Goal: Task Accomplishment & Management: Manage account settings

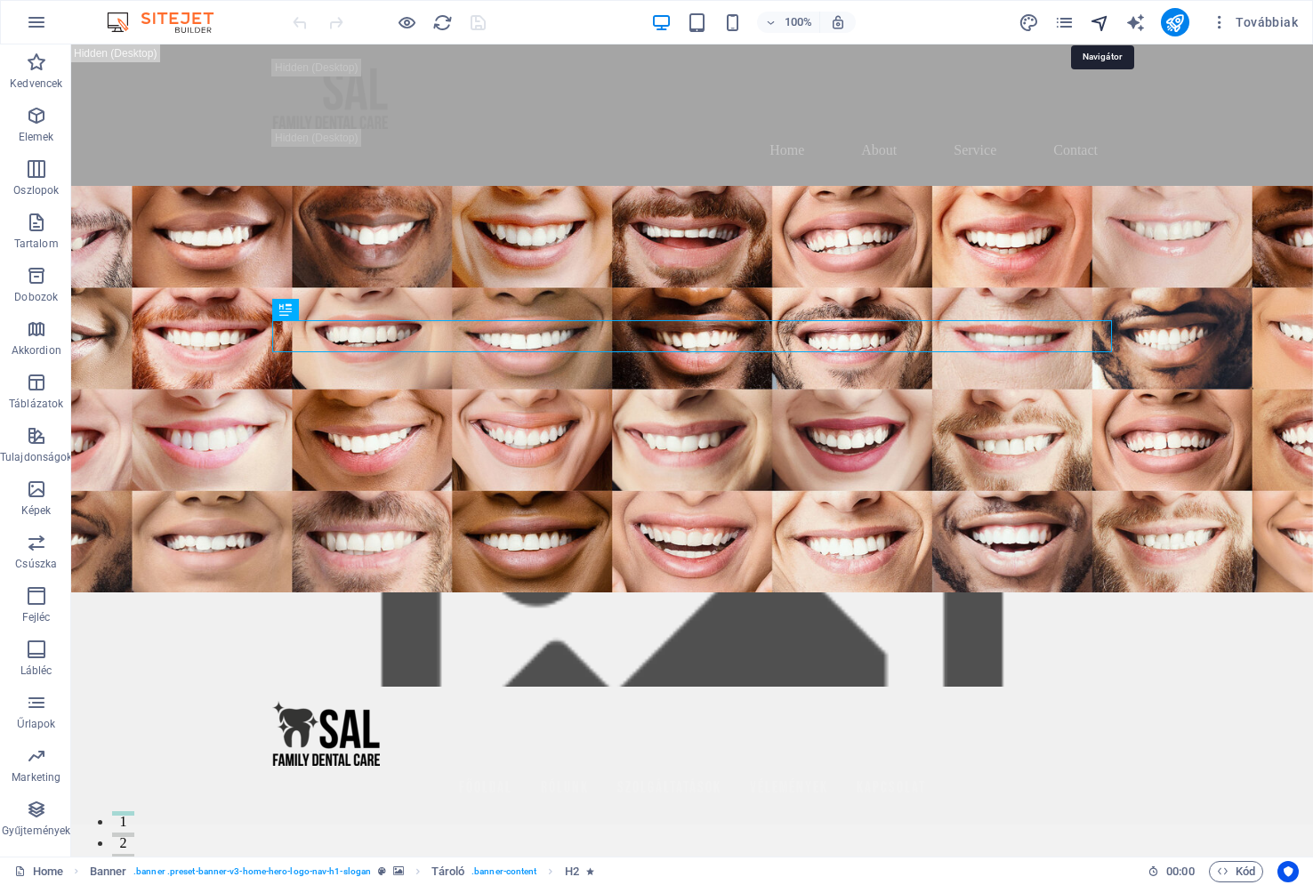
click at [1103, 20] on icon "navigator" at bounding box center [1100, 22] width 20 height 20
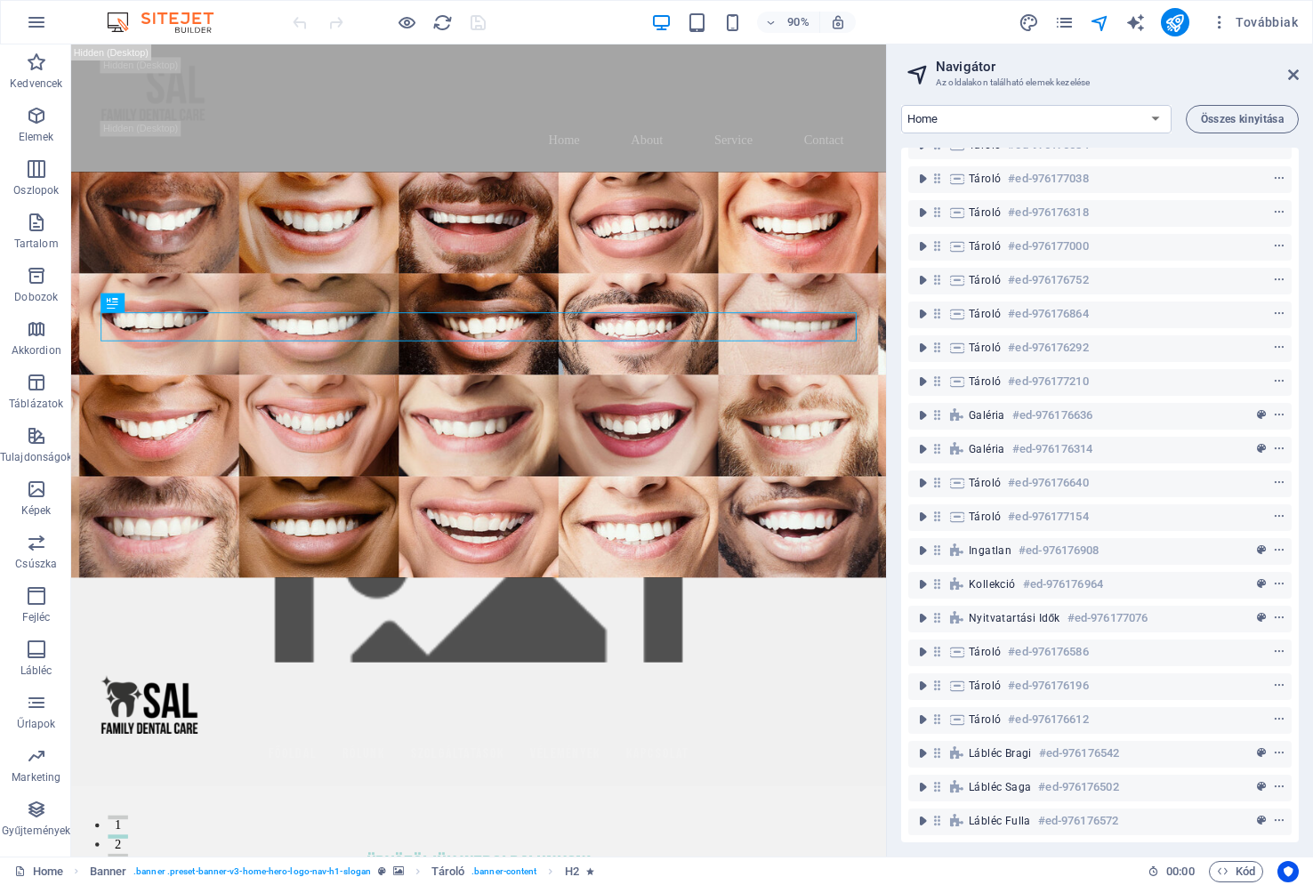
scroll to position [881, 0]
click at [1261, 21] on span "Továbbiak" at bounding box center [1254, 22] width 87 height 18
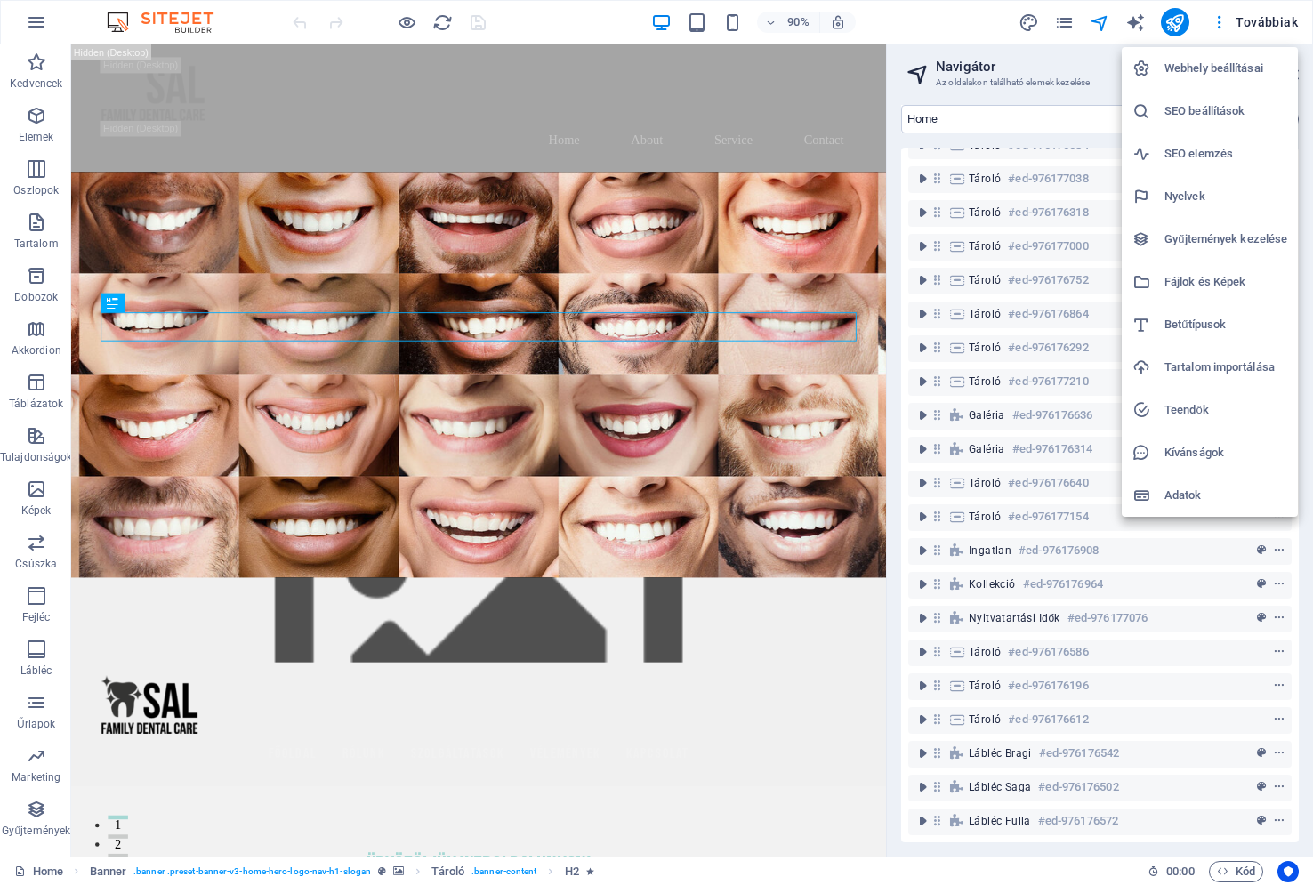
click at [1217, 68] on h6 "Webhely beállításai" at bounding box center [1225, 68] width 123 height 21
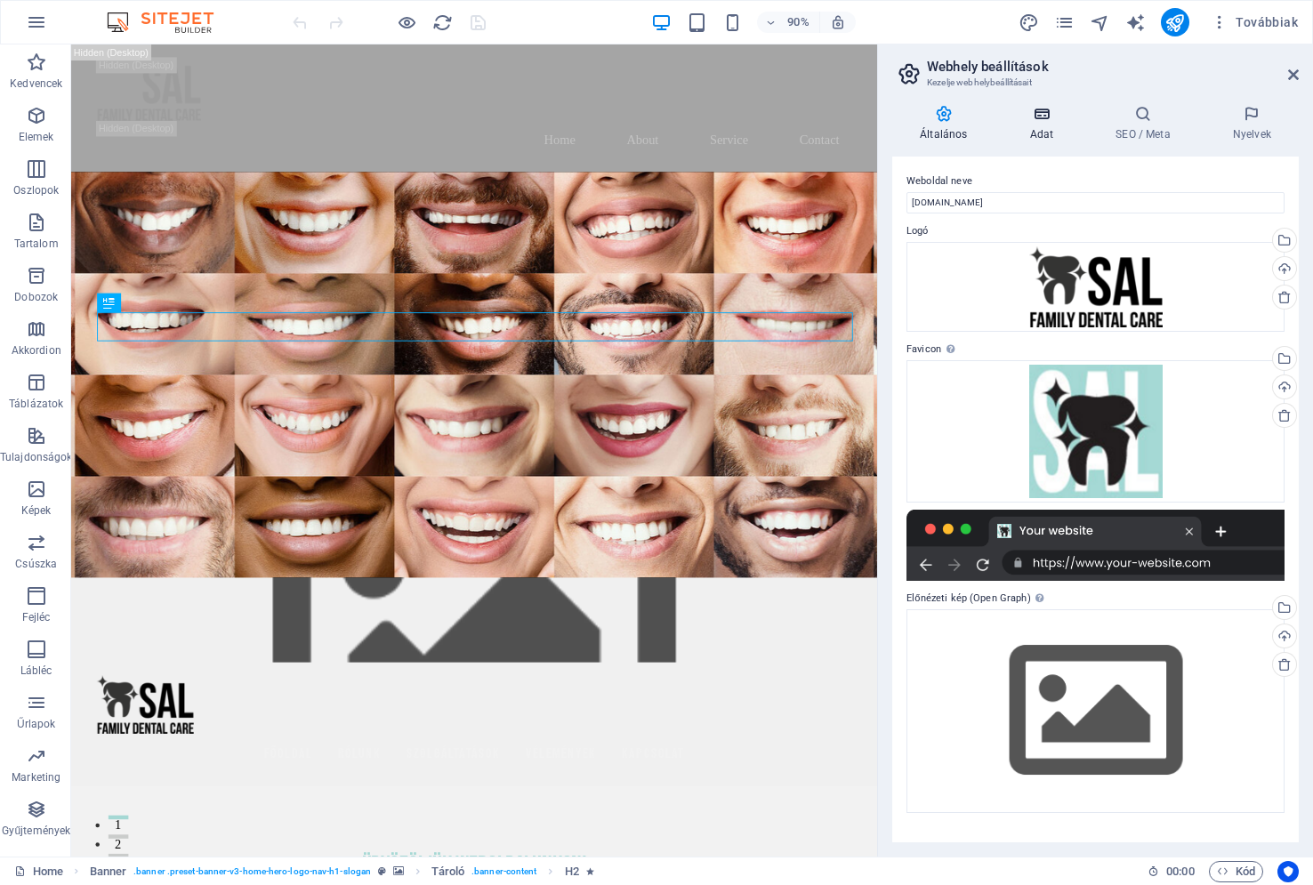
click at [1040, 127] on h4 "Adat" at bounding box center [1045, 123] width 86 height 37
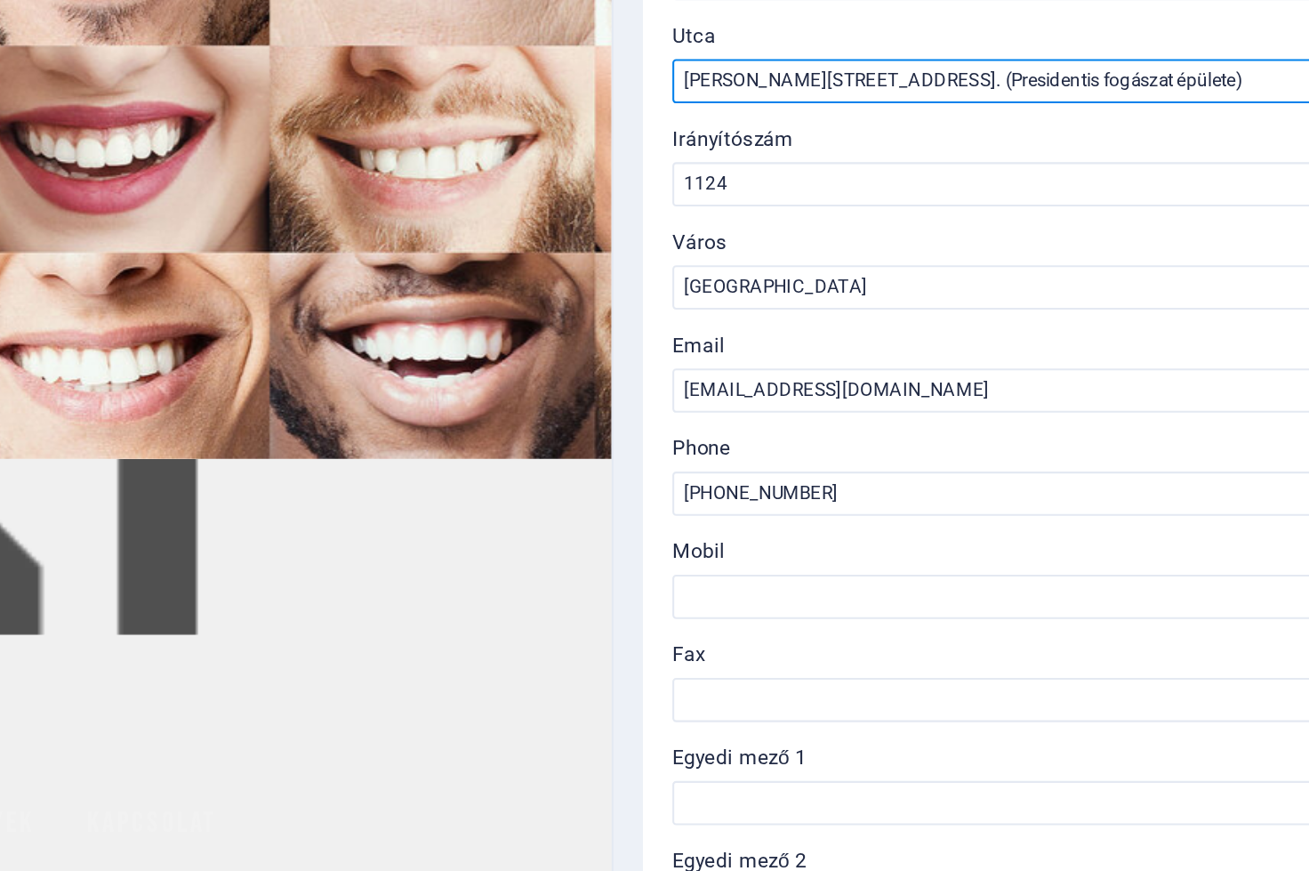
click at [903, 378] on input "Fodor utca 140. (Presidentis fogászat épülete)" at bounding box center [1092, 388] width 378 height 21
type input "[STREET_ADDRESS]. (Presidentist fogászat épülete)"
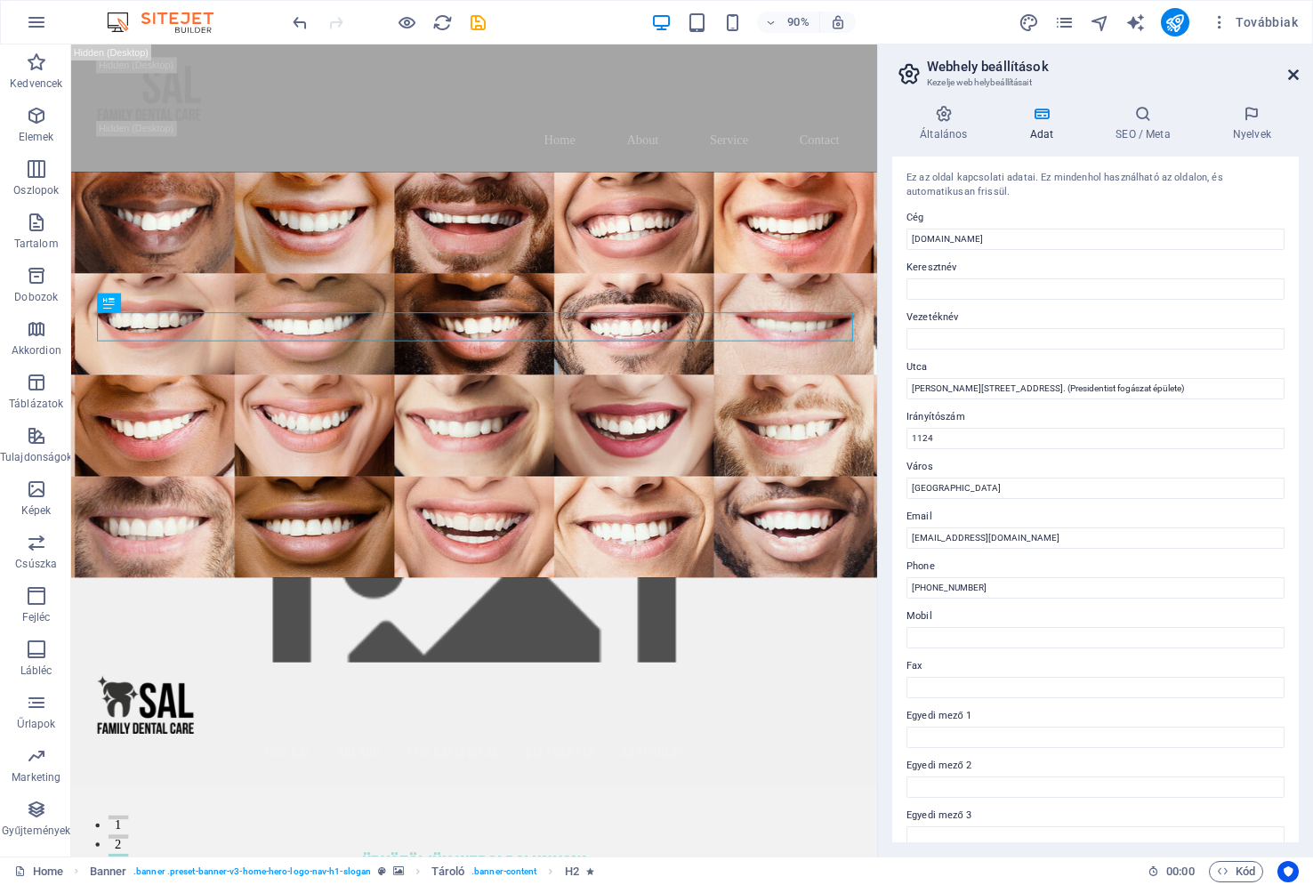
click at [1294, 76] on icon at bounding box center [1293, 75] width 11 height 14
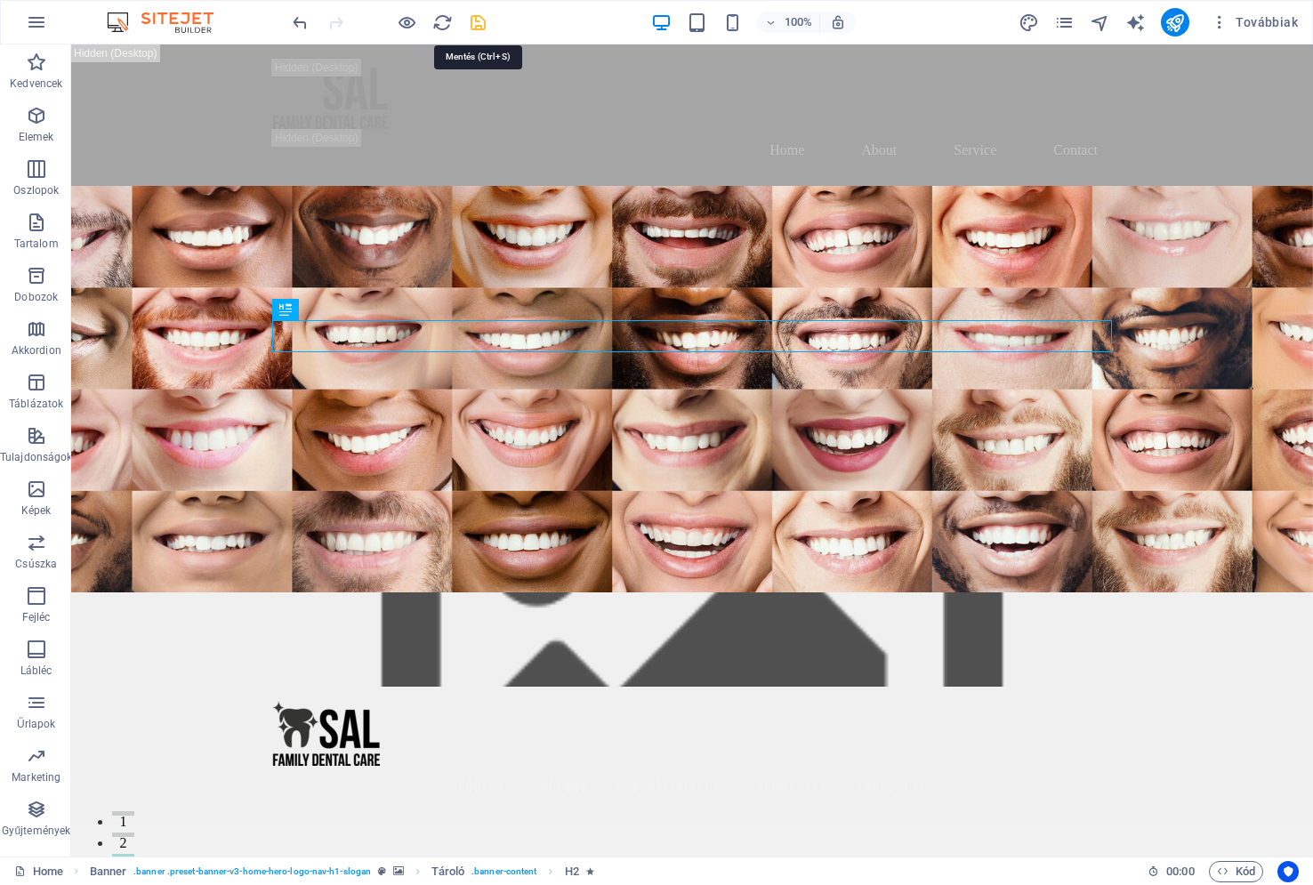
click at [476, 20] on icon "save" at bounding box center [478, 22] width 20 height 20
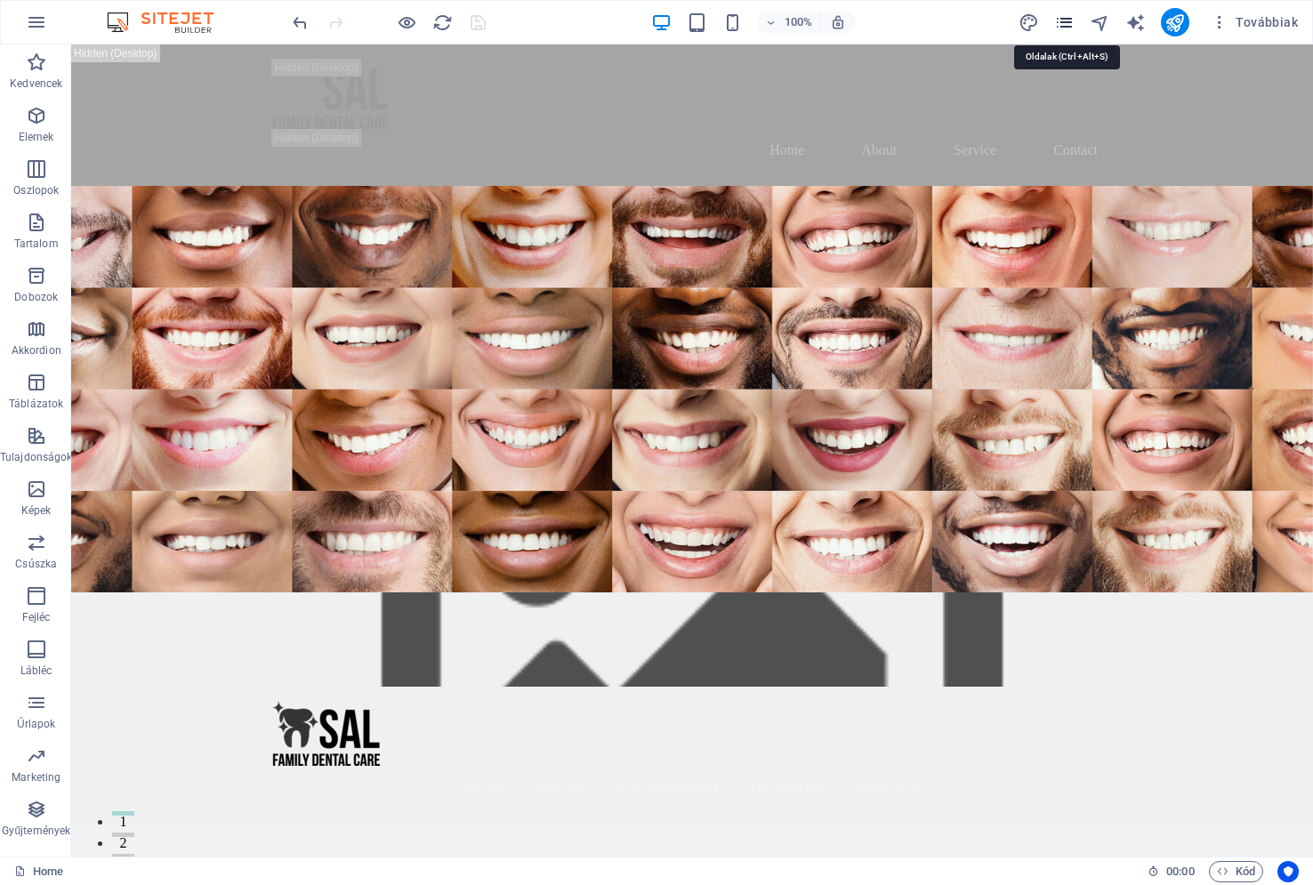
click at [1067, 23] on icon "pages" at bounding box center [1064, 22] width 20 height 20
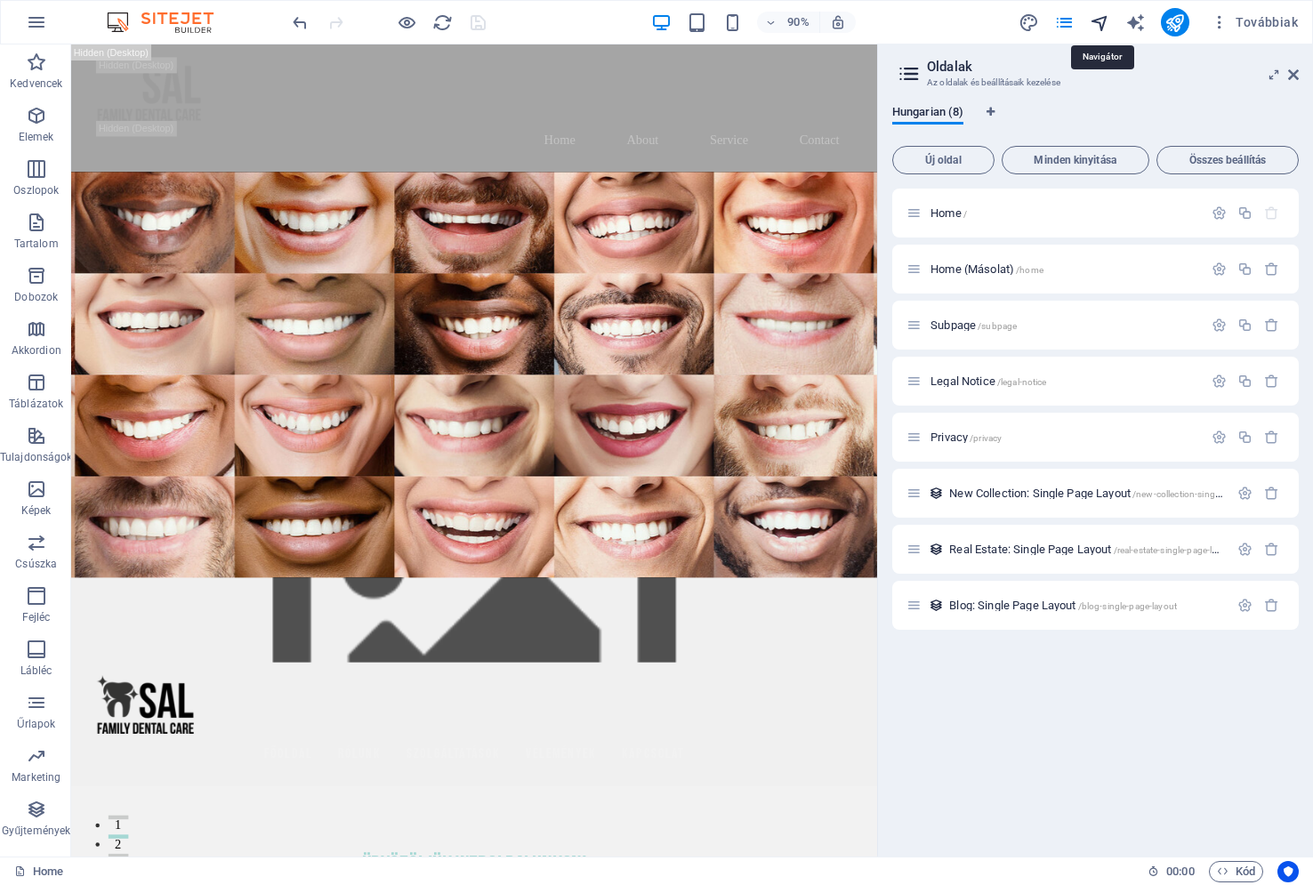
click at [1106, 22] on icon "navigator" at bounding box center [1100, 22] width 20 height 20
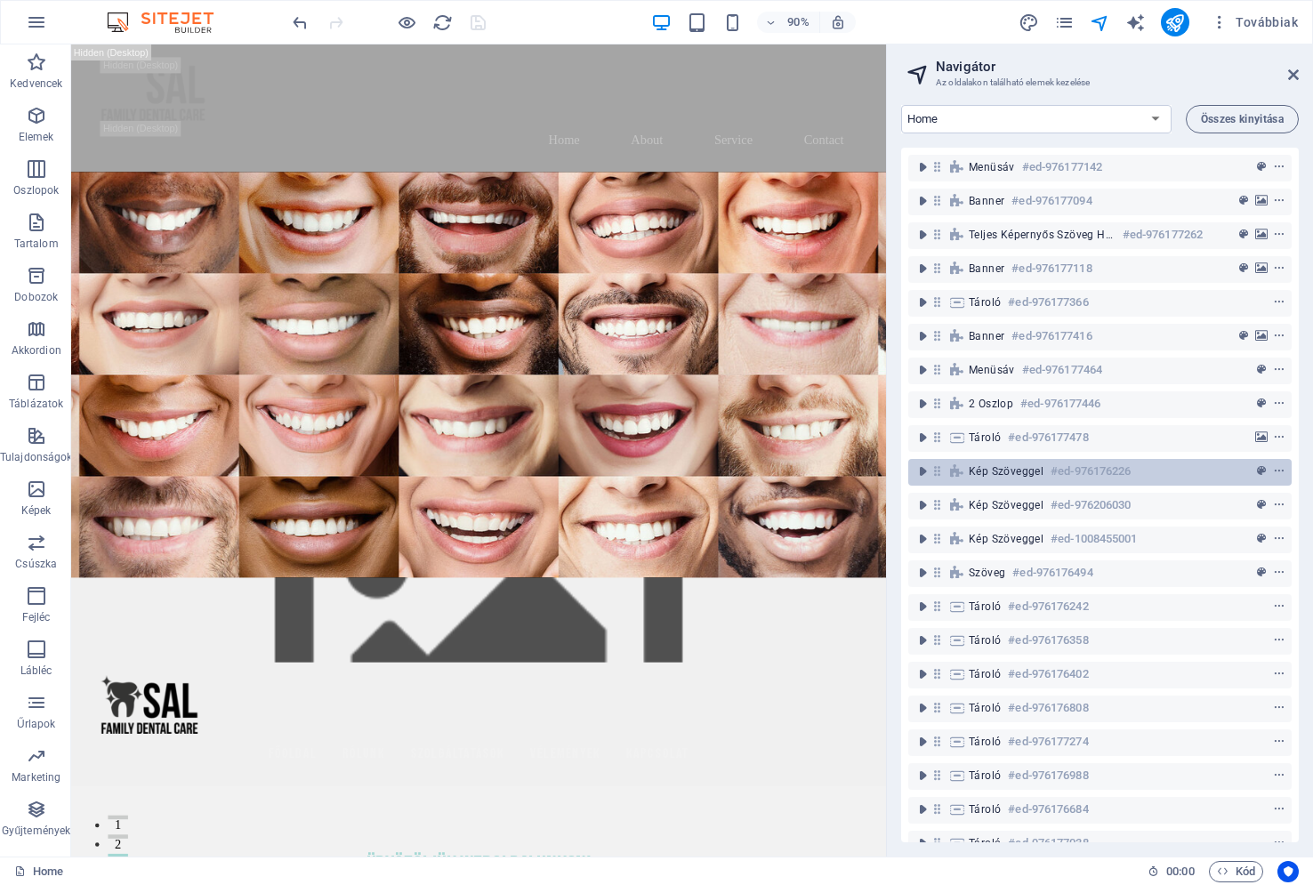
click at [966, 469] on icon at bounding box center [957, 471] width 20 height 14
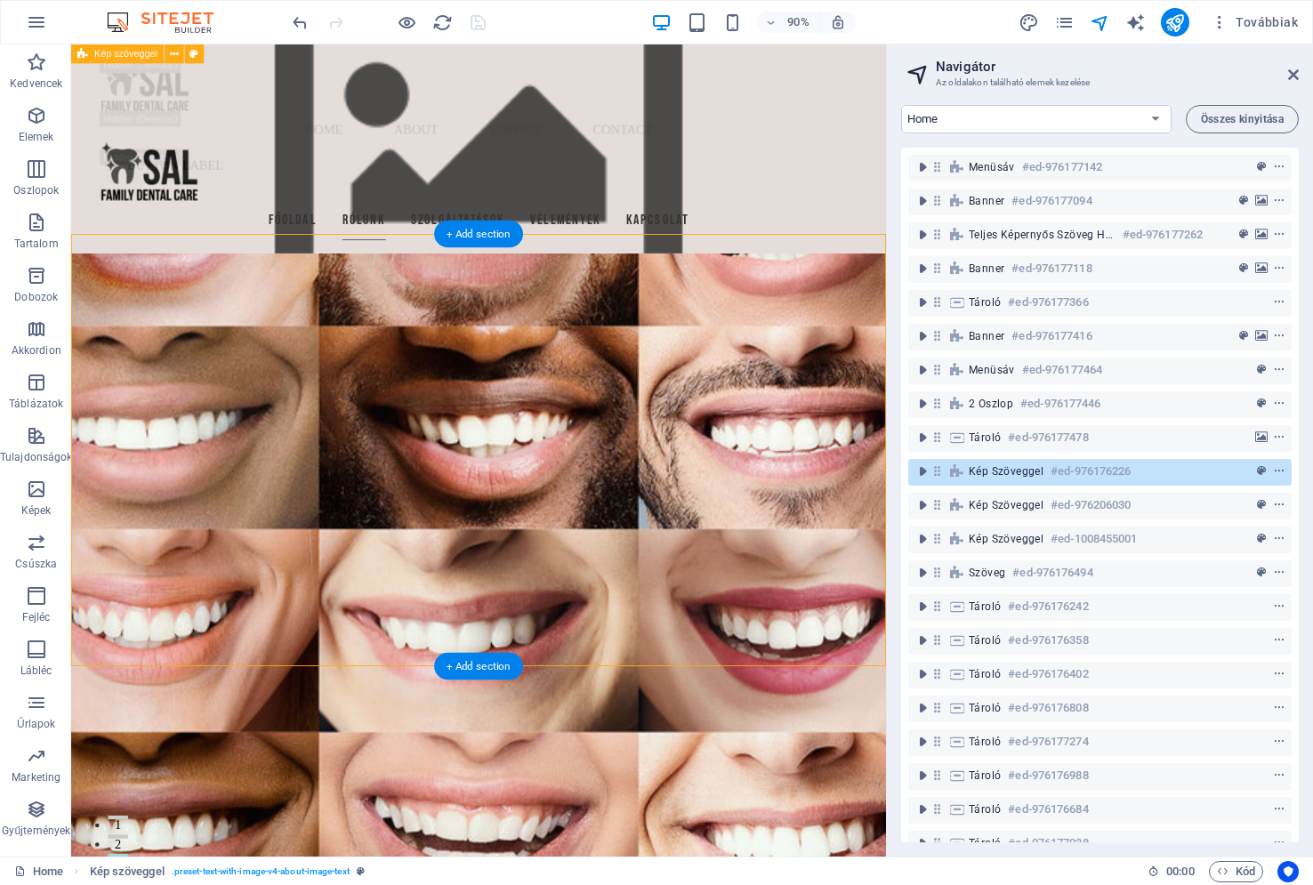
scroll to position [4496, 0]
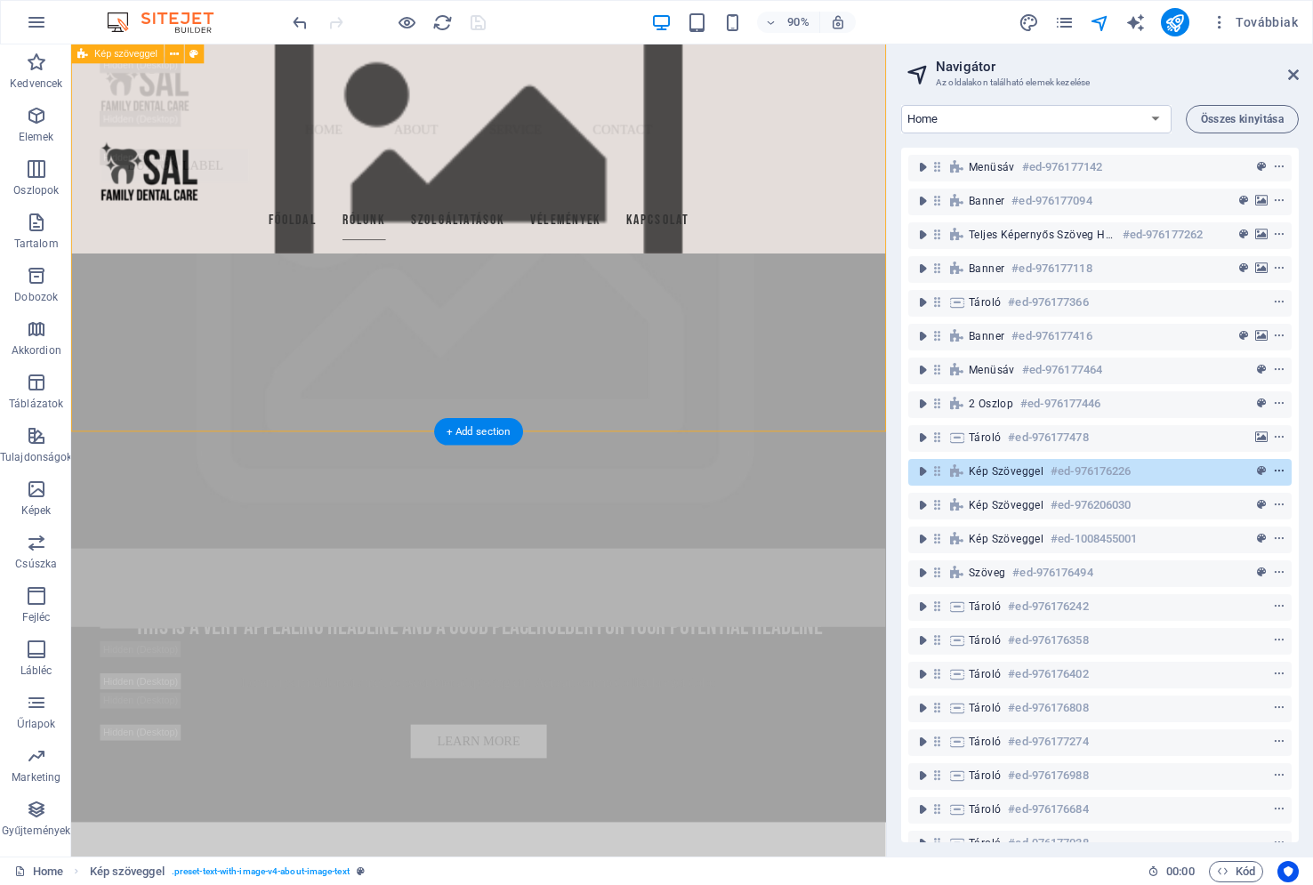
click at [1278, 471] on icon "context-menu" at bounding box center [1279, 471] width 12 height 12
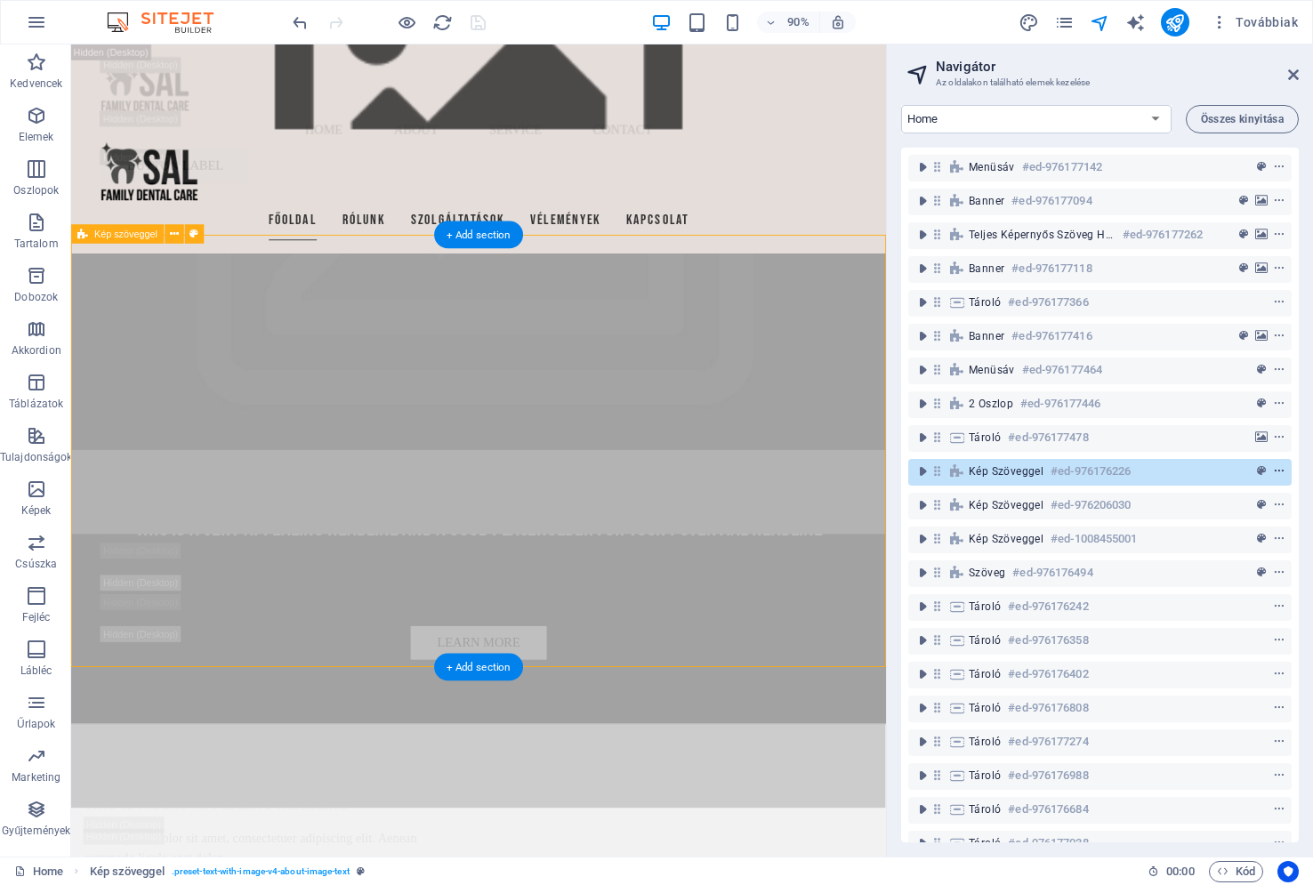
scroll to position [4234, 0]
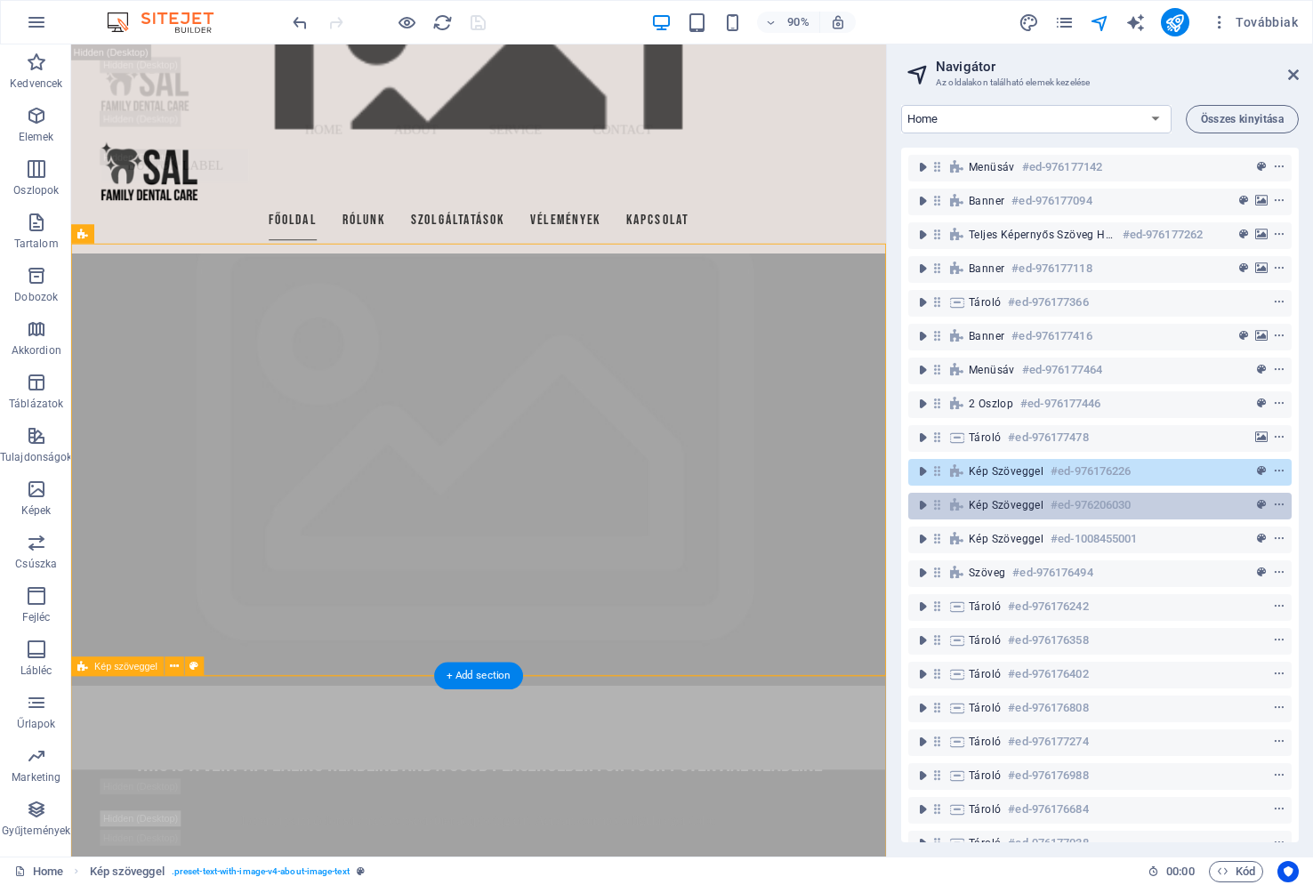
click at [1176, 507] on div "Kép szöveggel #ed-976206030" at bounding box center [1086, 505] width 234 height 21
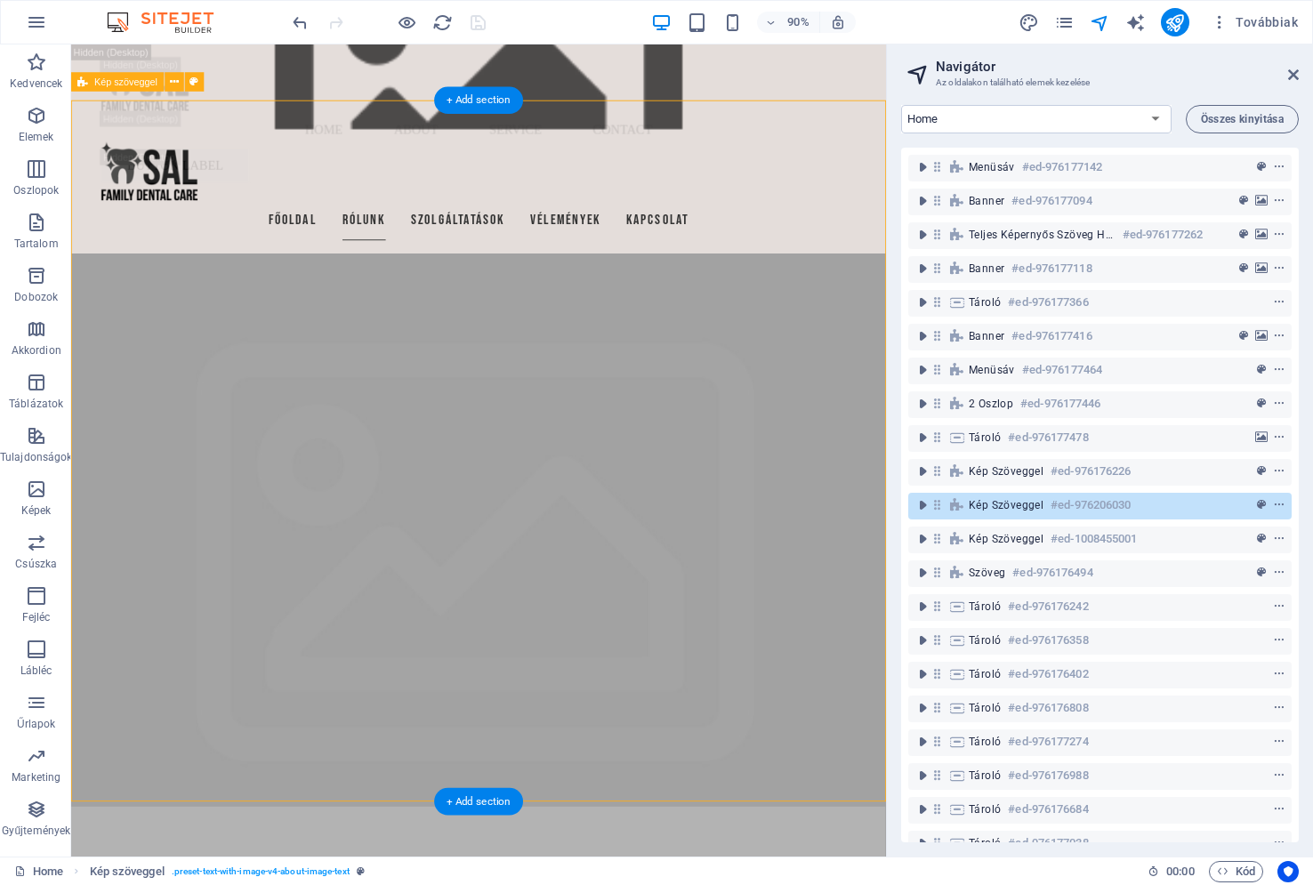
scroll to position [4874, 0]
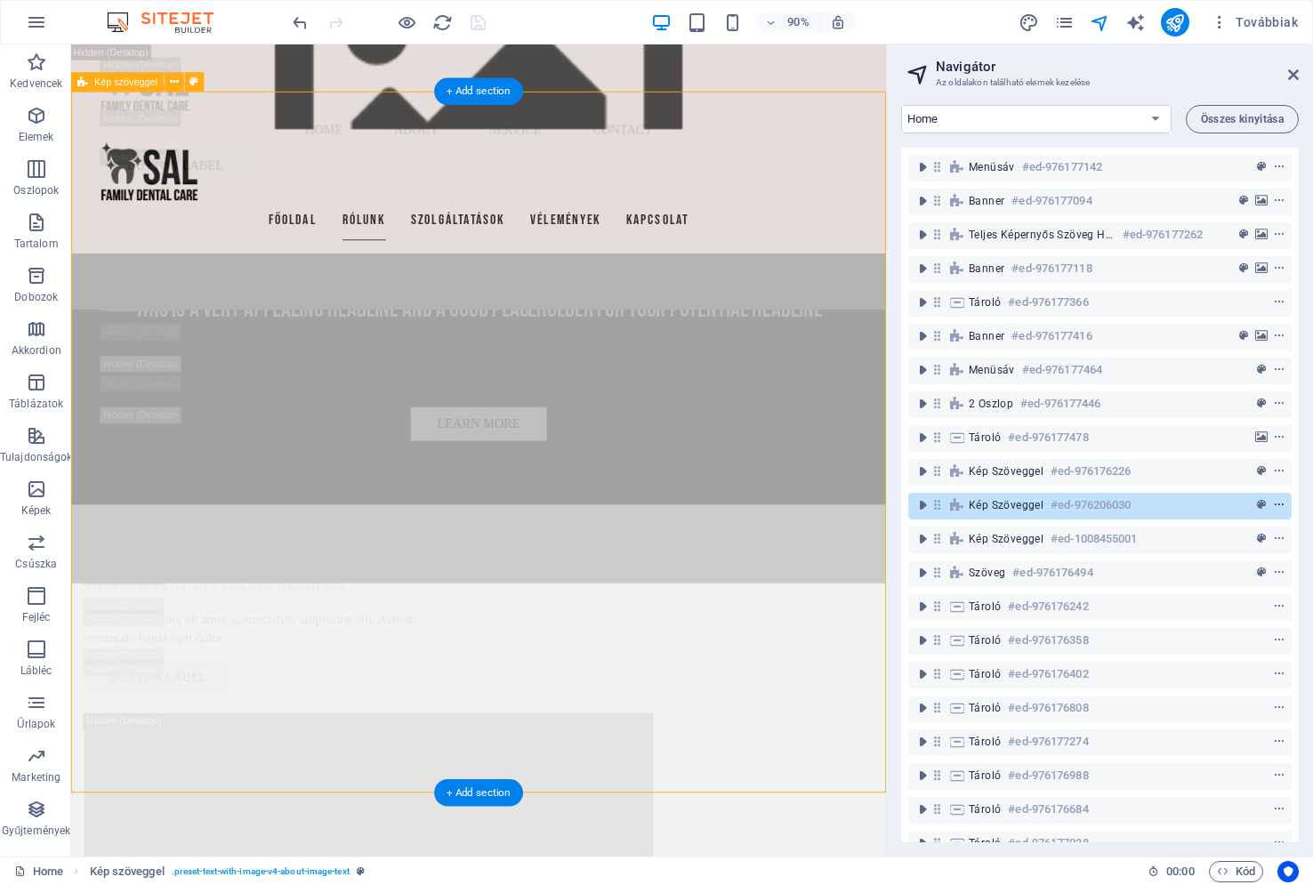
click at [1276, 504] on icon "context-menu" at bounding box center [1279, 505] width 12 height 12
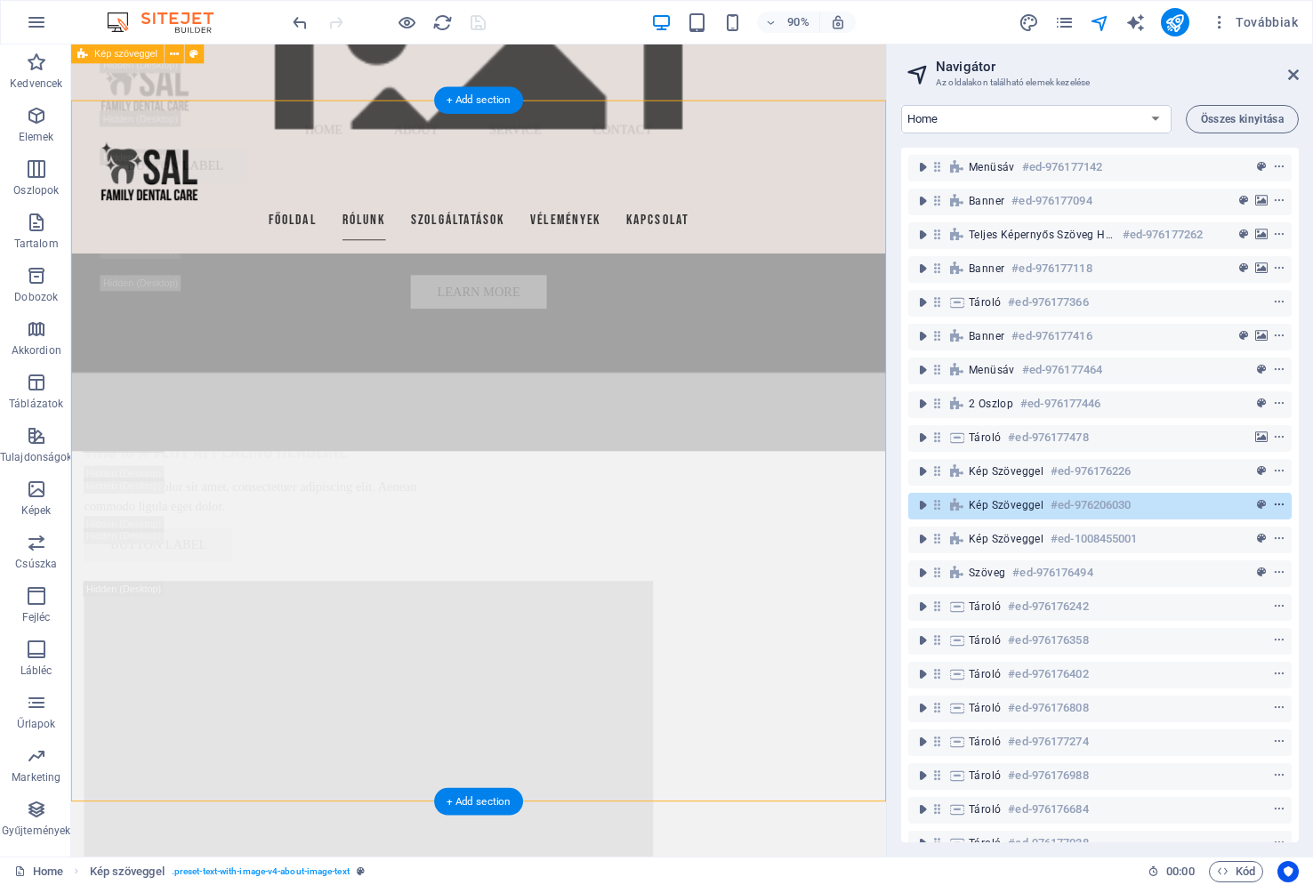
scroll to position [4864, 0]
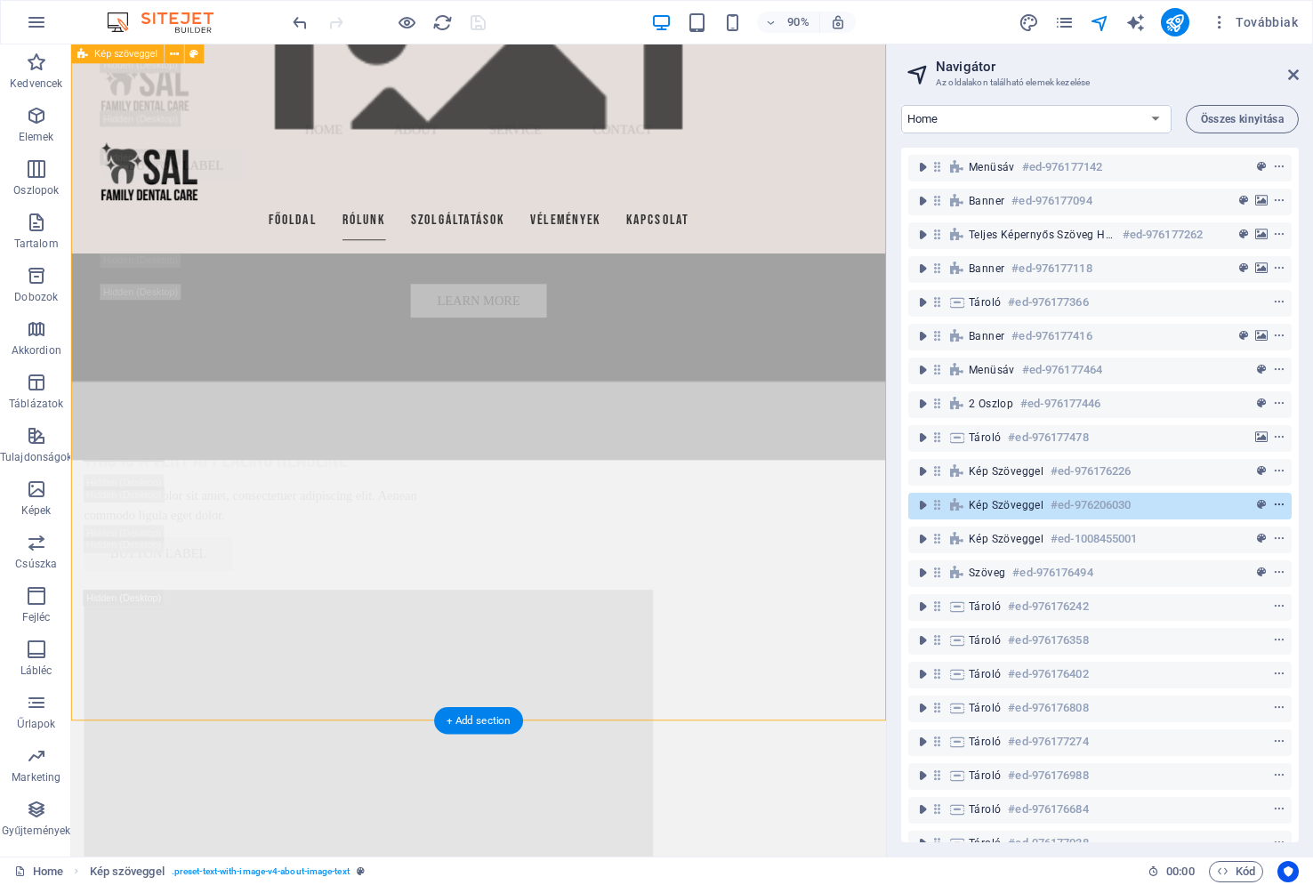
click at [1276, 504] on icon "context-menu" at bounding box center [1279, 505] width 12 height 12
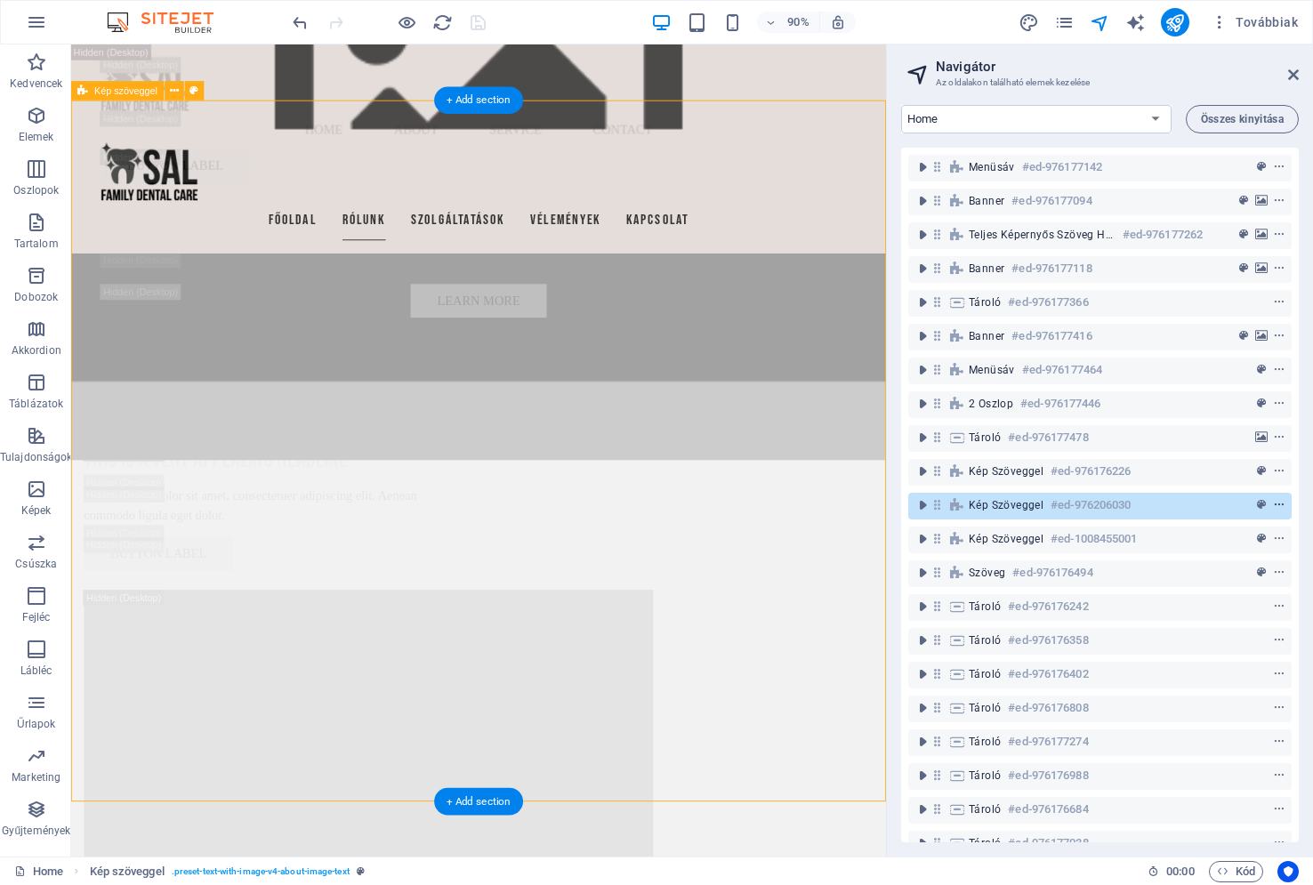
scroll to position [4774, 0]
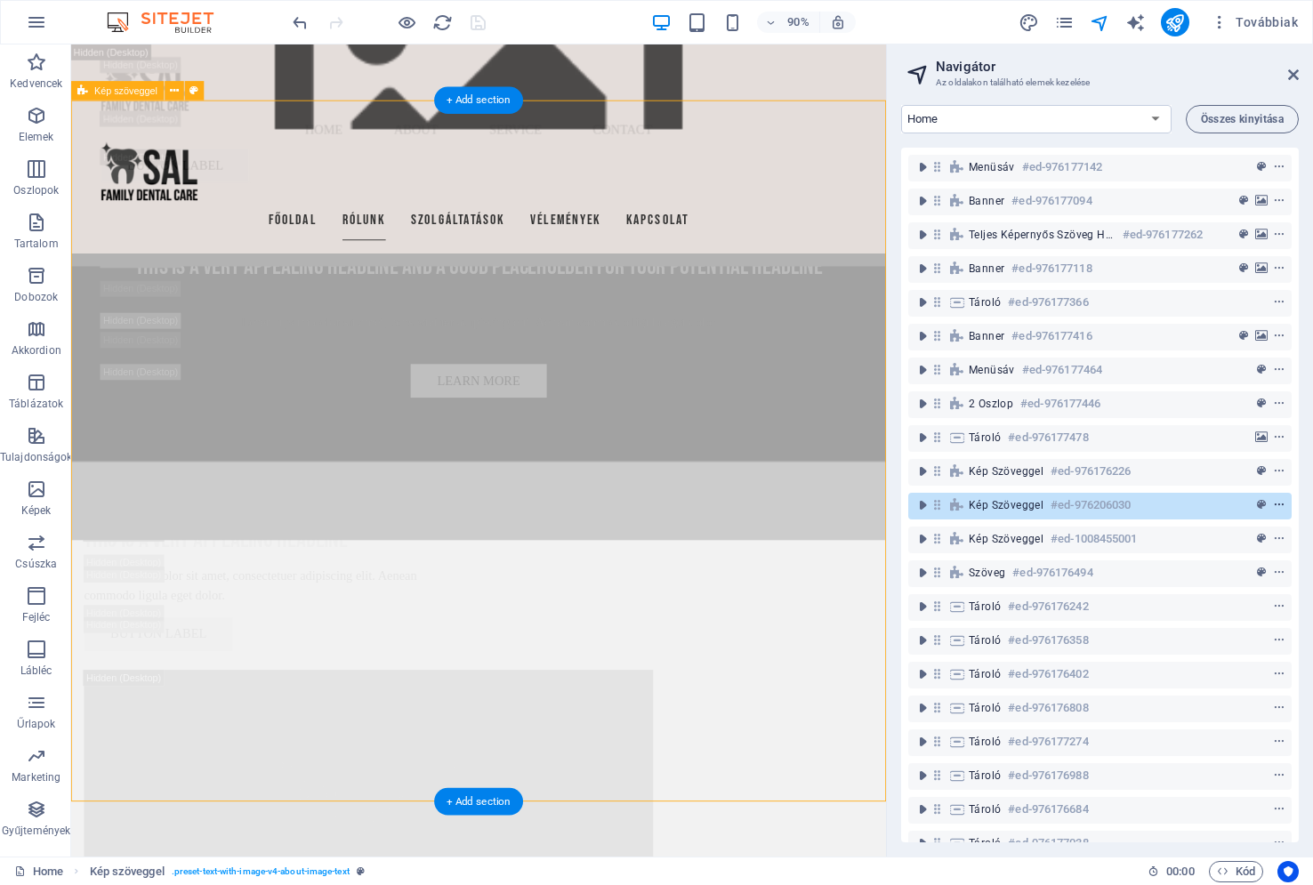
click at [1276, 505] on icon "context-menu" at bounding box center [1279, 505] width 12 height 12
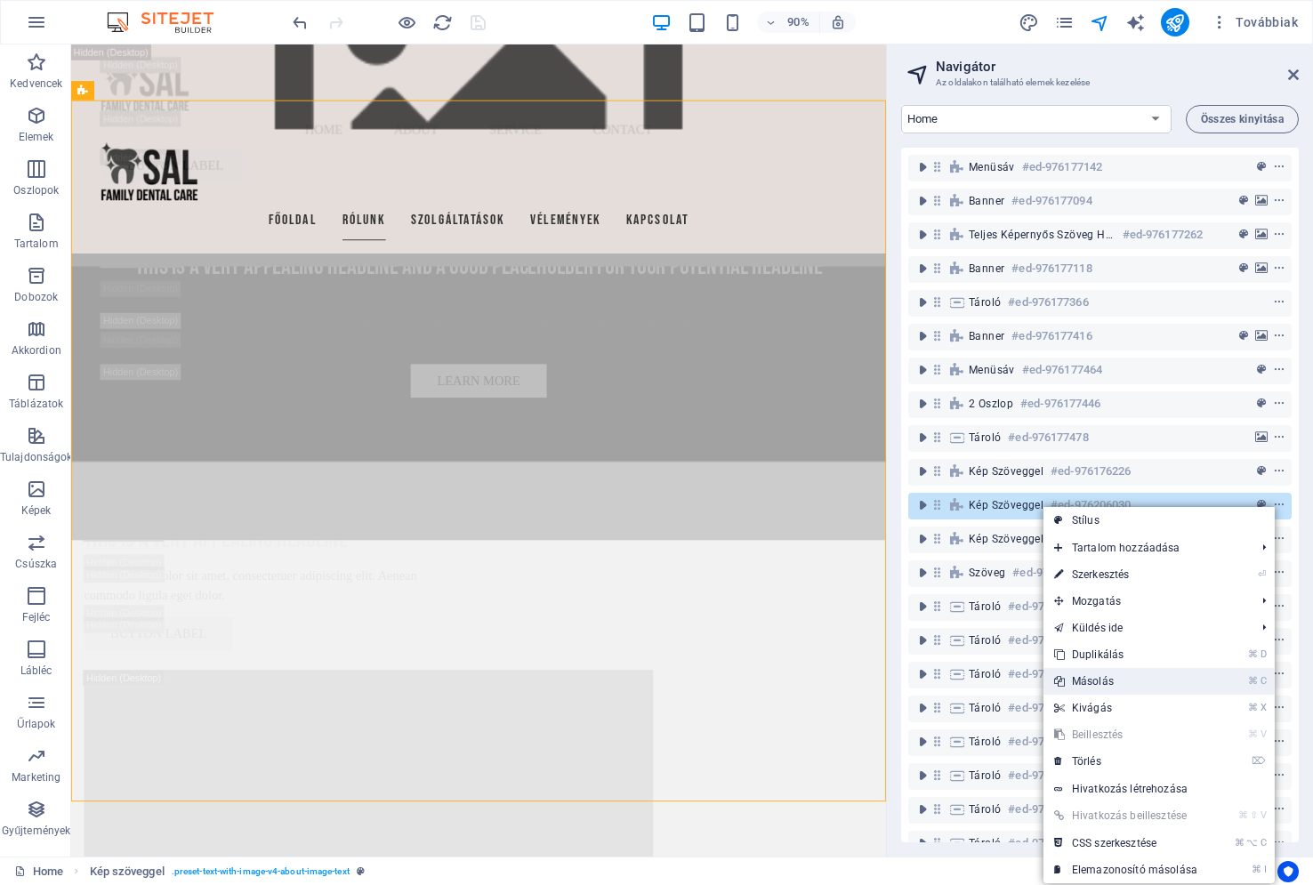
click at [1172, 674] on link "⌘ C Másolás" at bounding box center [1125, 681] width 165 height 27
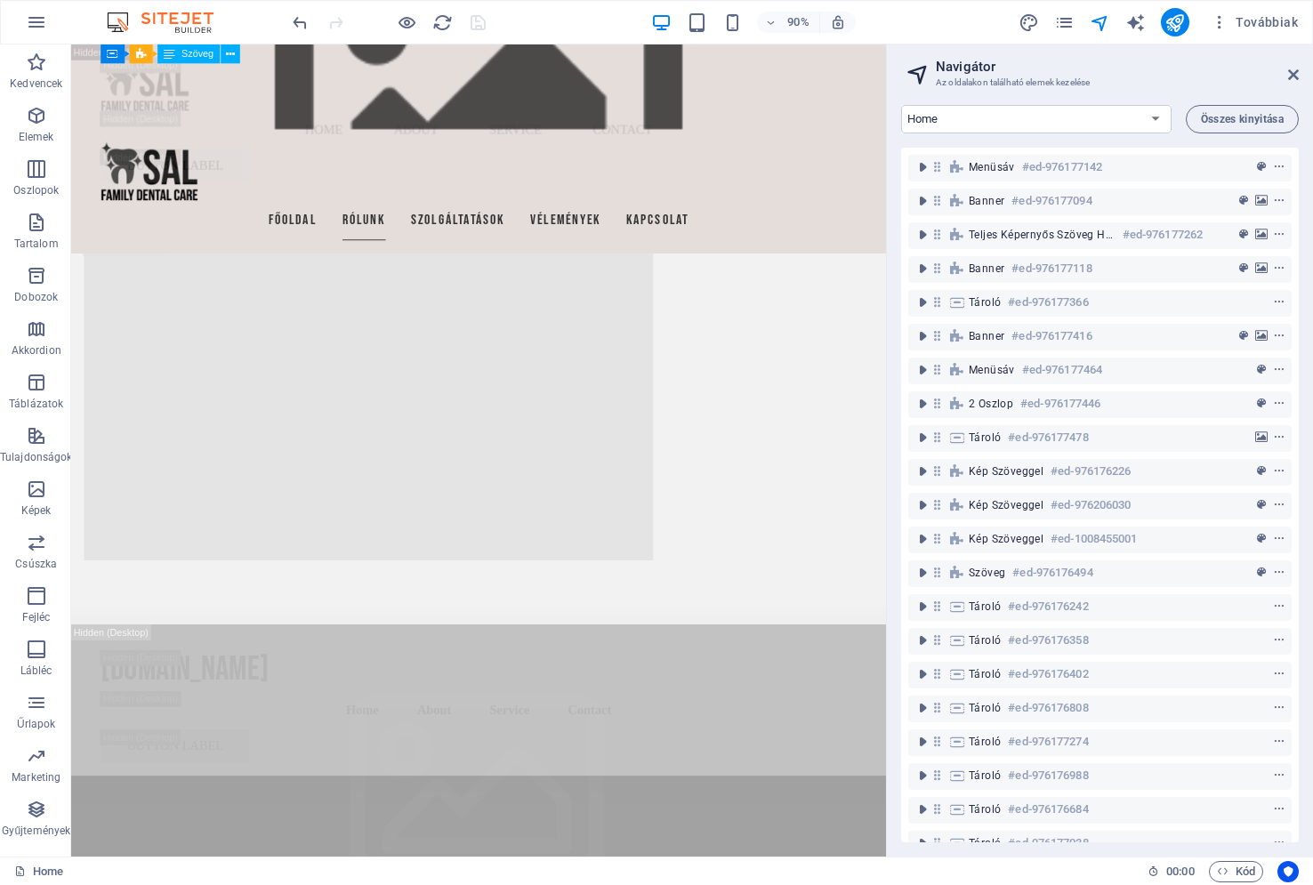
scroll to position [5402, 0]
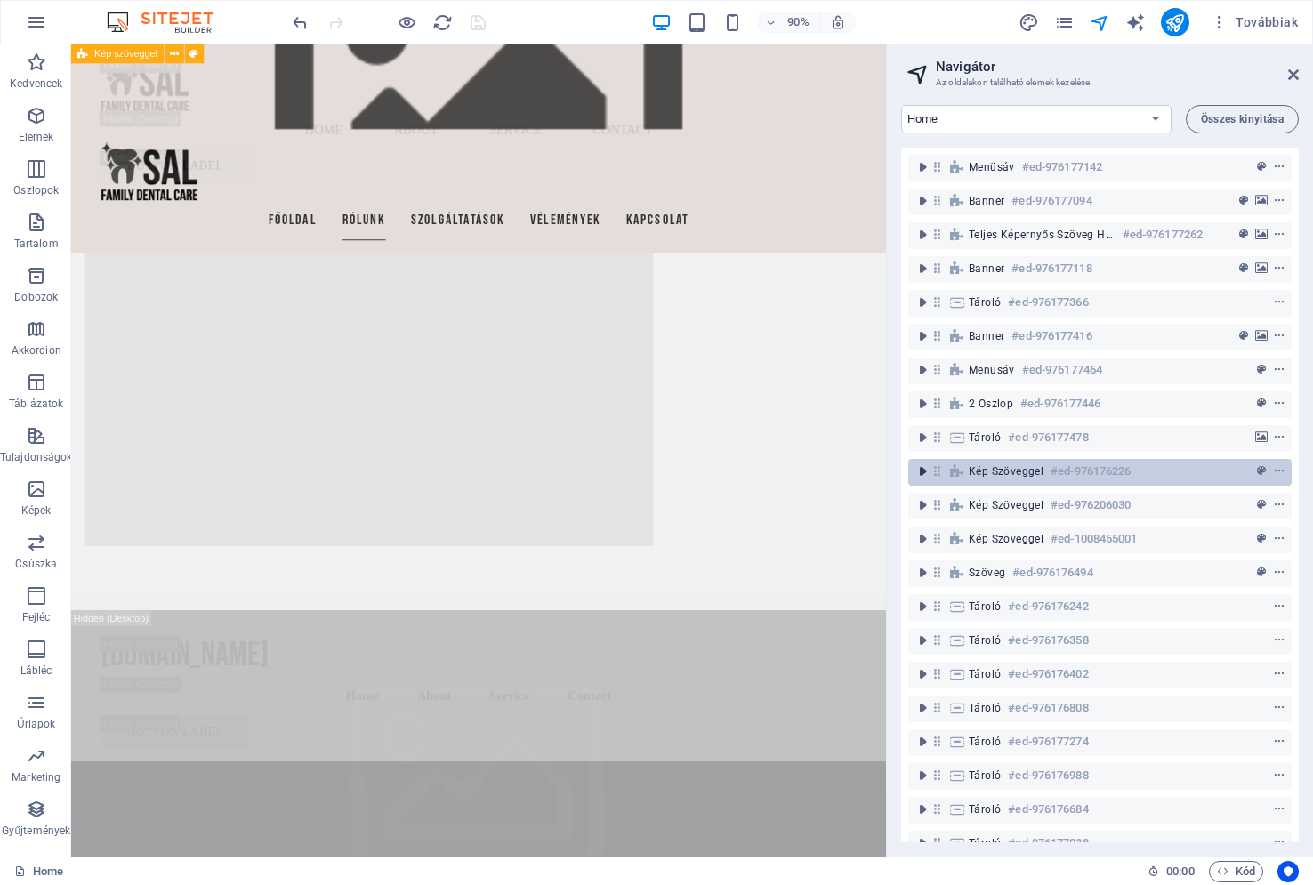
click at [922, 474] on icon "toggle-expand" at bounding box center [923, 472] width 18 height 18
click at [917, 469] on icon "toggle-expand" at bounding box center [923, 472] width 18 height 18
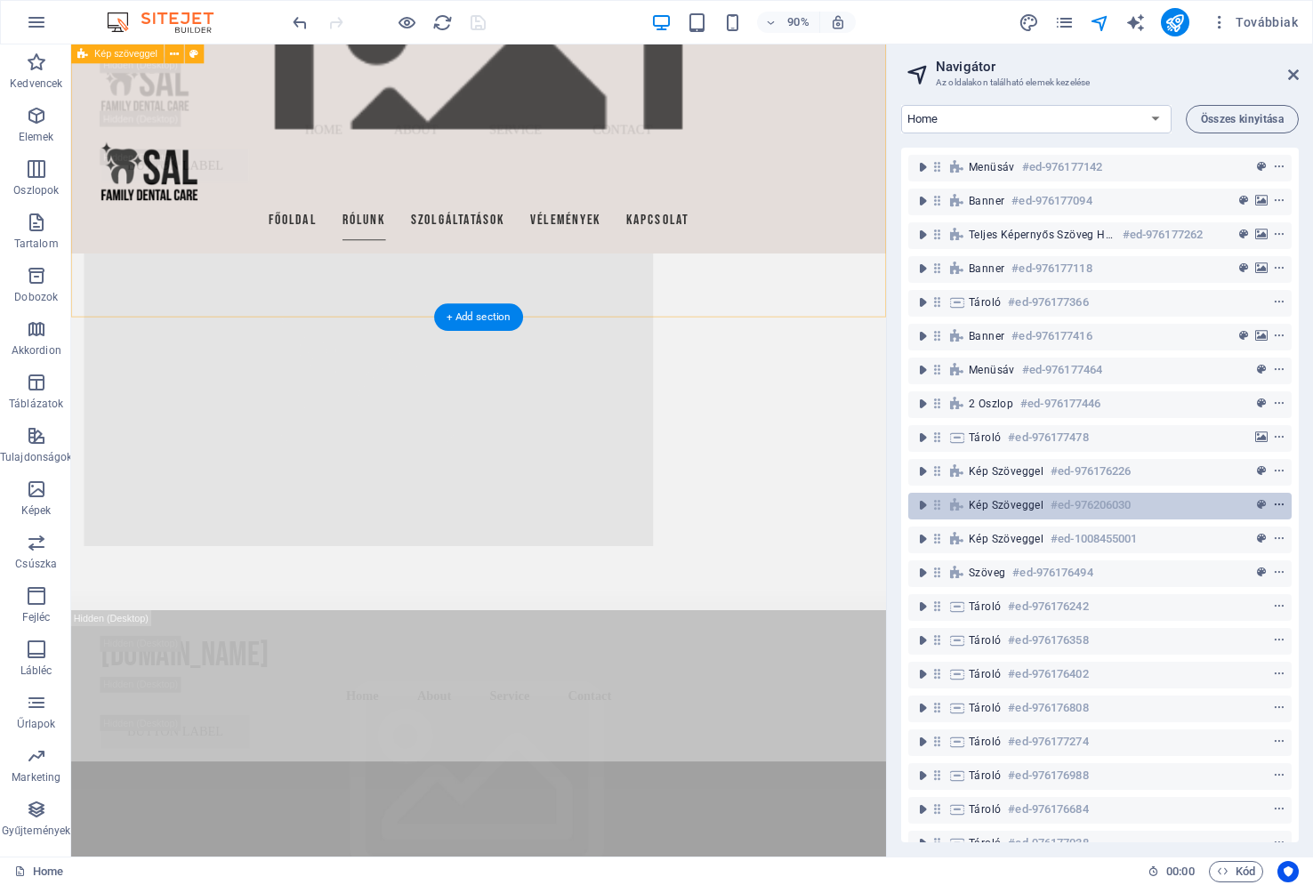
click at [1276, 499] on icon "context-menu" at bounding box center [1279, 505] width 12 height 12
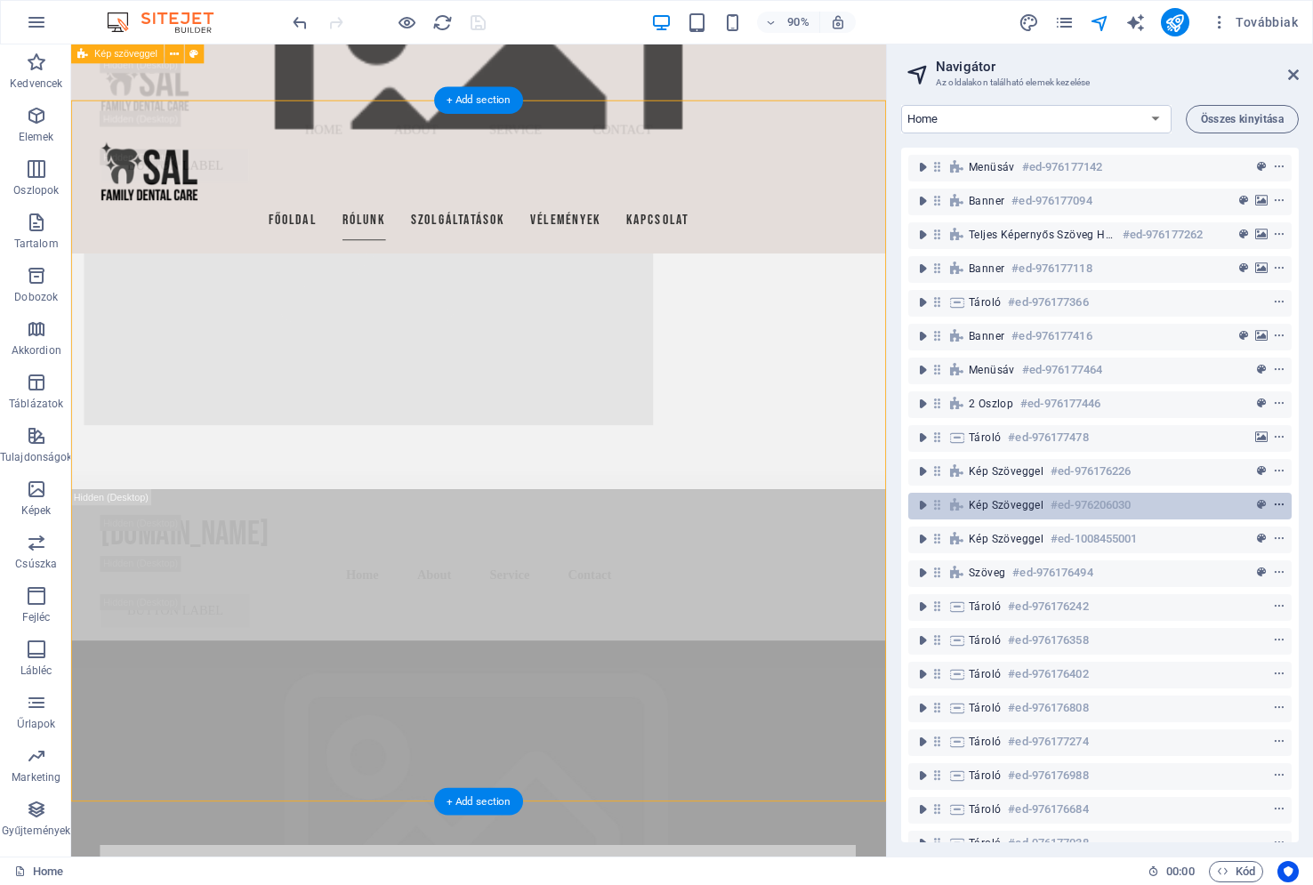
scroll to position [4864, 0]
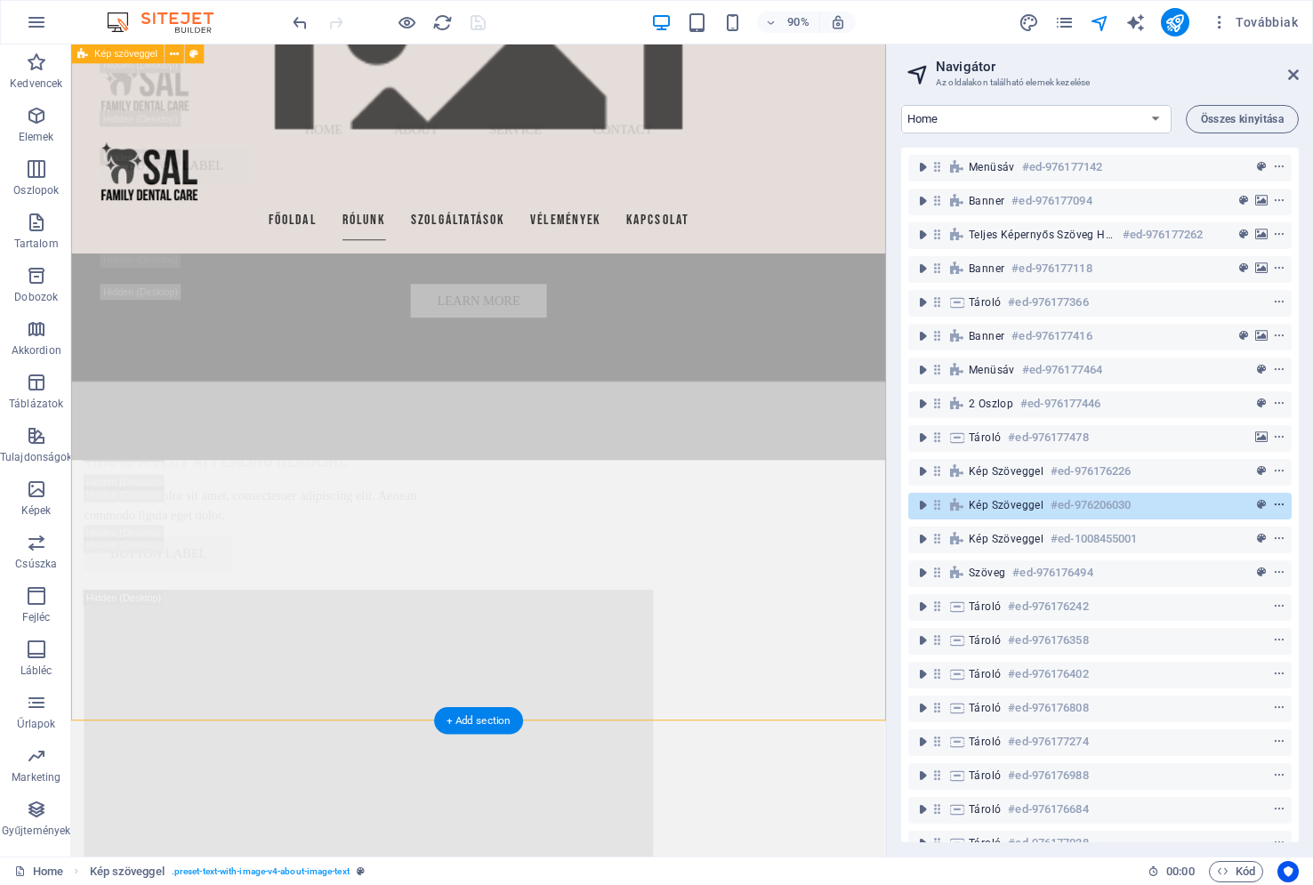
click at [1277, 503] on icon "context-menu" at bounding box center [1279, 505] width 12 height 12
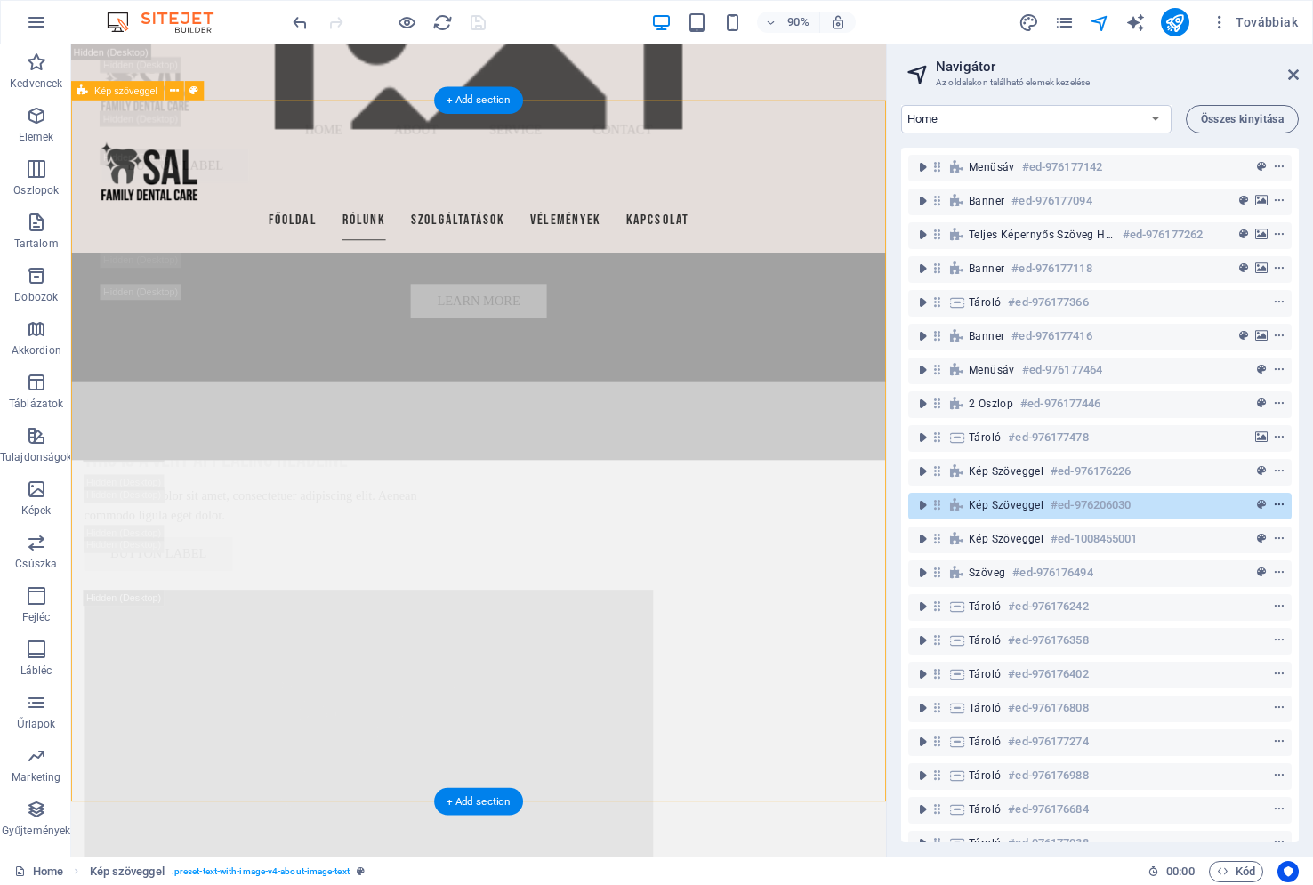
scroll to position [4774, 0]
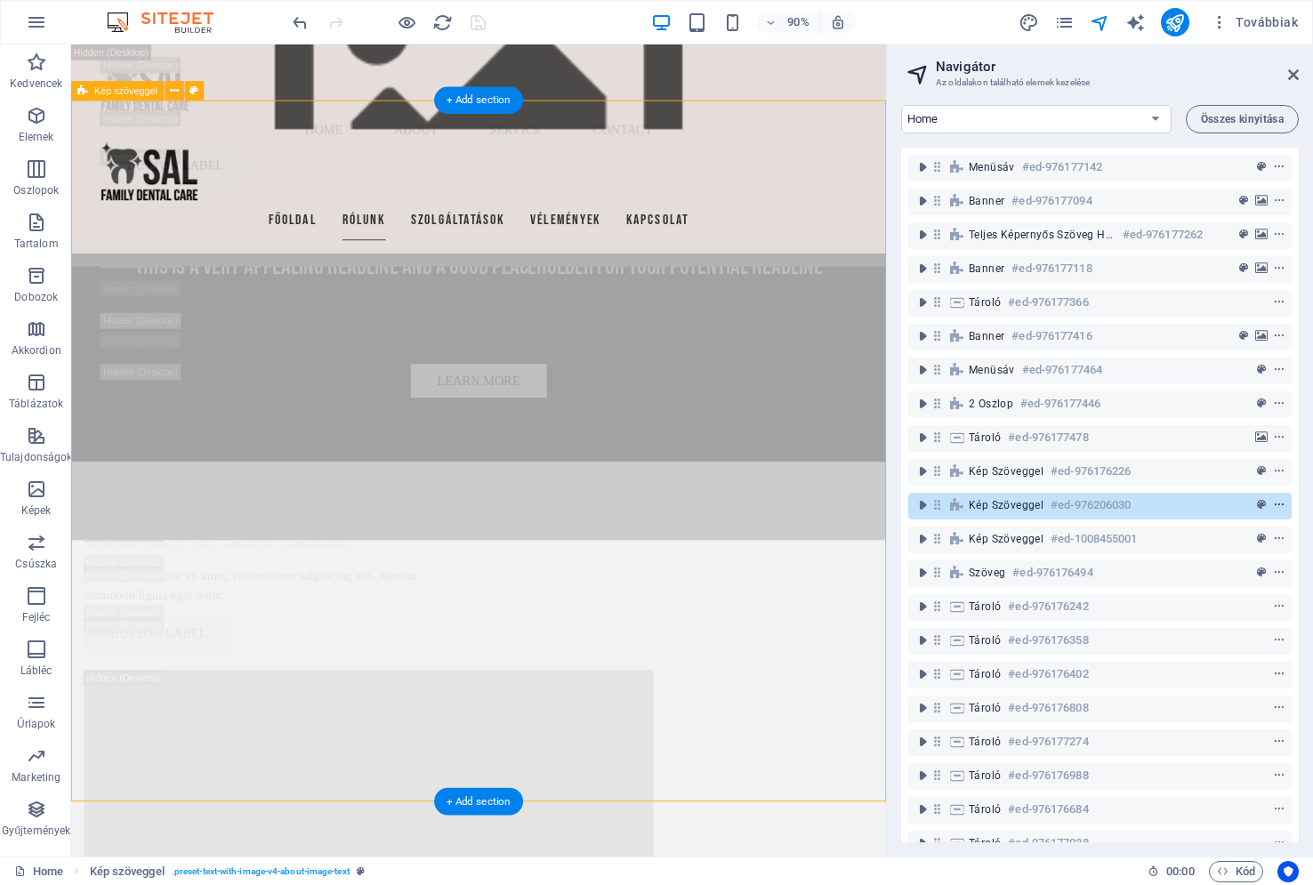
click at [1275, 507] on icon "context-menu" at bounding box center [1279, 505] width 12 height 12
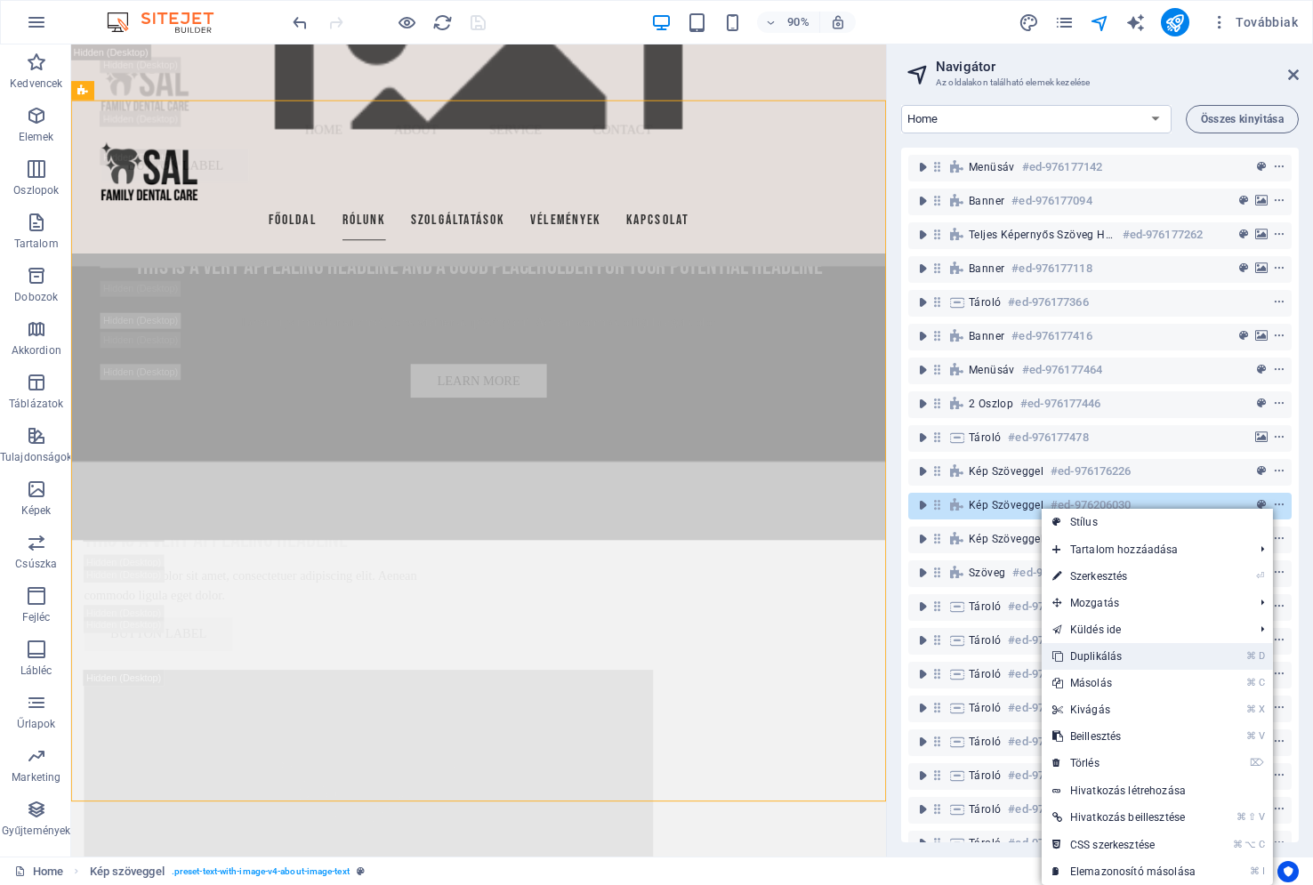
click at [1163, 656] on link "⌘ D Duplikálás" at bounding box center [1124, 656] width 165 height 27
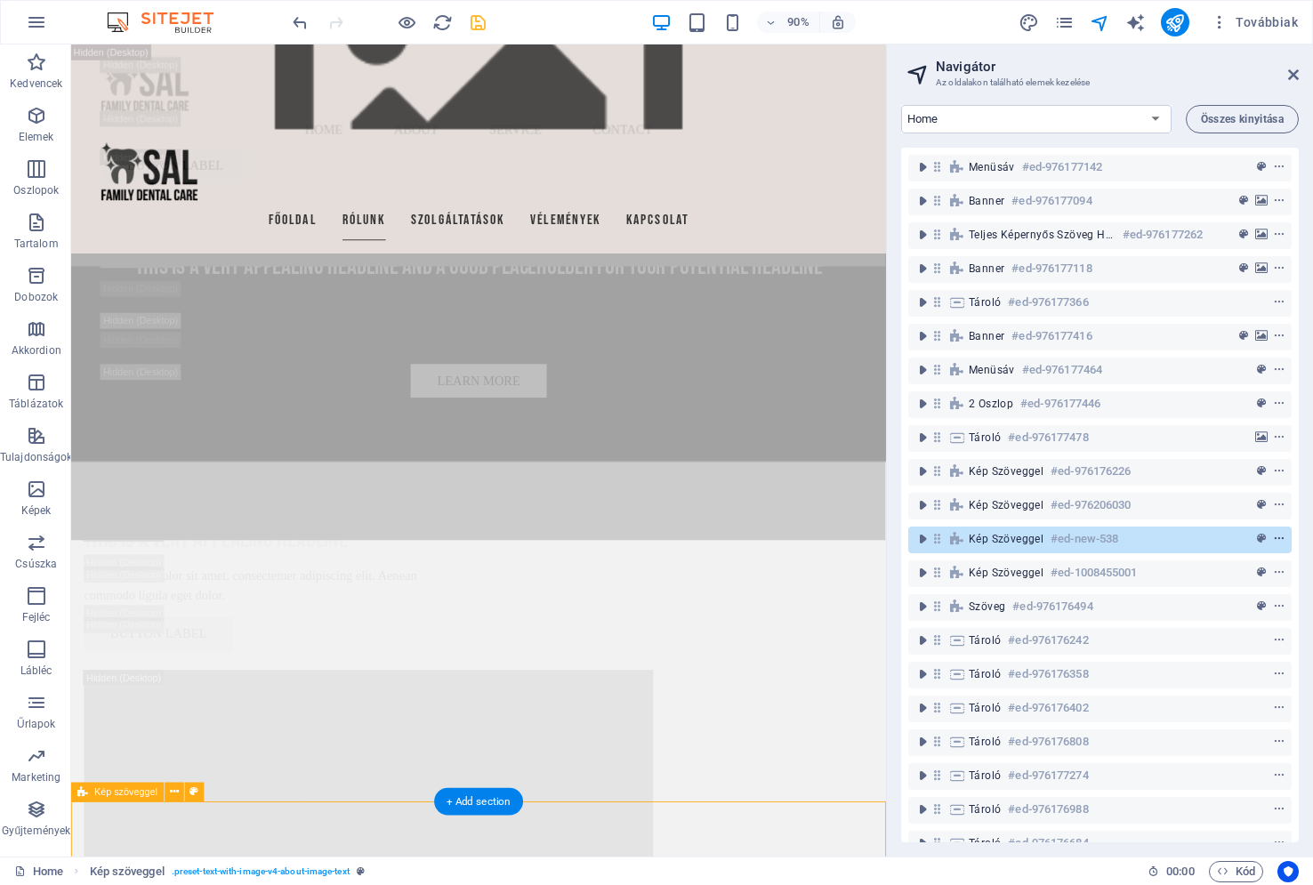
click at [1276, 540] on icon "context-menu" at bounding box center [1279, 539] width 12 height 12
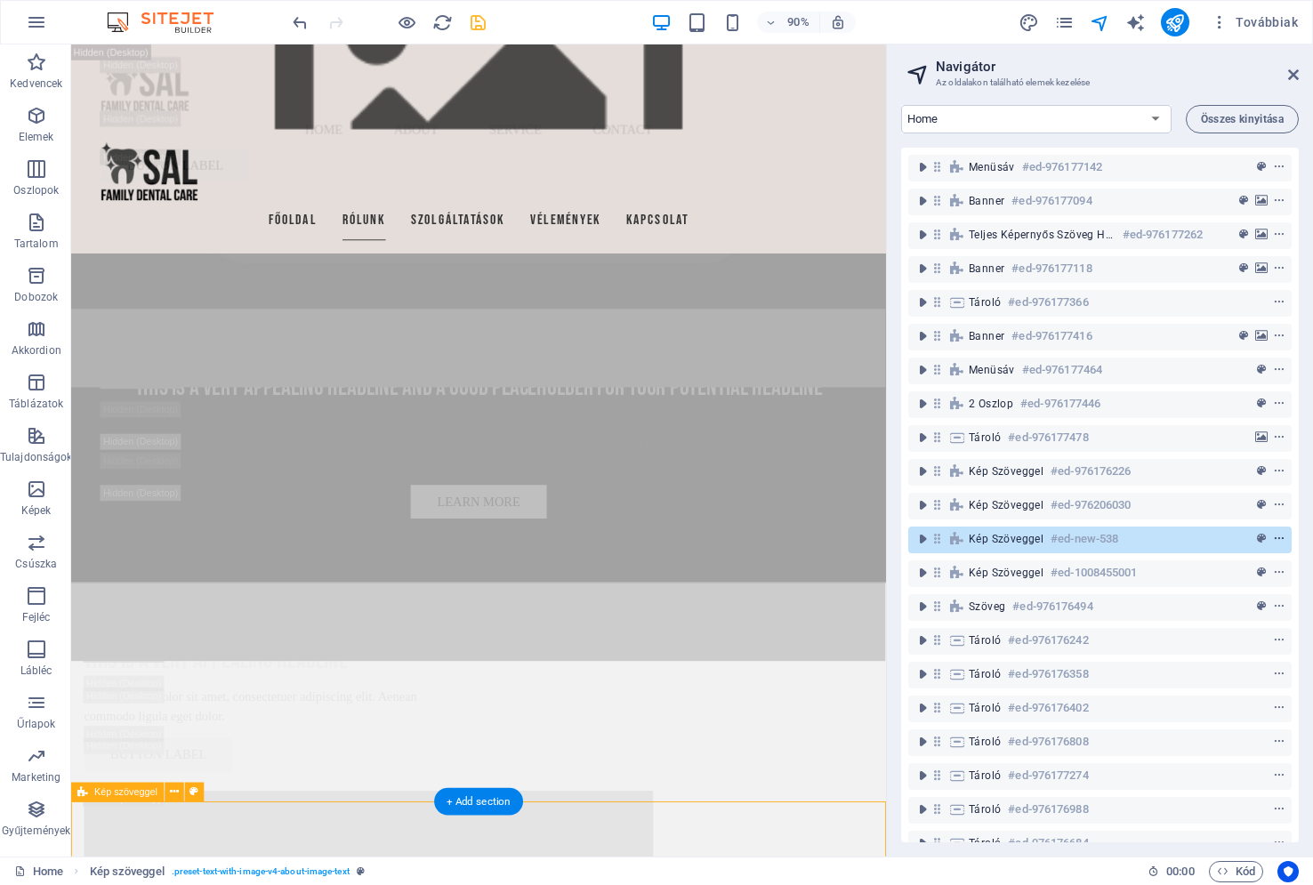
scroll to position [5553, 0]
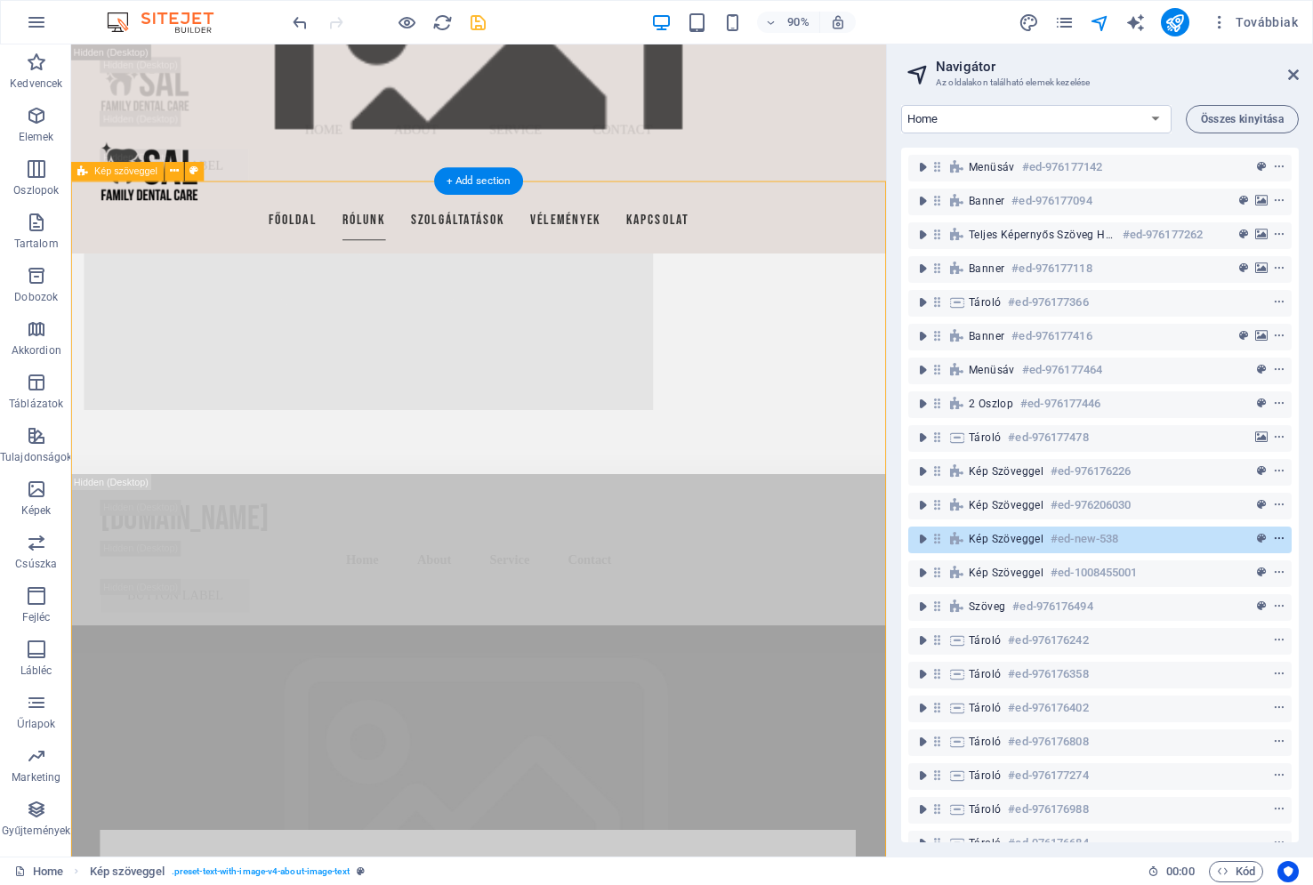
click at [1276, 540] on icon "context-menu" at bounding box center [1279, 539] width 12 height 12
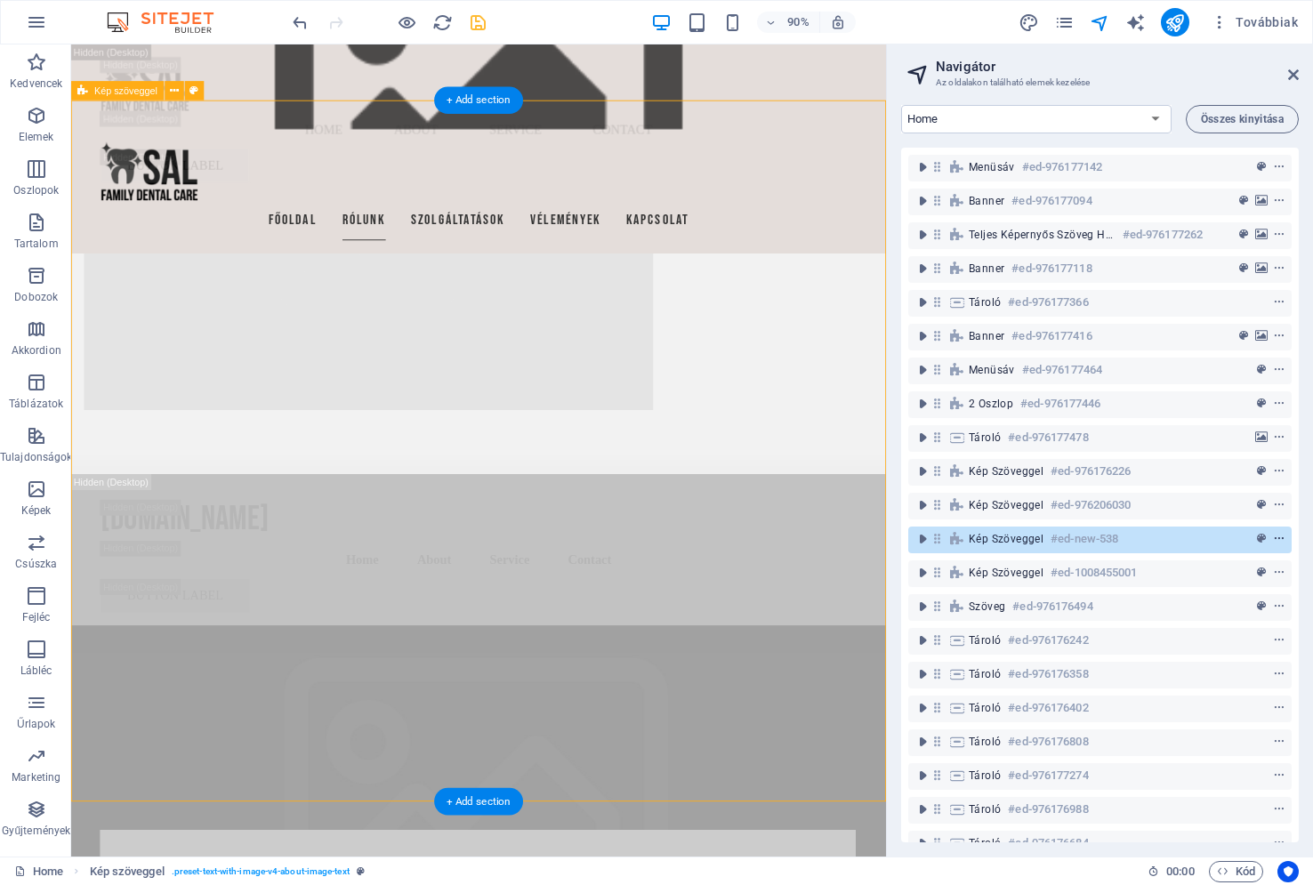
scroll to position [5643, 0]
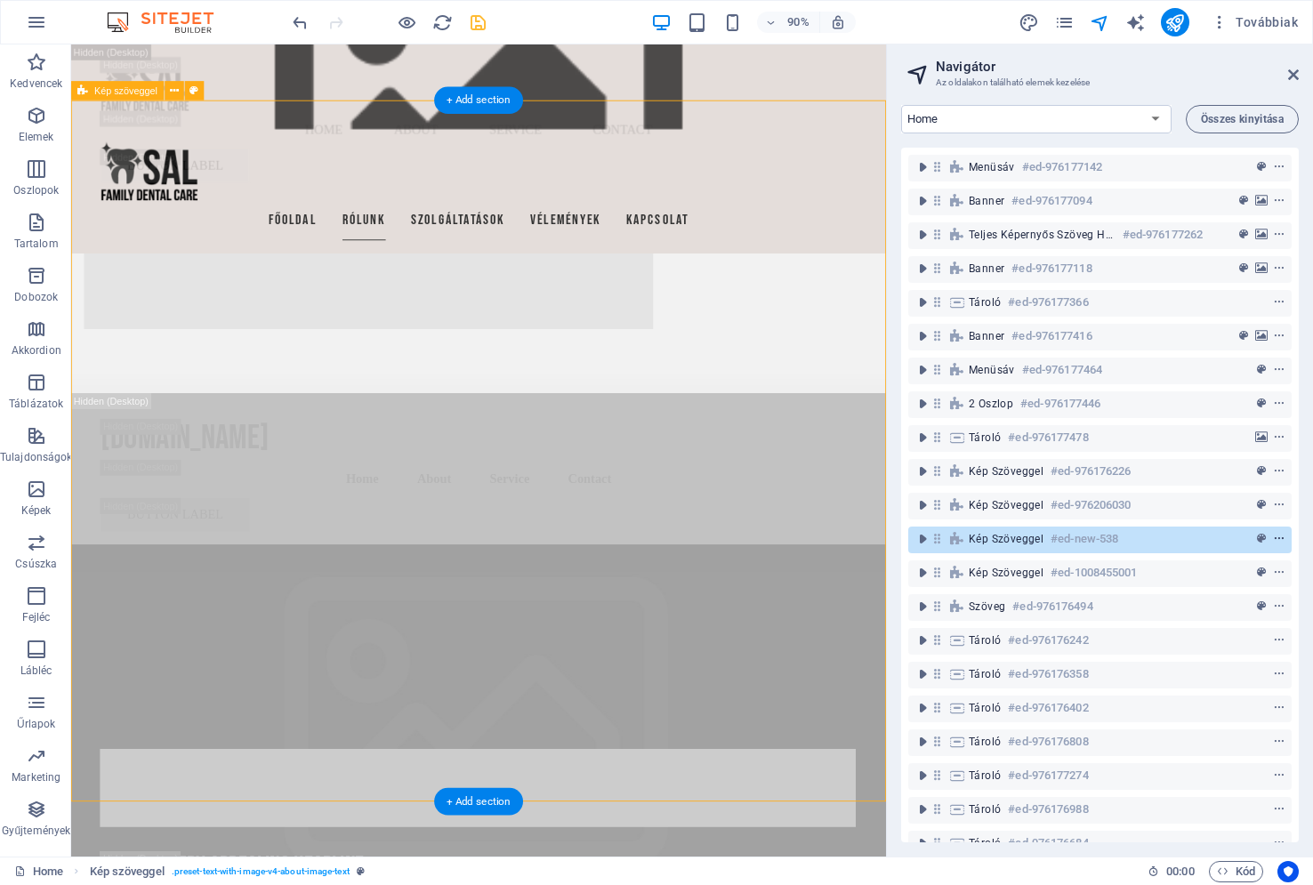
click at [1276, 540] on icon "context-menu" at bounding box center [1279, 539] width 12 height 12
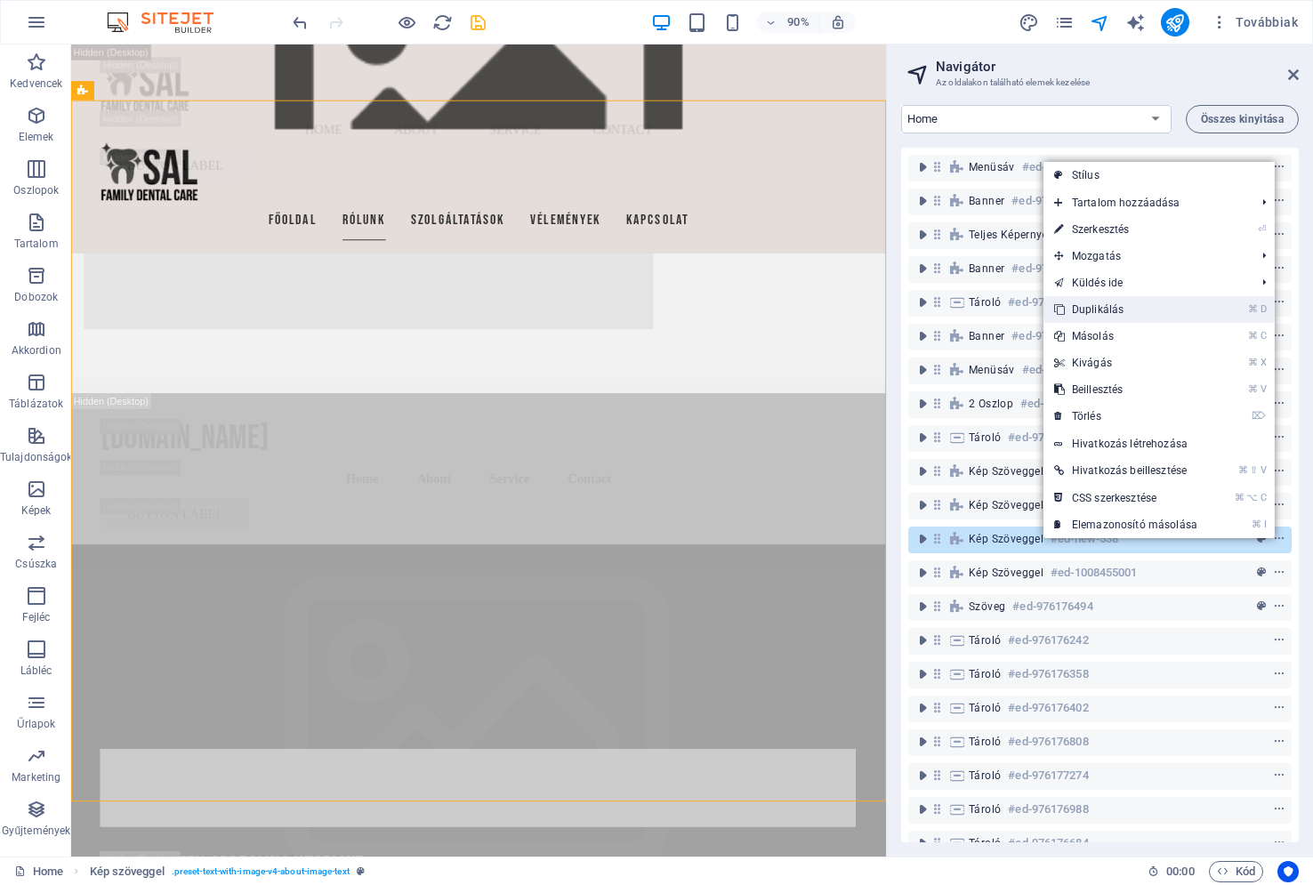
click at [1191, 305] on link "⌘ D Duplikálás" at bounding box center [1125, 309] width 165 height 27
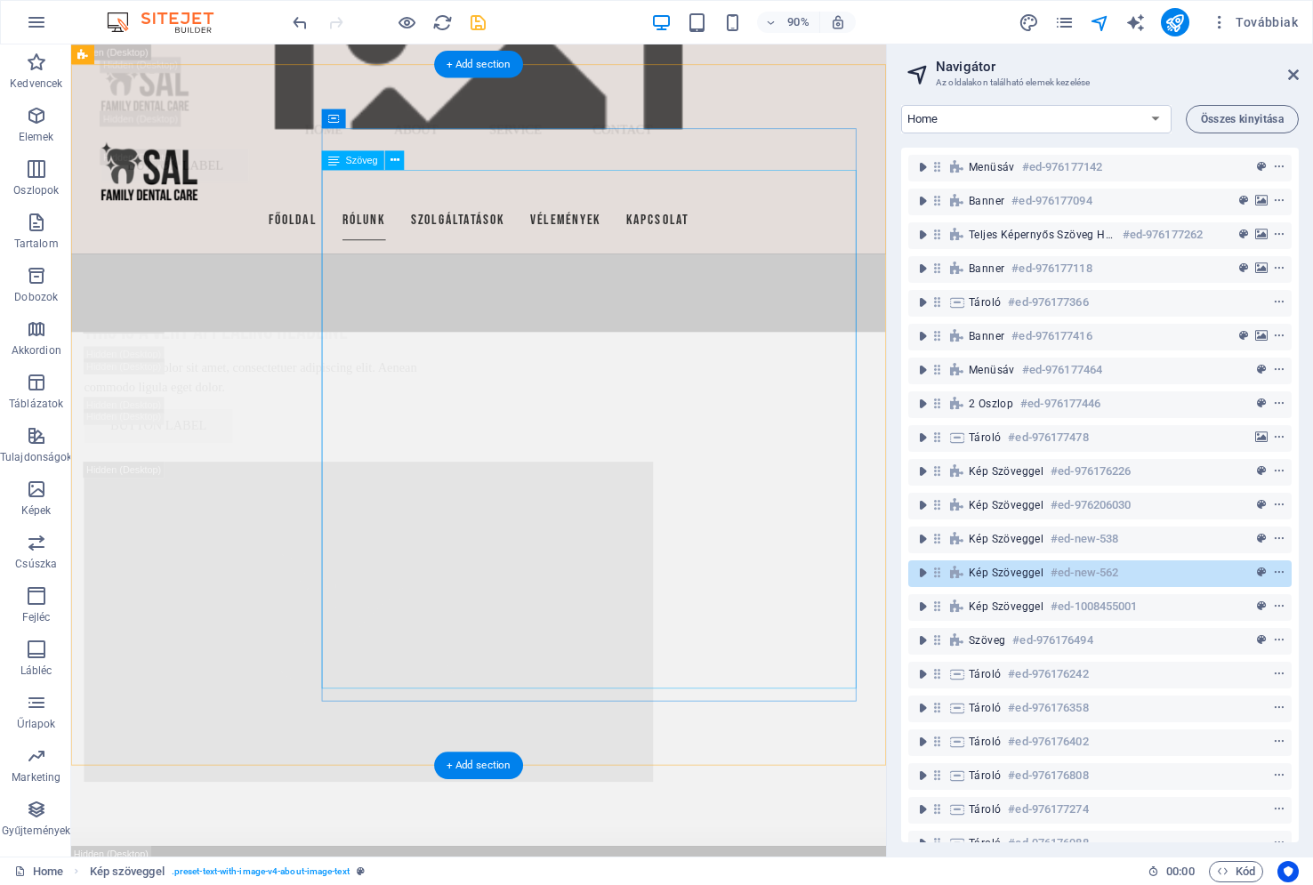
scroll to position [4814, 0]
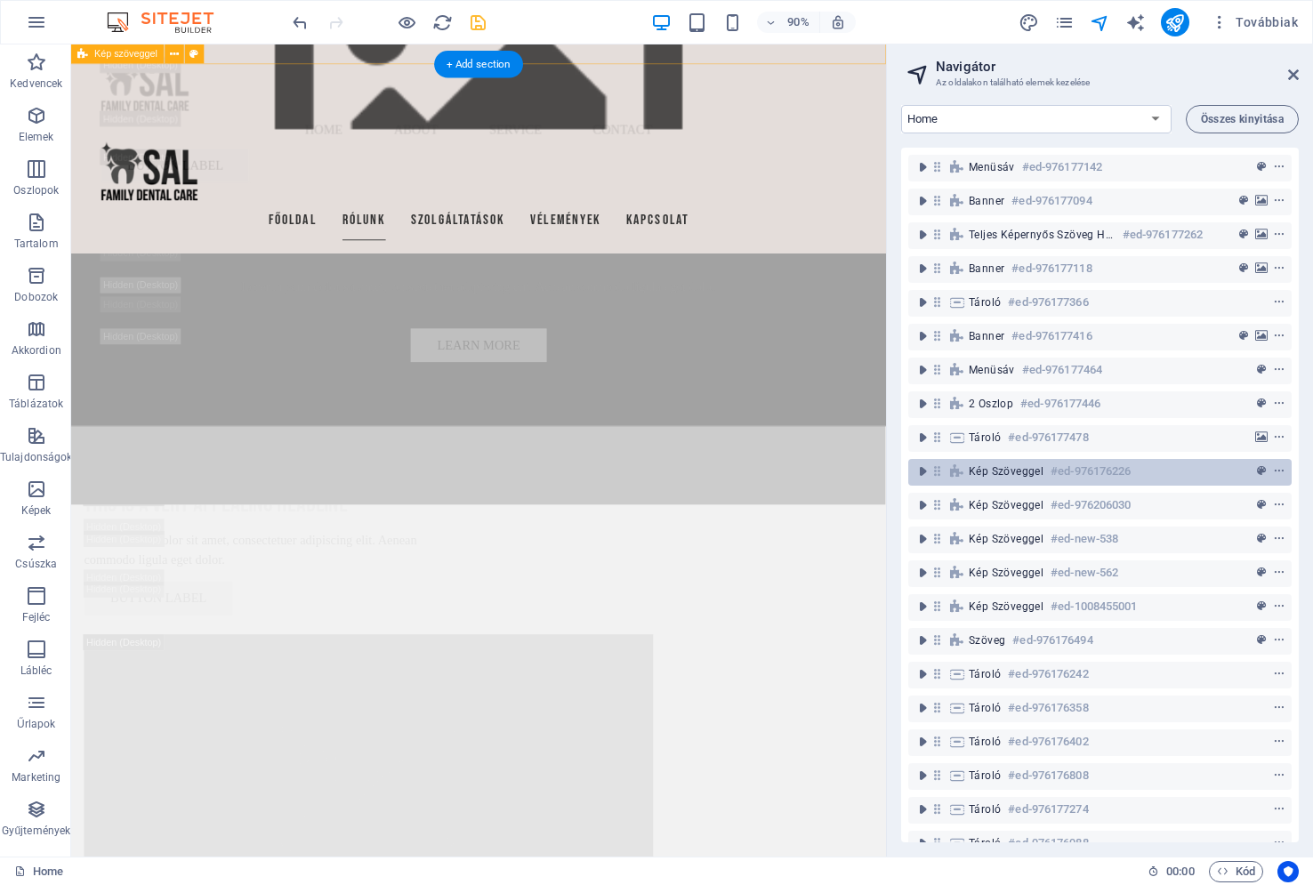
click at [1028, 475] on span "Kép szöveggel" at bounding box center [1006, 471] width 75 height 14
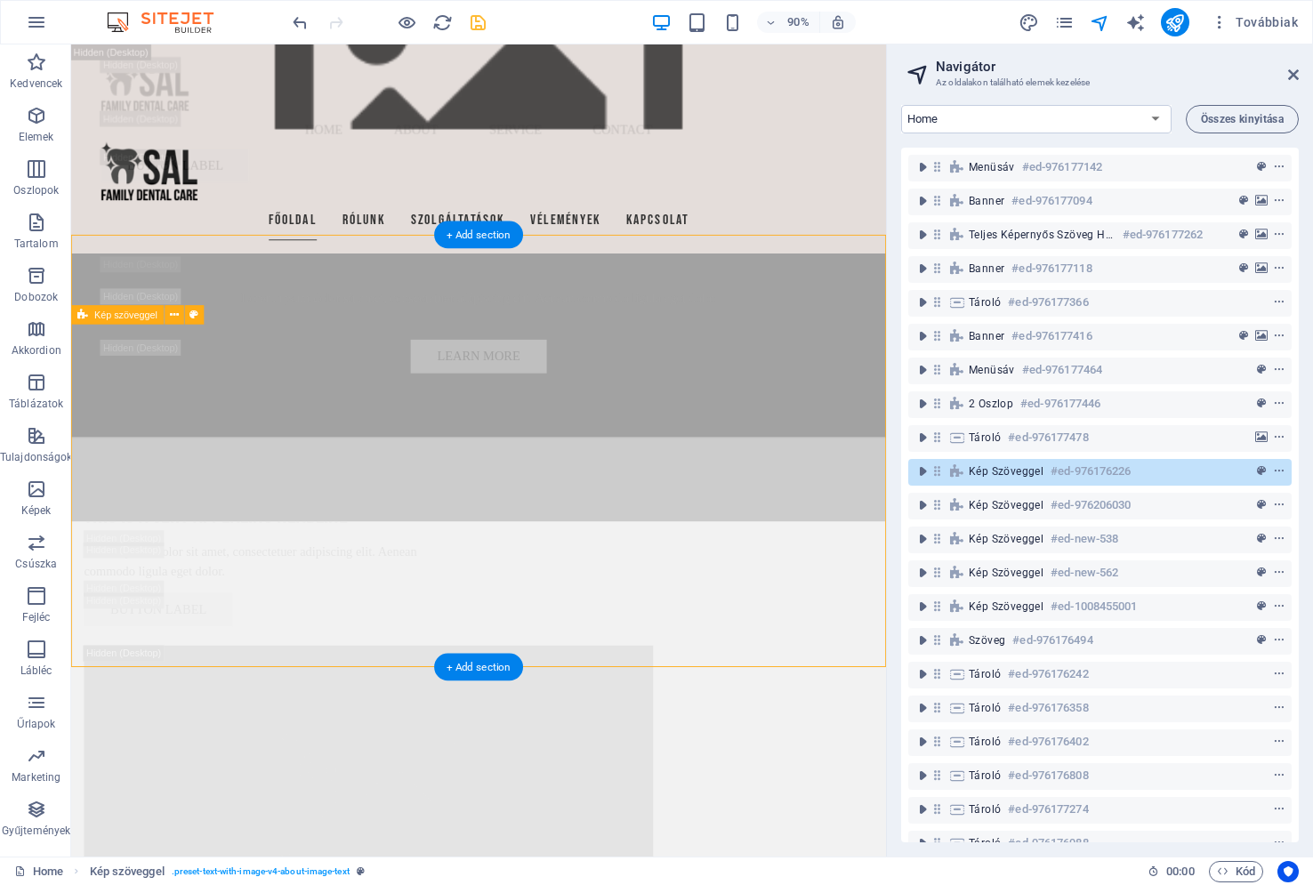
scroll to position [4144, 0]
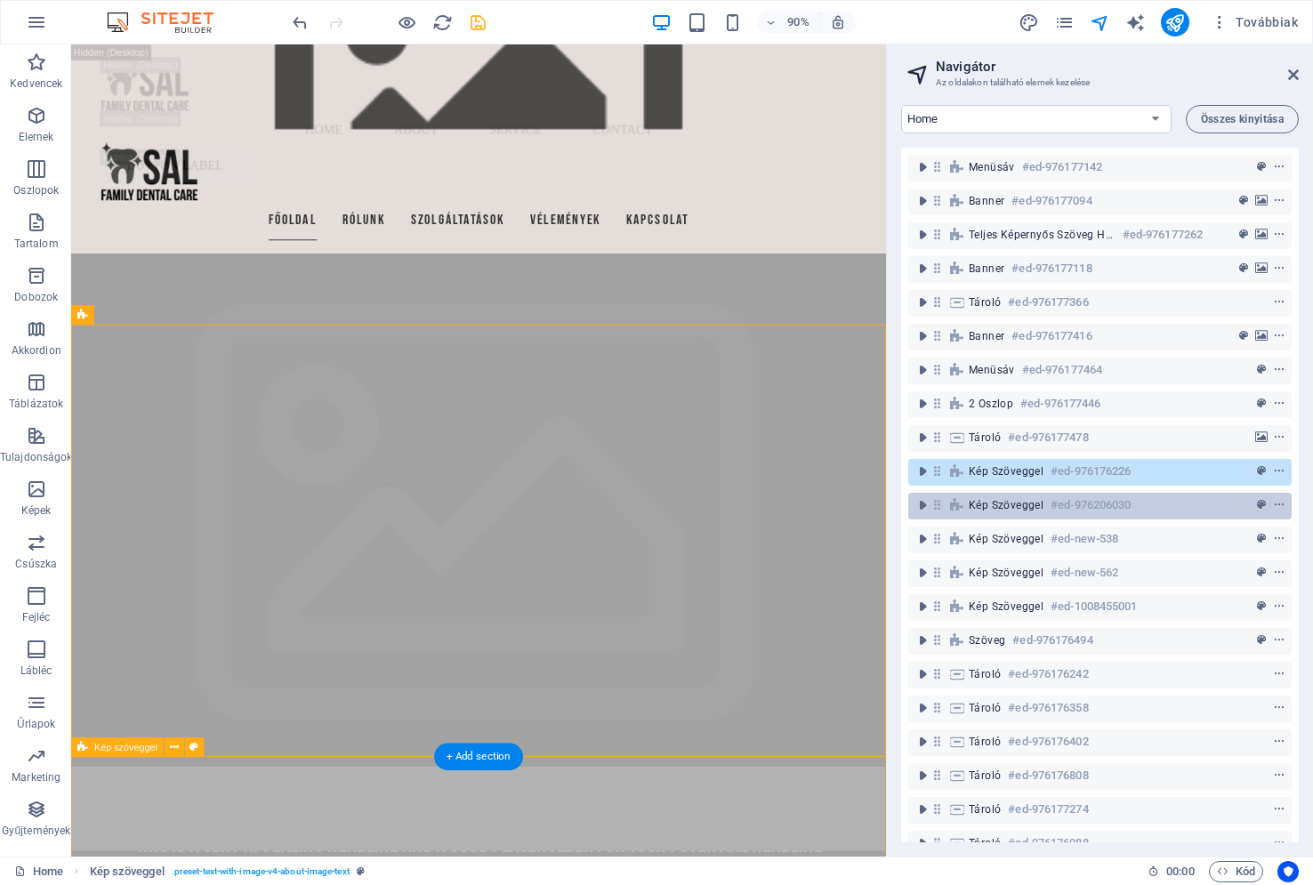
click at [996, 503] on span "Kép szöveggel" at bounding box center [1006, 505] width 75 height 14
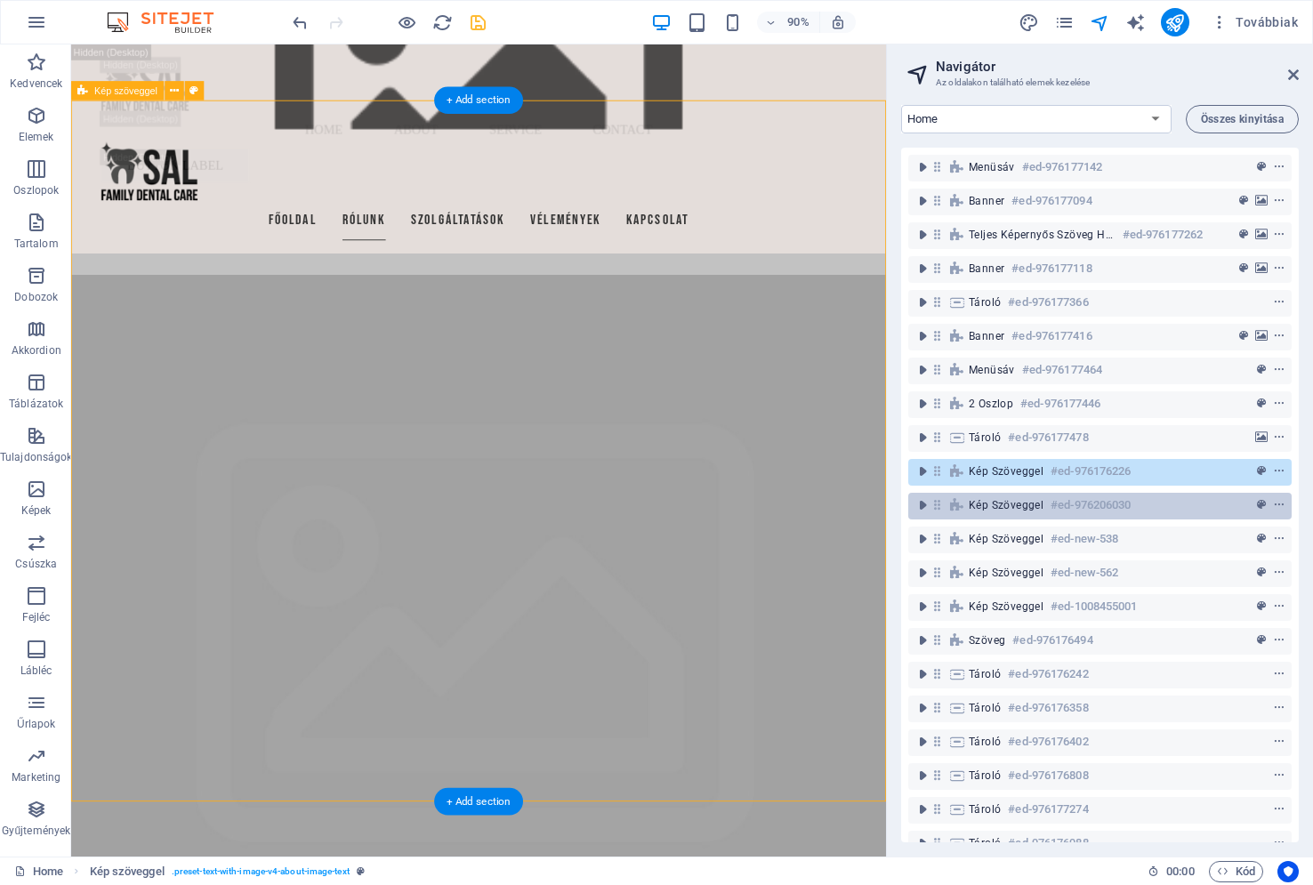
scroll to position [4874, 0]
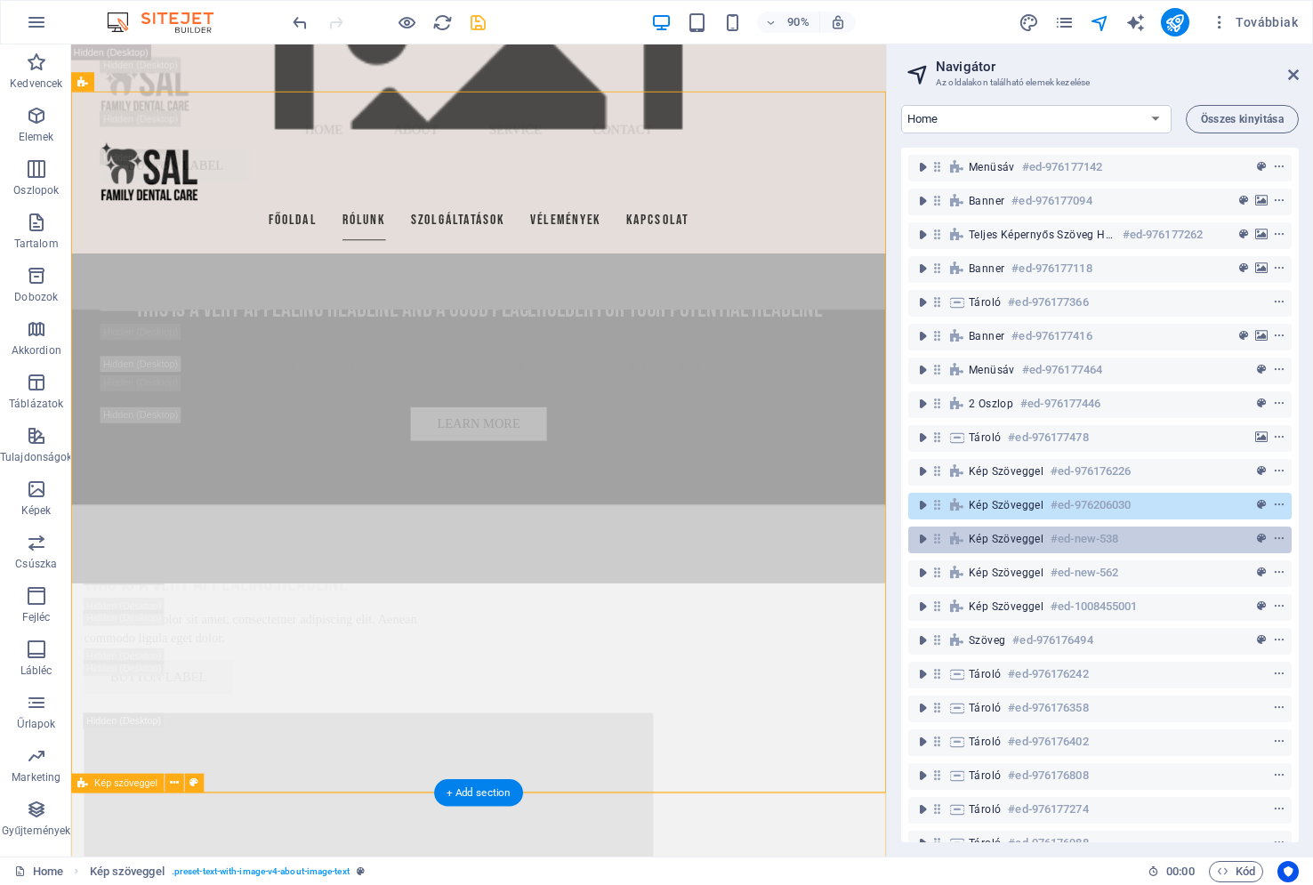
click at [1016, 540] on span "Kép szöveggel" at bounding box center [1006, 539] width 75 height 14
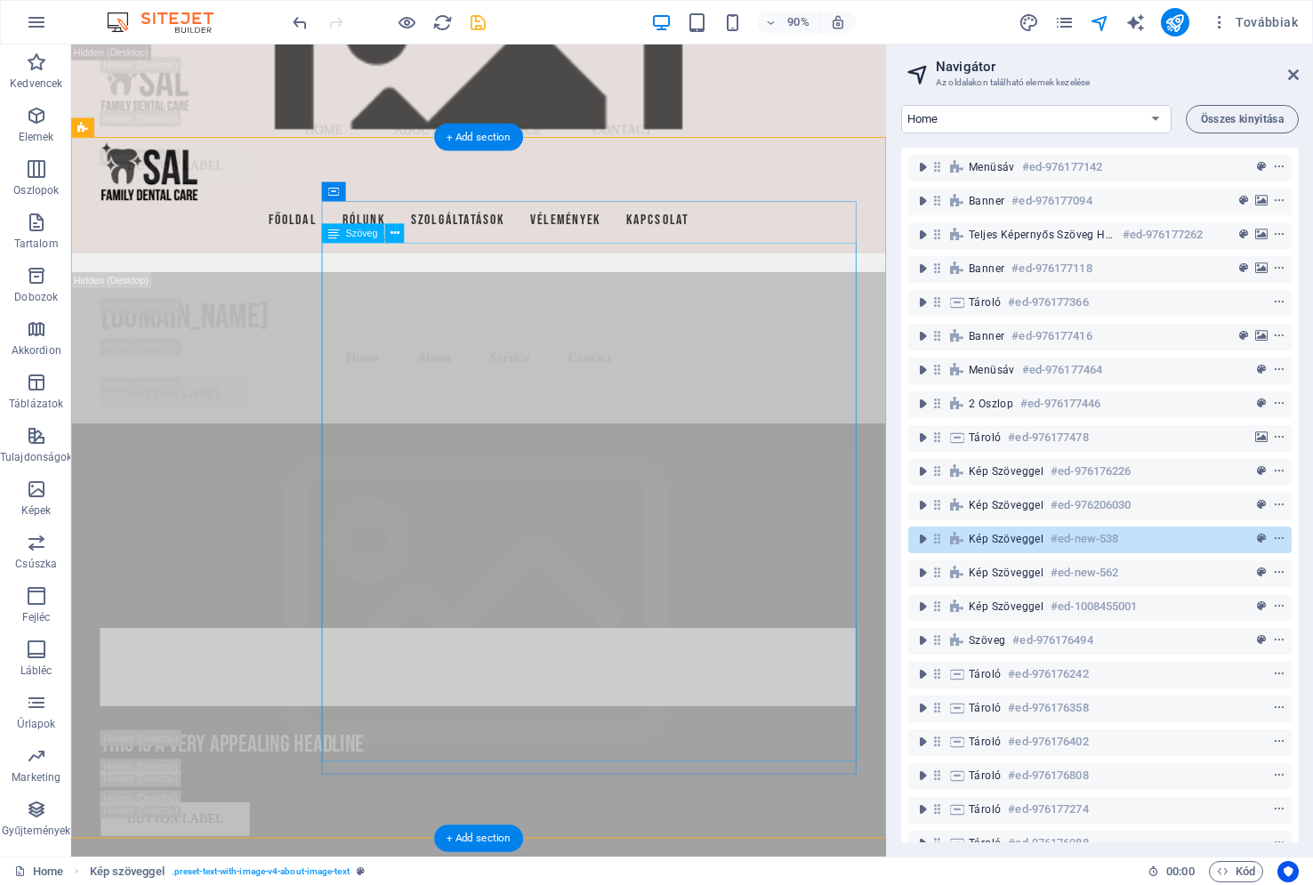
scroll to position [5512, 0]
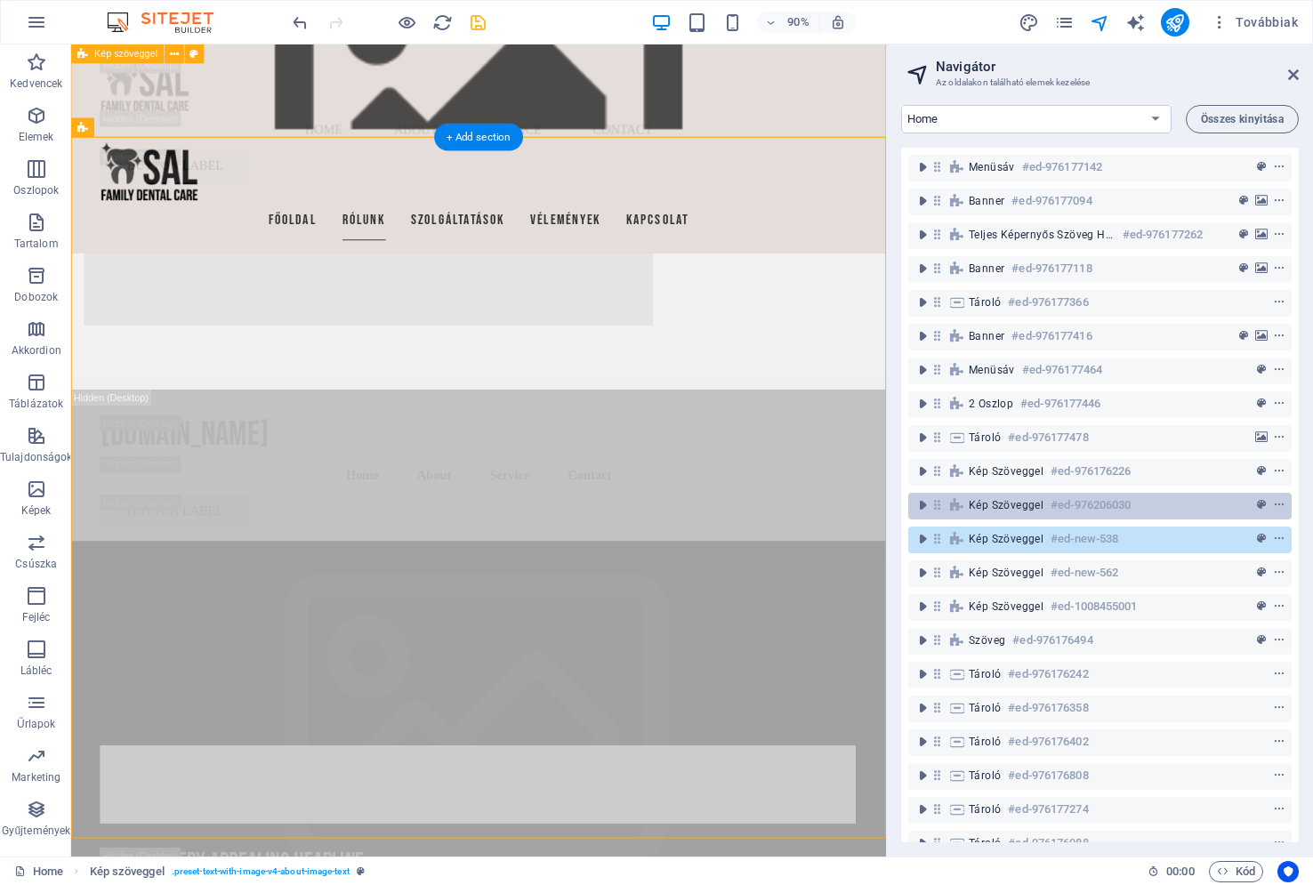
click at [993, 506] on span "Kép szöveggel" at bounding box center [1006, 505] width 75 height 14
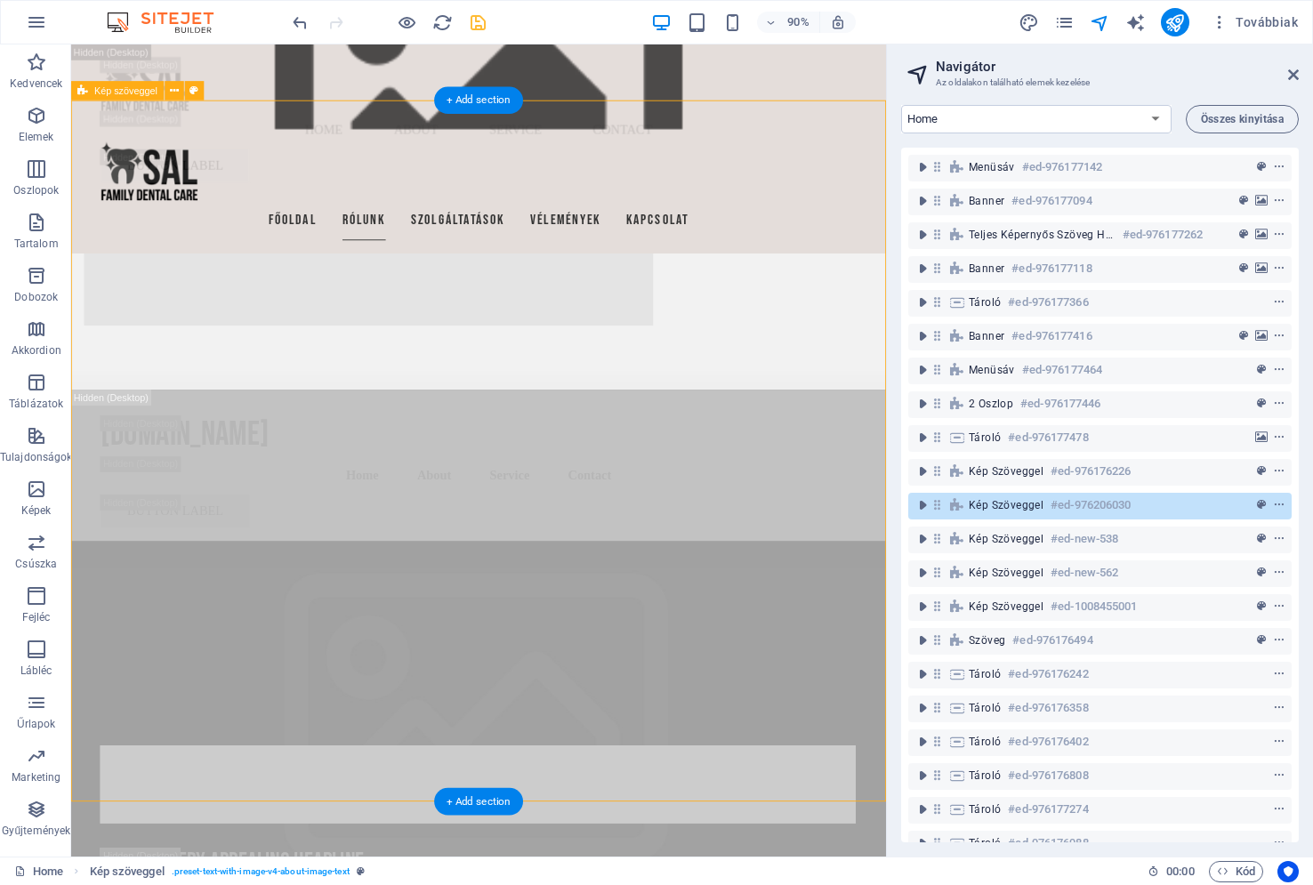
click at [993, 506] on span "Kép szöveggel" at bounding box center [1006, 505] width 75 height 14
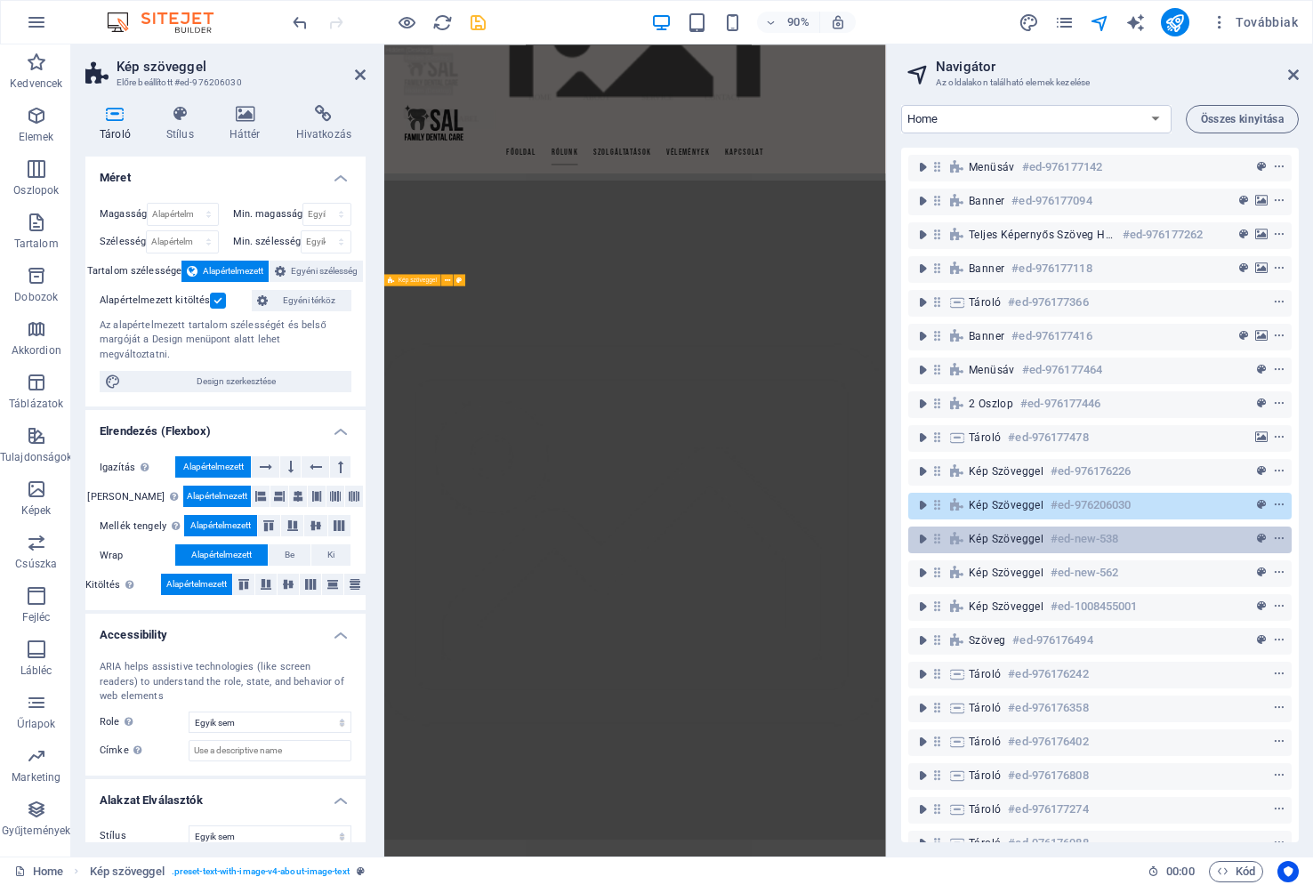
scroll to position [6342, 0]
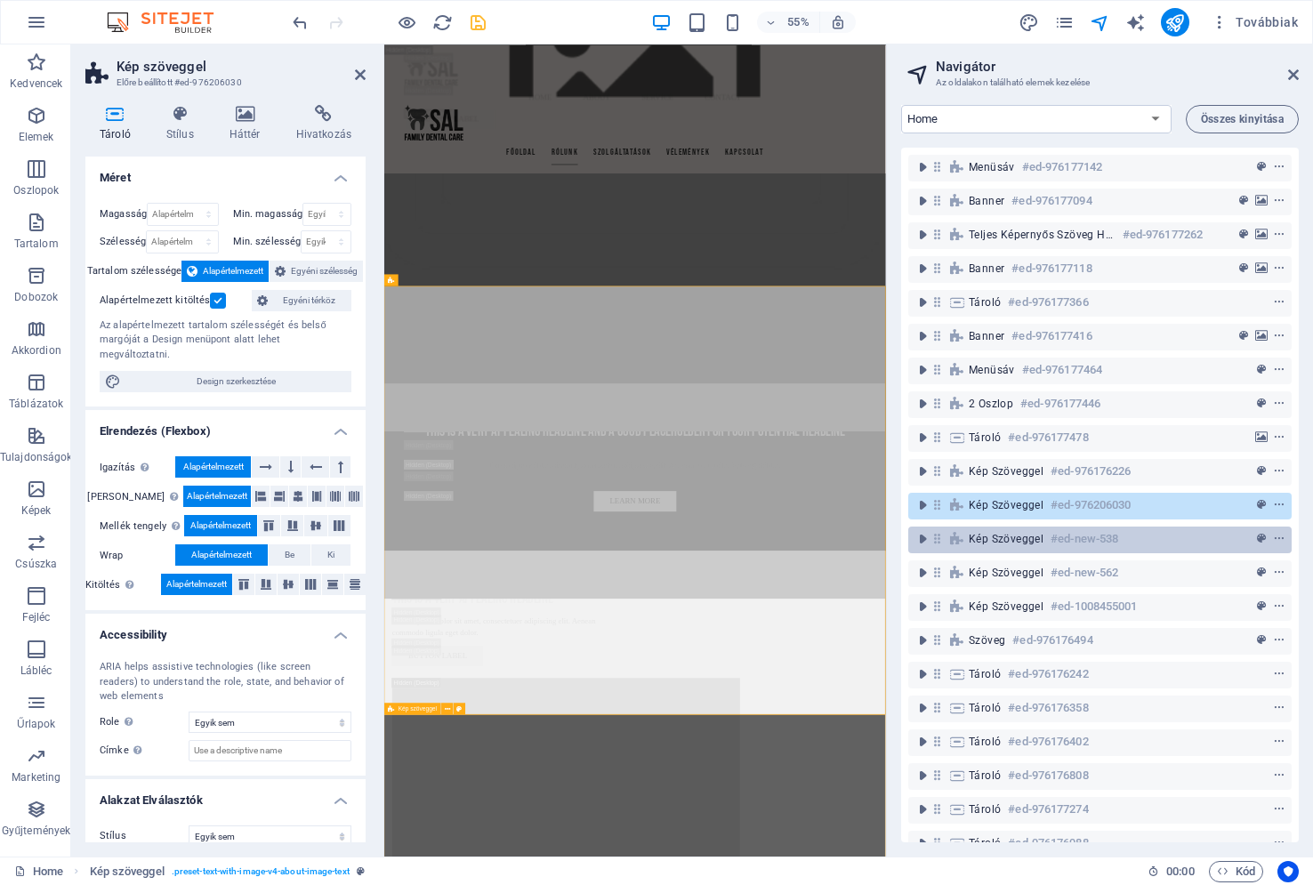
click at [996, 542] on span "Kép szöveggel" at bounding box center [1006, 539] width 75 height 14
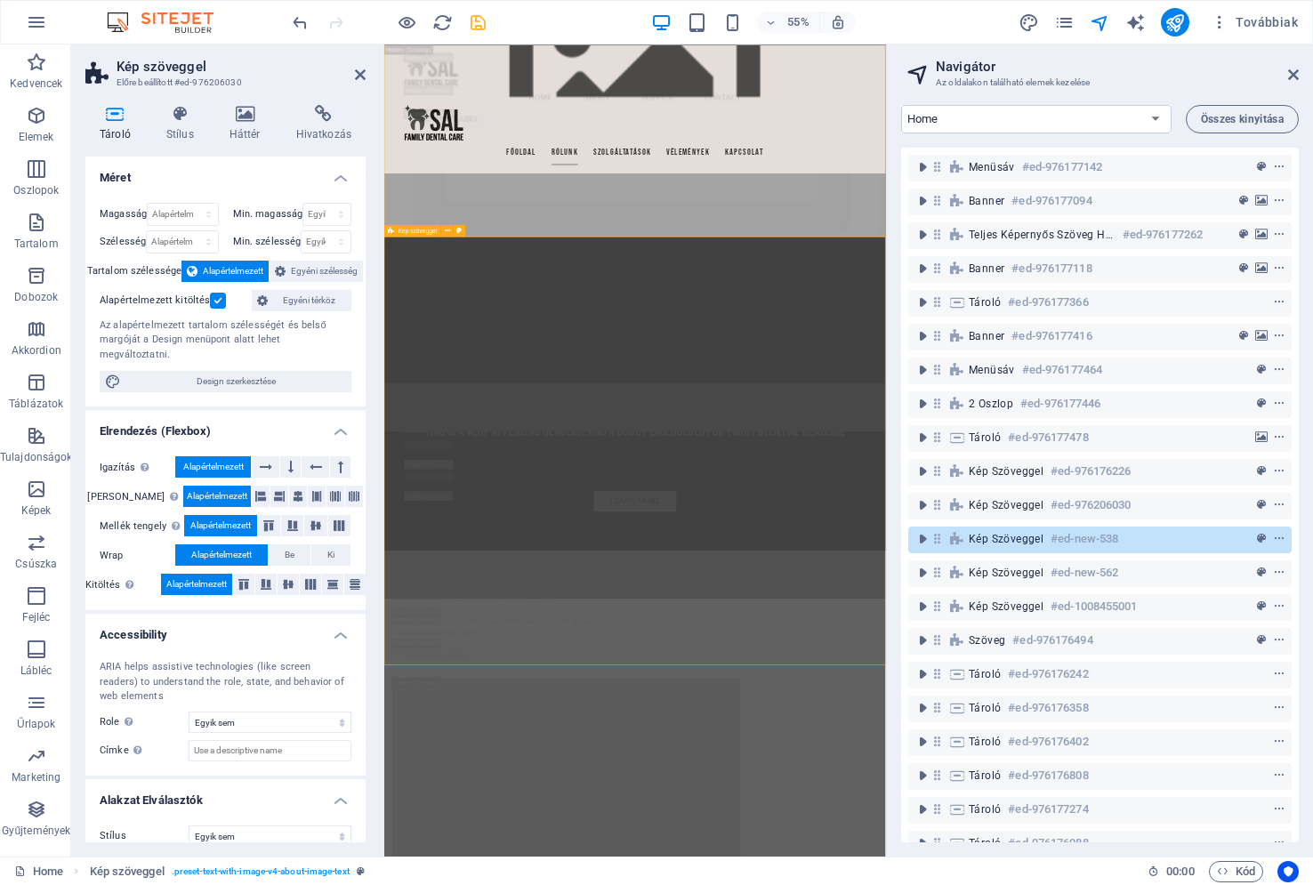
click at [996, 542] on span "Kép szöveggel" at bounding box center [1006, 539] width 75 height 14
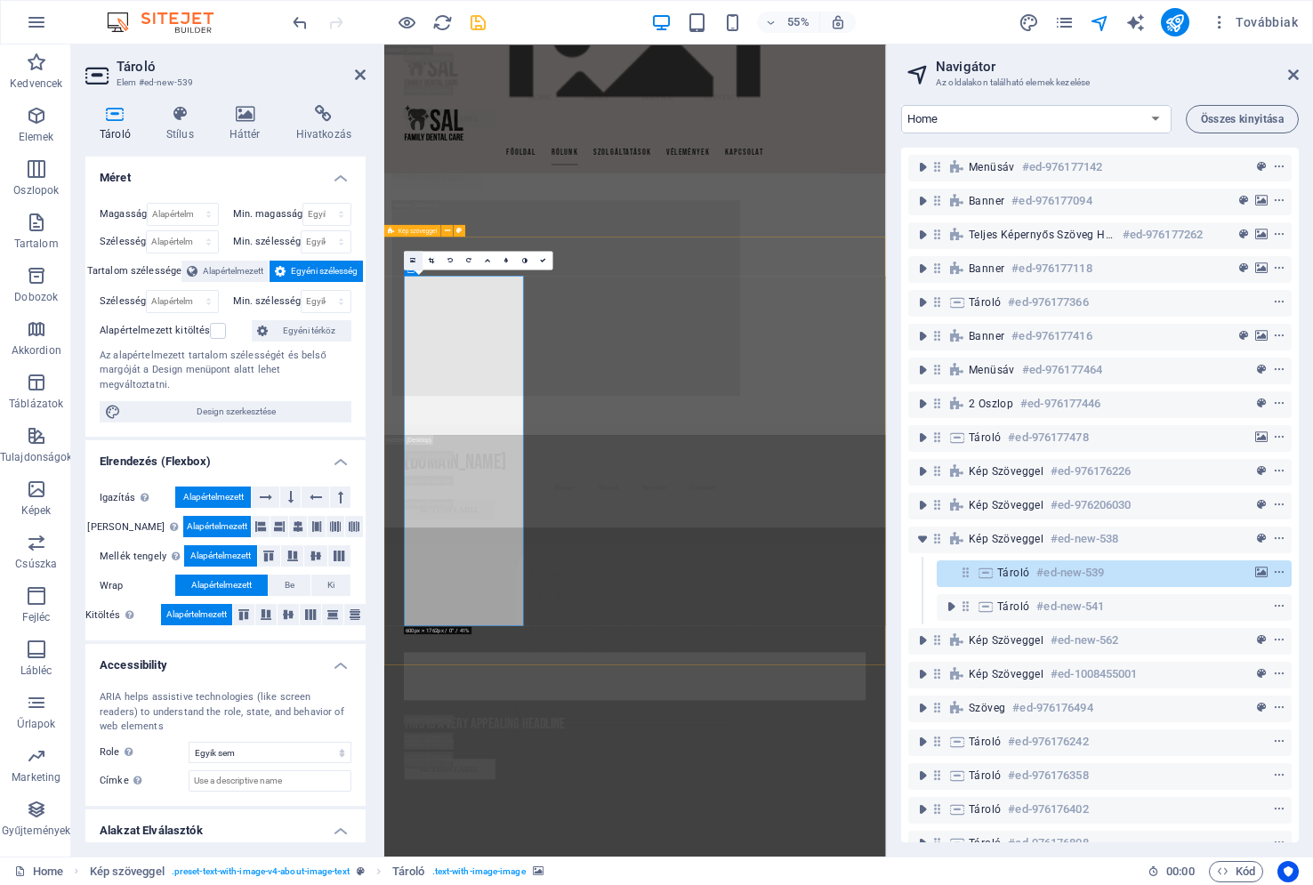
click at [410, 259] on link at bounding box center [413, 260] width 19 height 19
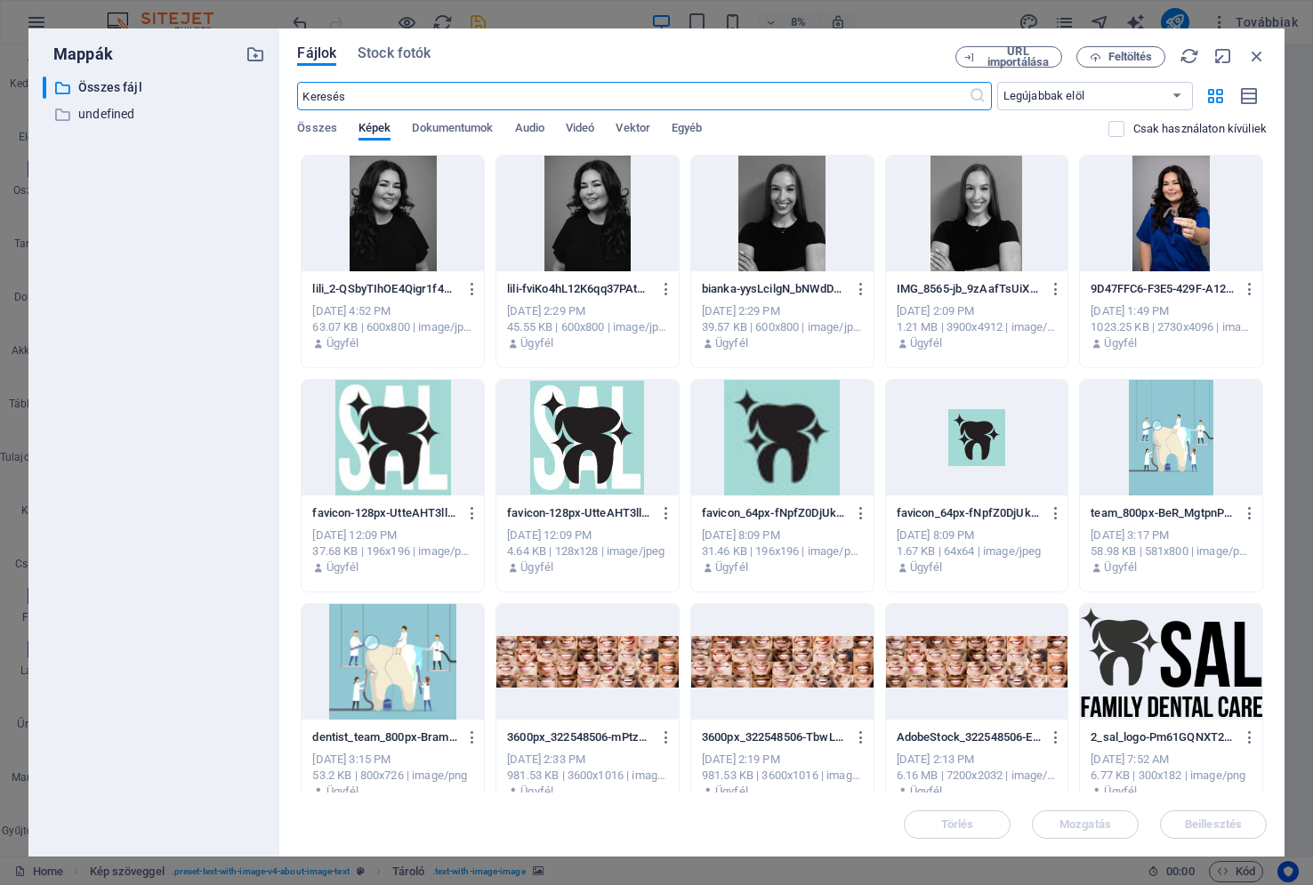
scroll to position [32606, 0]
click at [1136, 54] on span "Feltöltés" at bounding box center [1130, 57] width 44 height 11
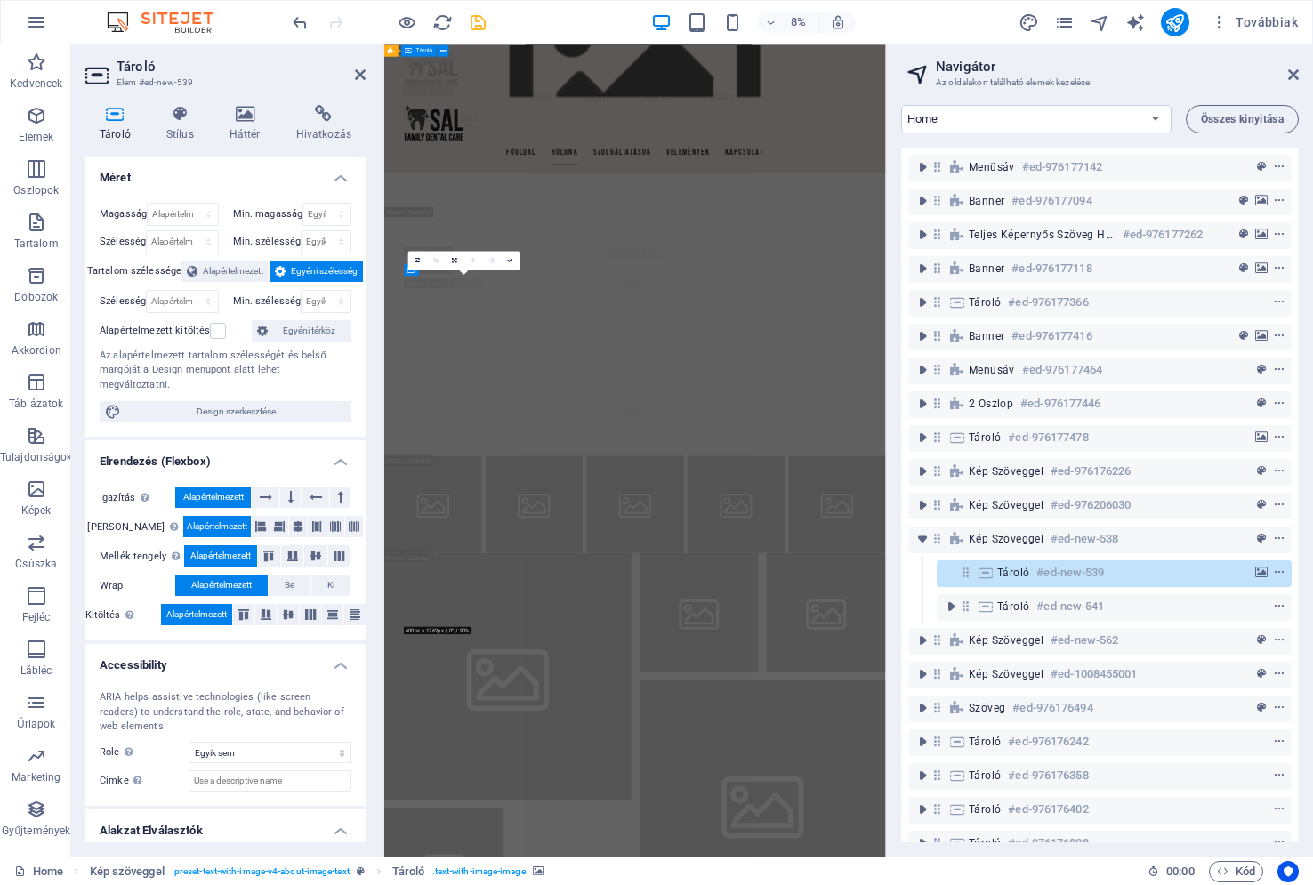
scroll to position [7211, 0]
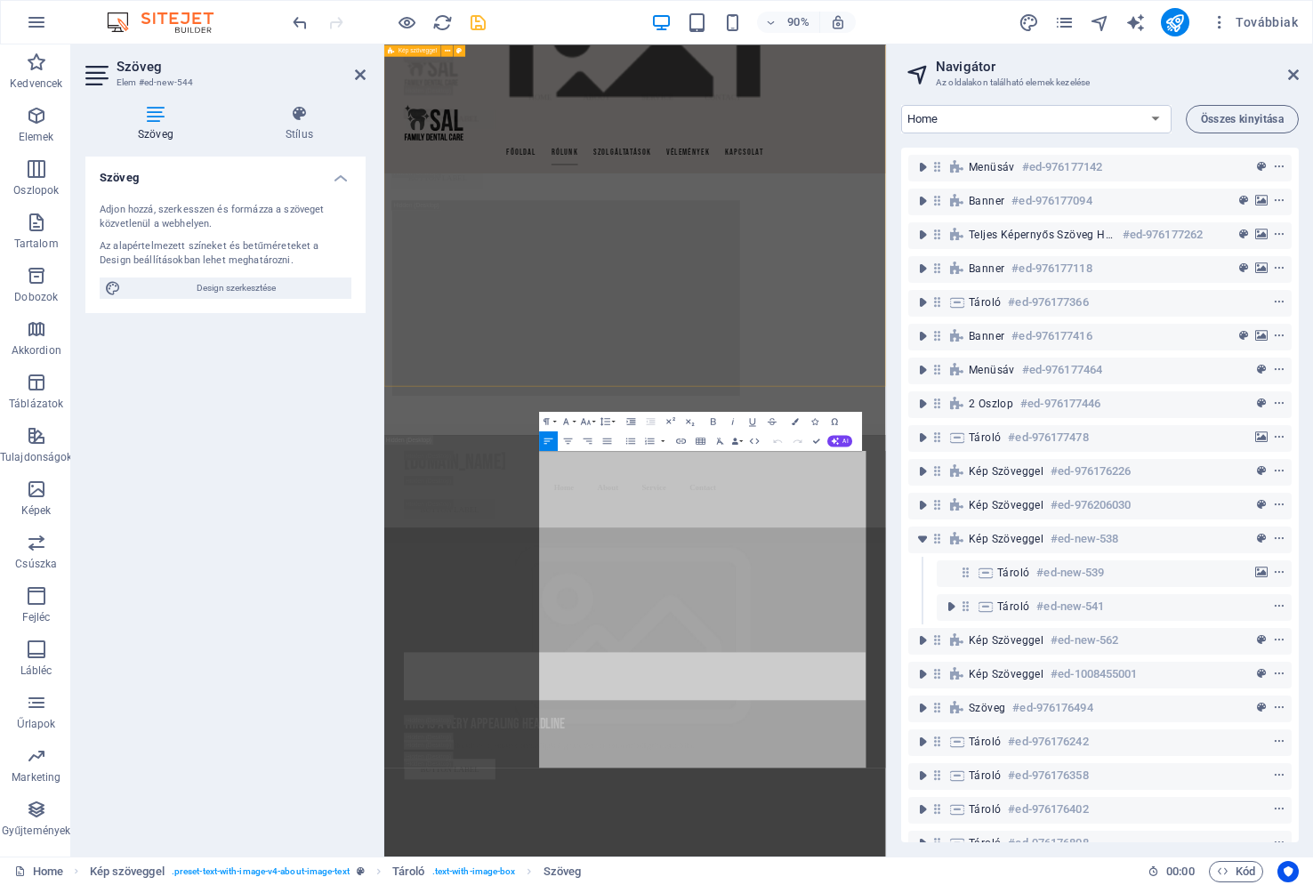
scroll to position [6939, 0]
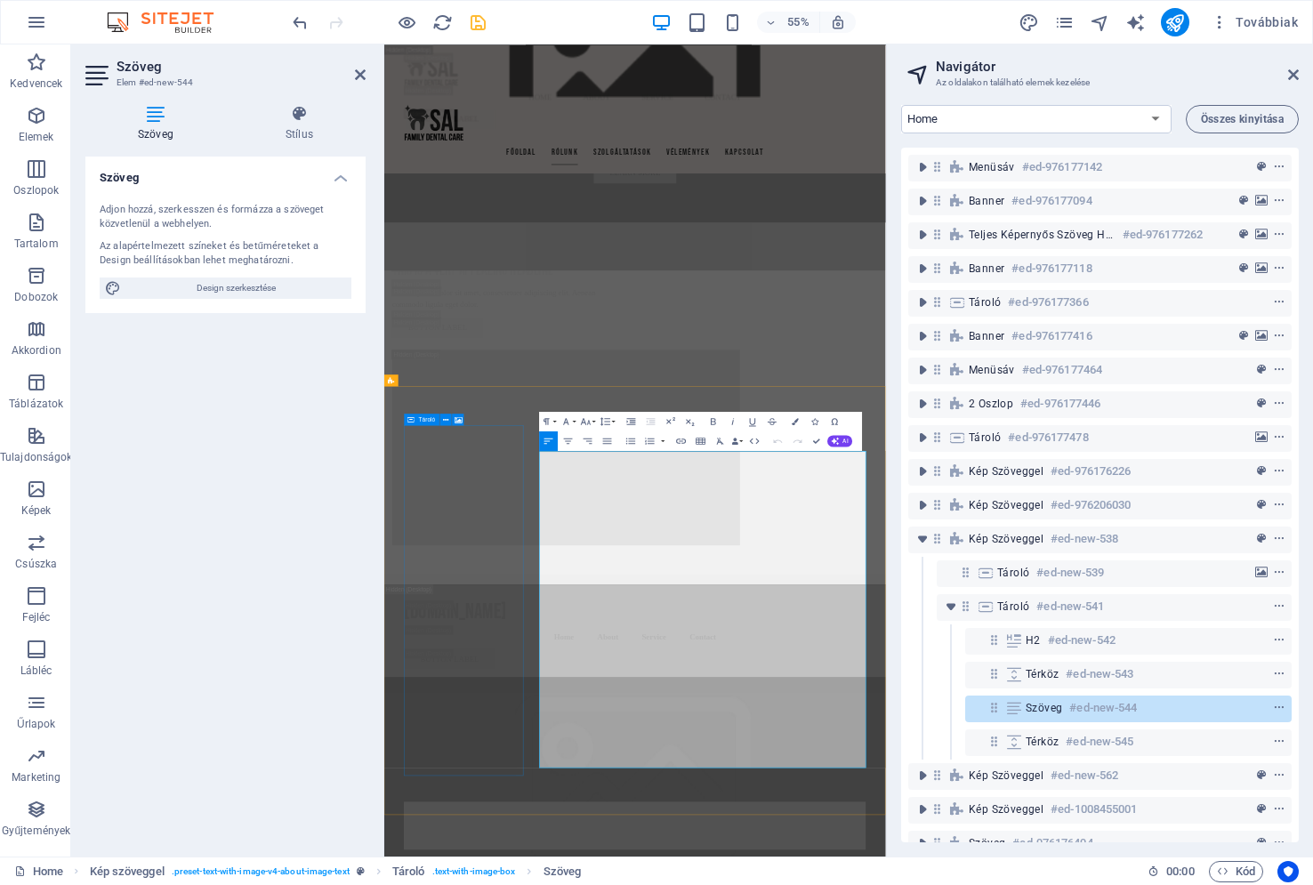
drag, startPoint x: 1088, startPoint y: 1351, endPoint x: 629, endPoint y: 796, distance: 720.2
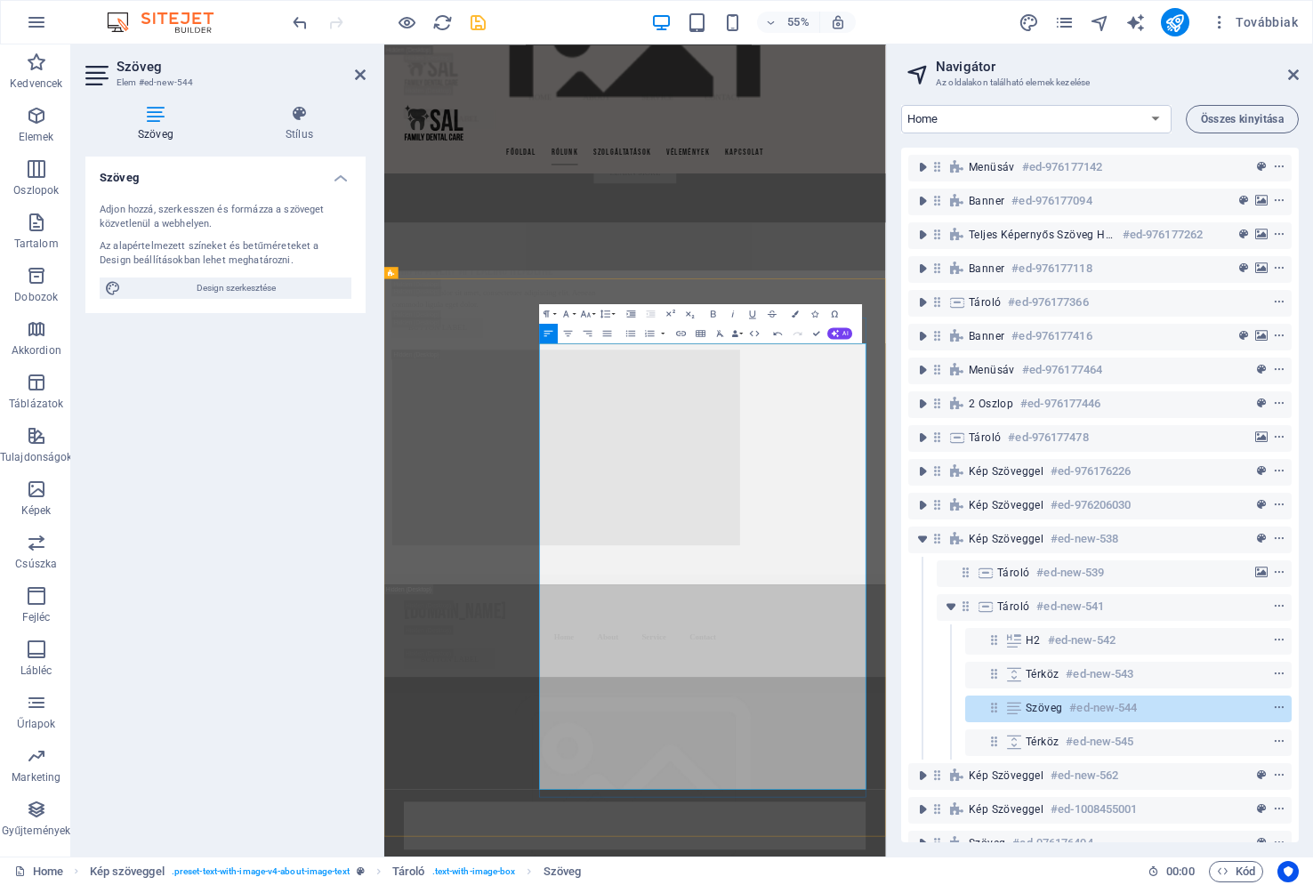
scroll to position [7296, 0]
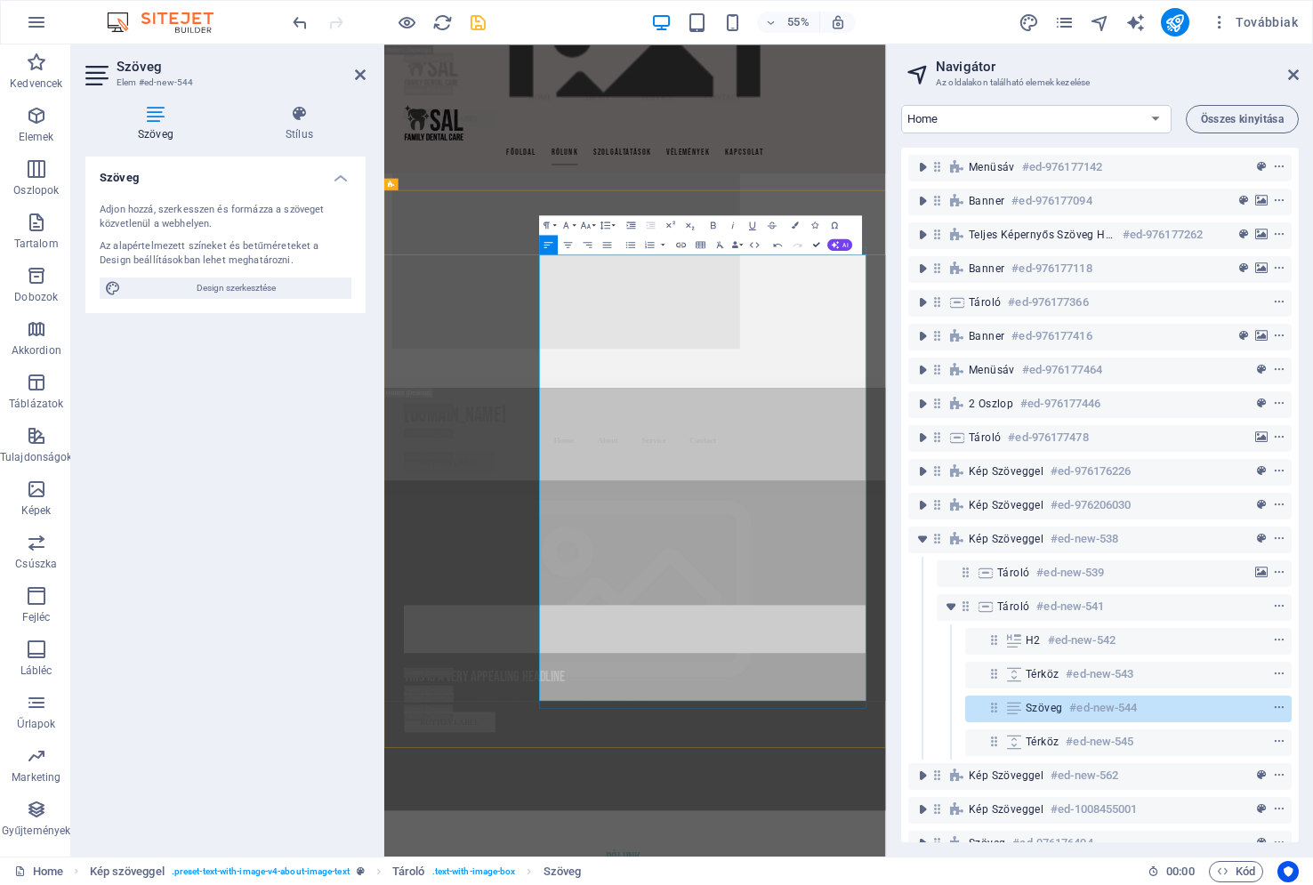
drag, startPoint x: 817, startPoint y: 244, endPoint x: 829, endPoint y: 222, distance: 24.3
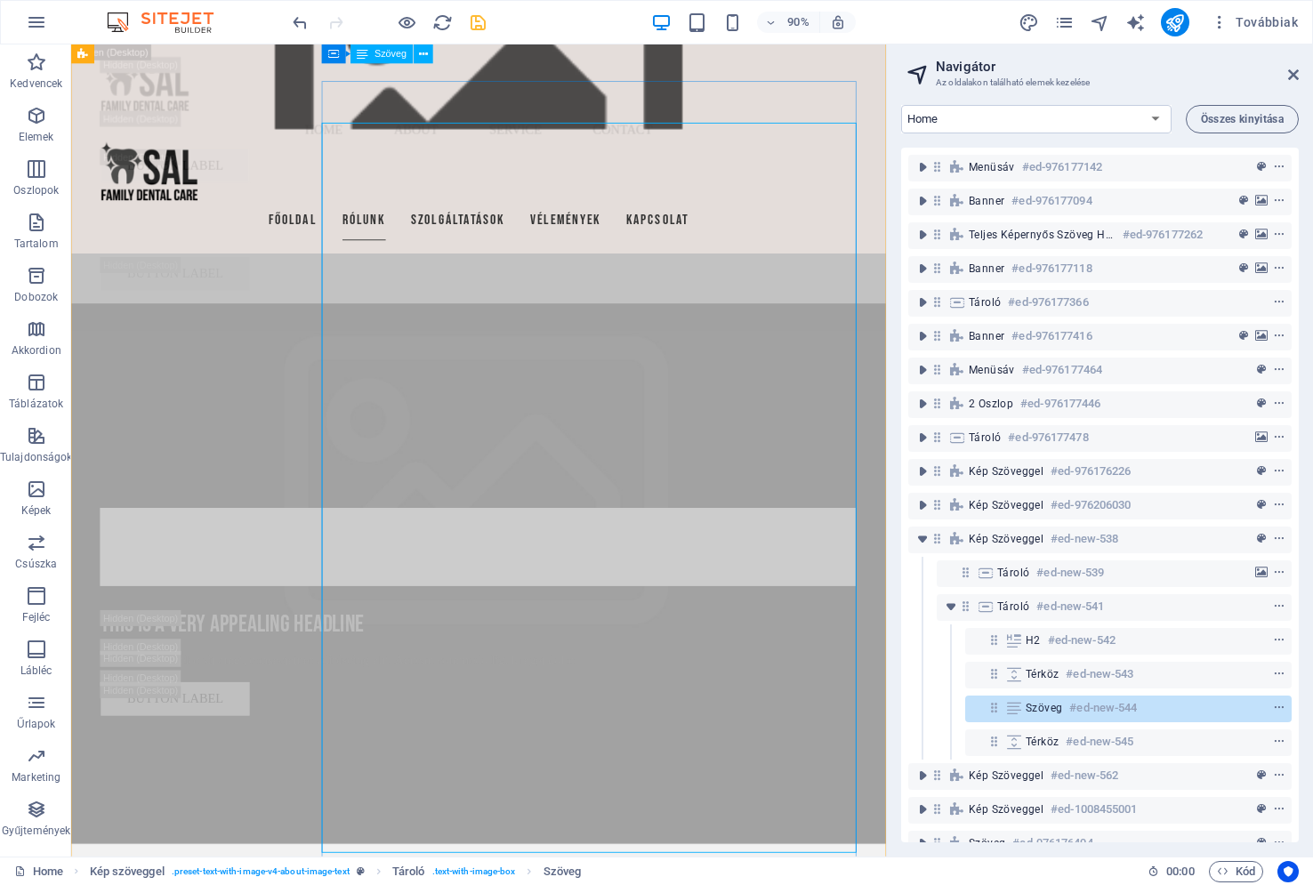
scroll to position [5729, 0]
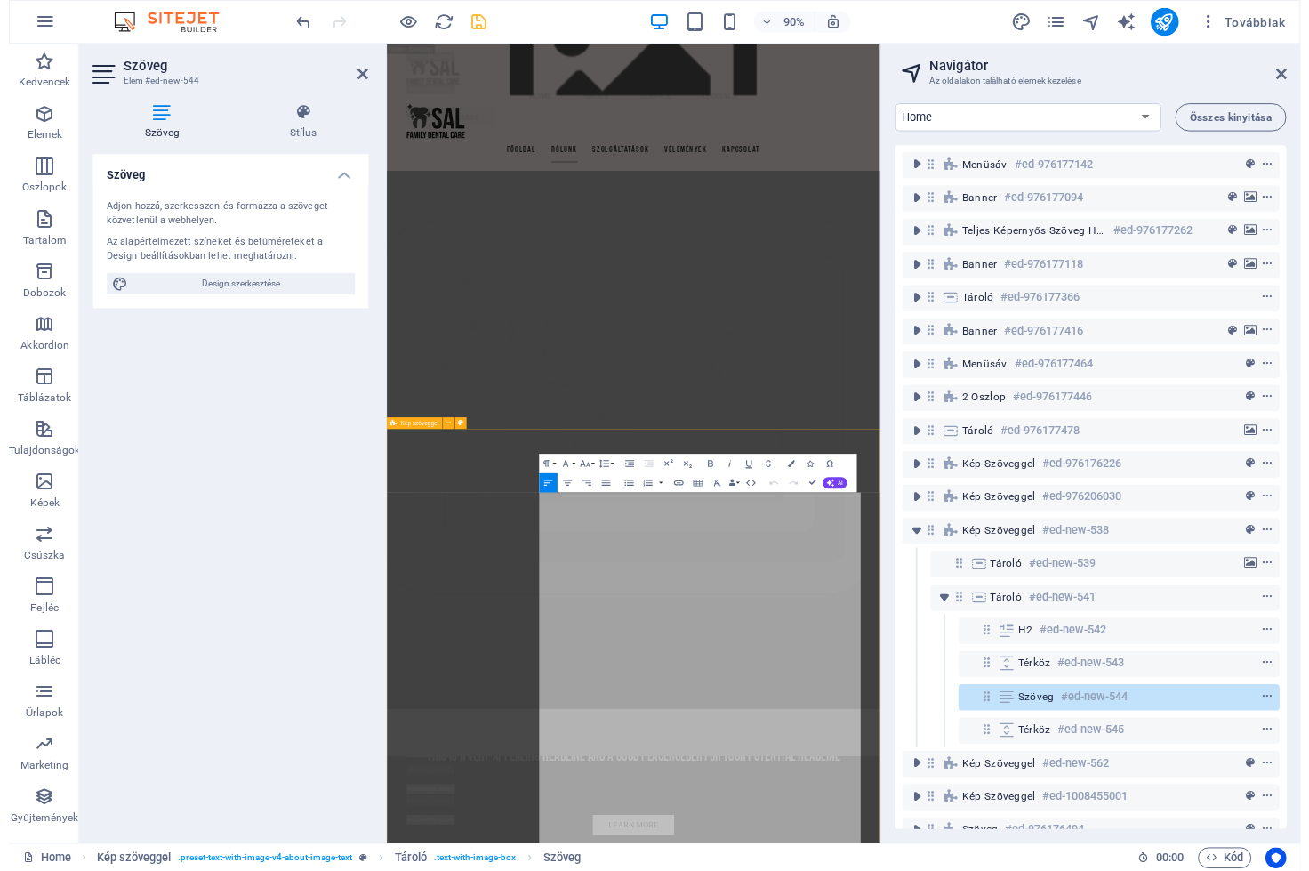
scroll to position [6849, 0]
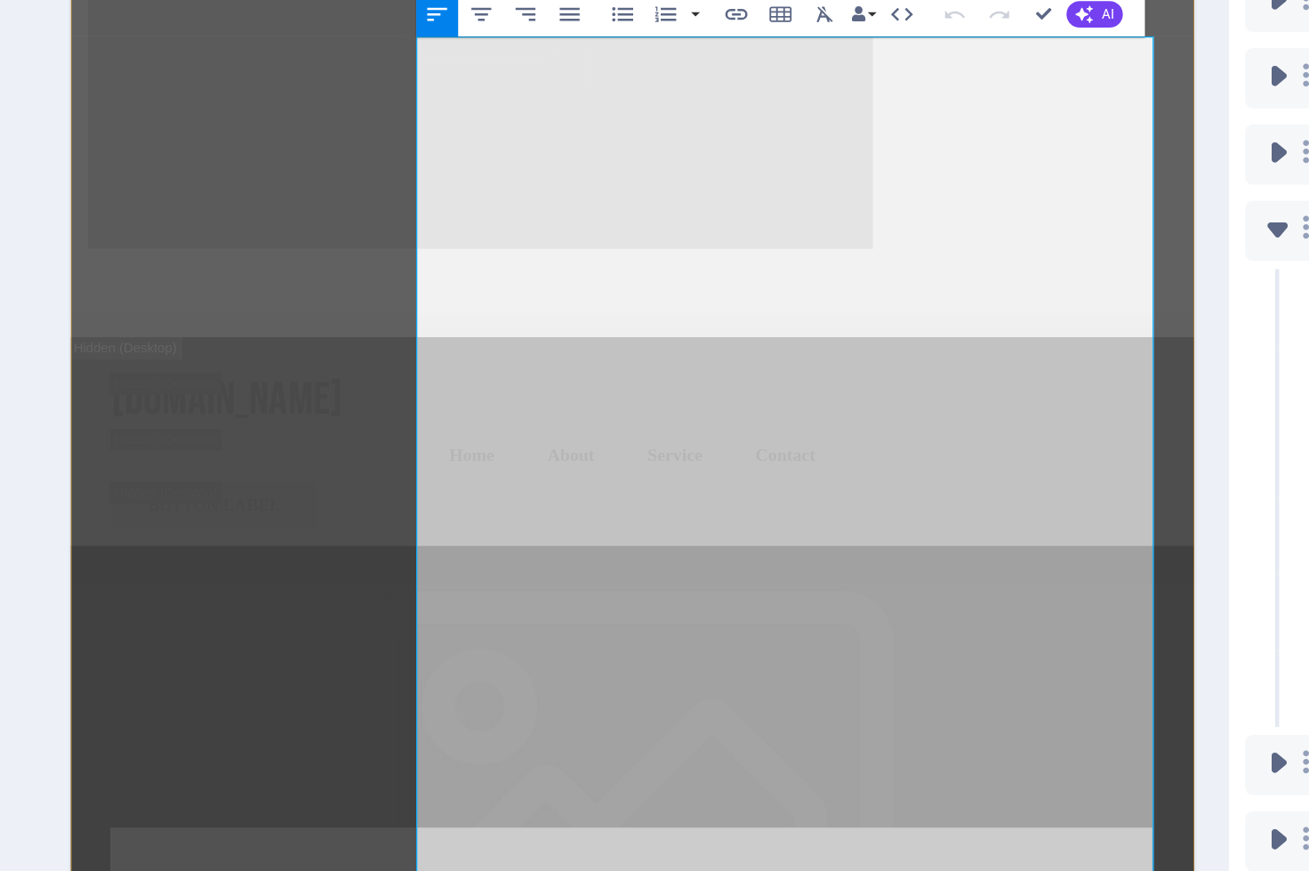
drag, startPoint x: 487, startPoint y: 316, endPoint x: 348, endPoint y: 316, distance: 139.7
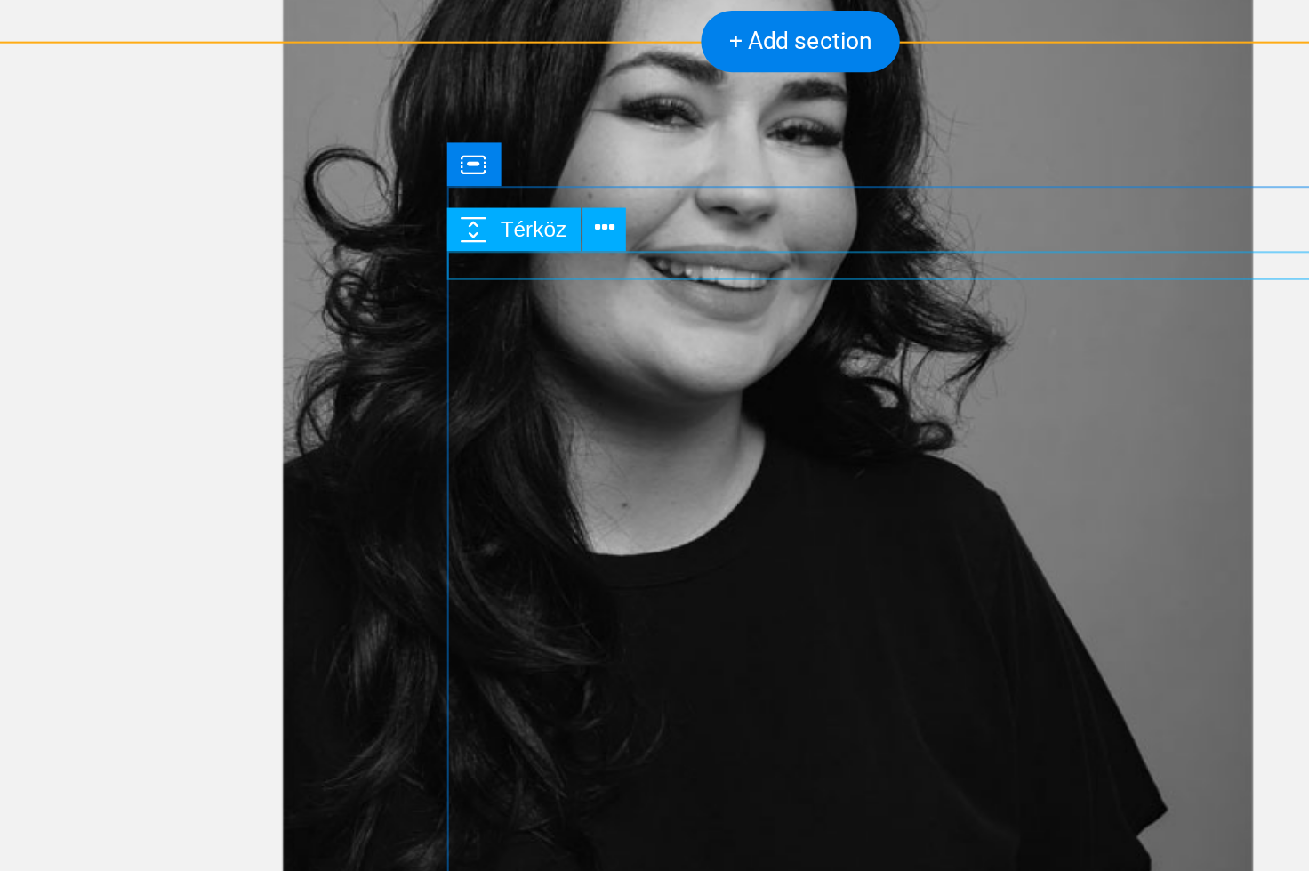
scroll to position [5120, 0]
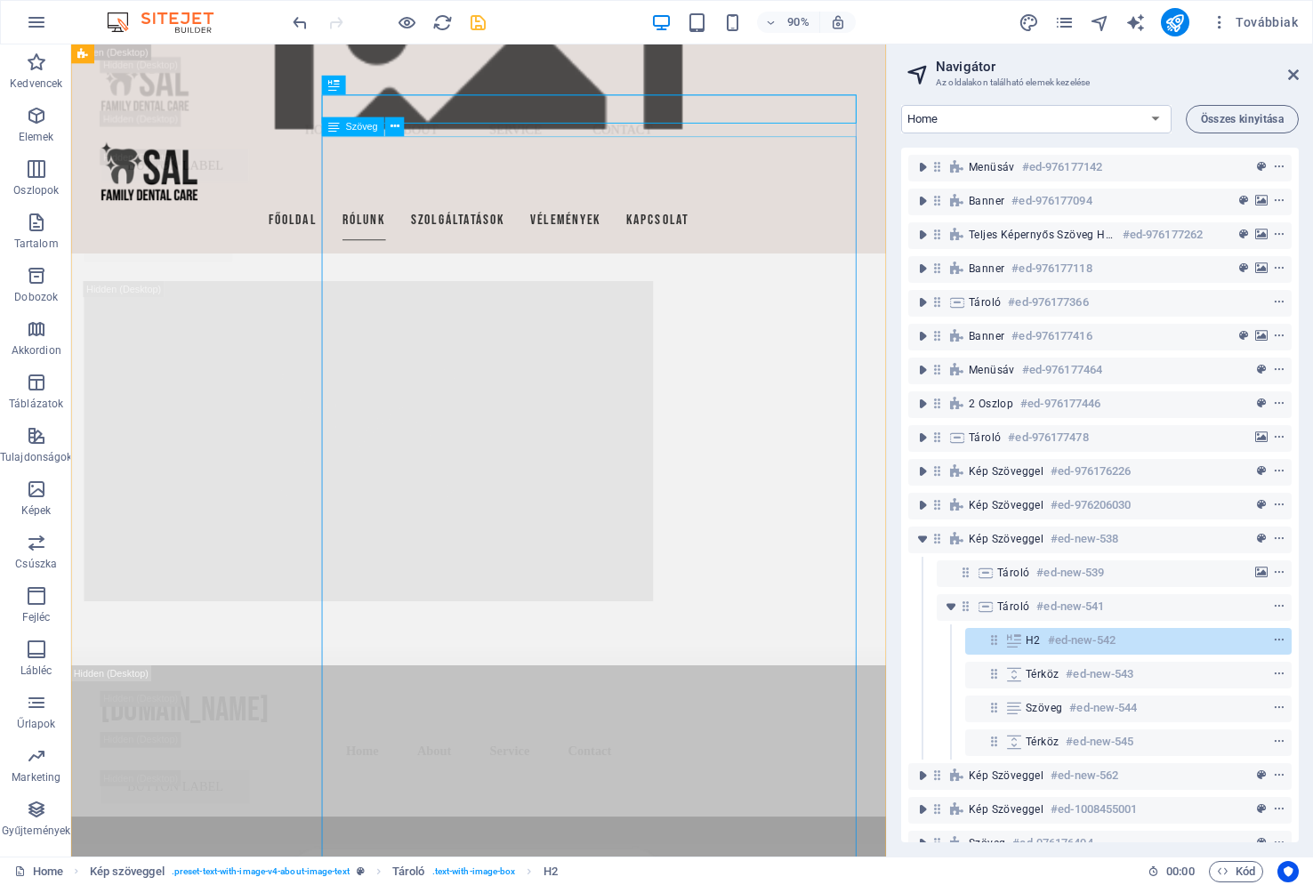
scroll to position [5720, 0]
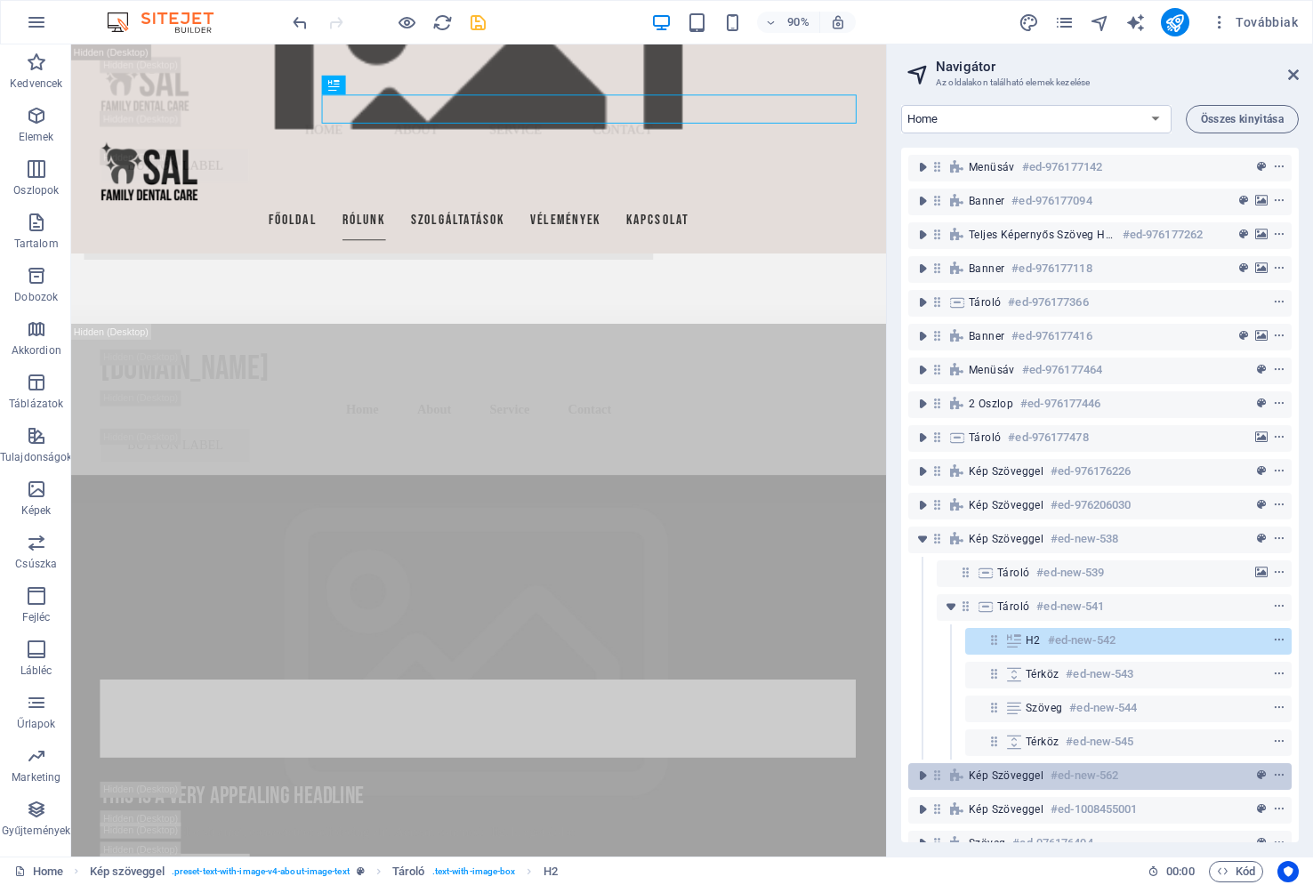
click at [1012, 775] on span "Kép szöveggel" at bounding box center [1006, 776] width 75 height 14
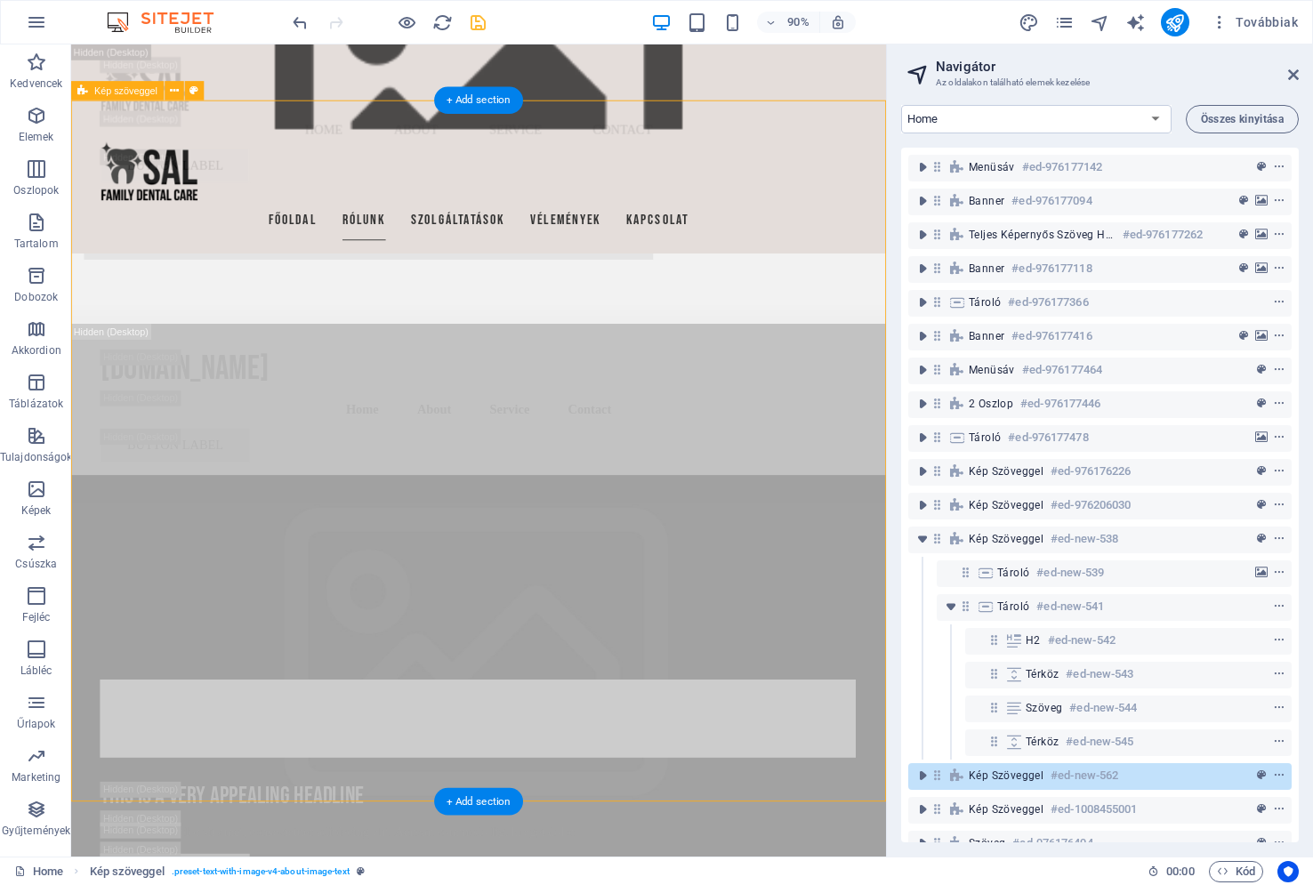
click at [1012, 775] on span "Kép szöveggel" at bounding box center [1006, 776] width 75 height 14
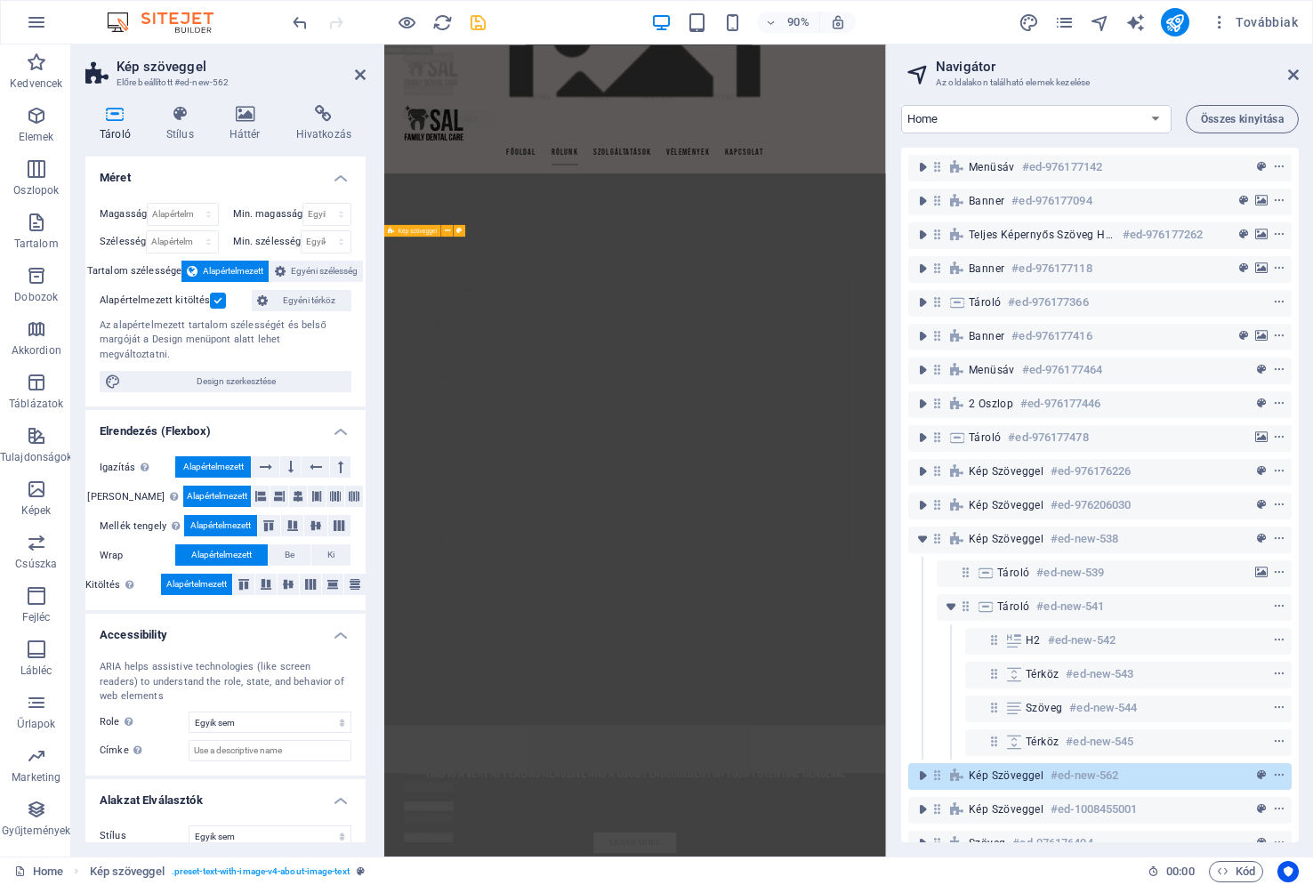
scroll to position [8225, 0]
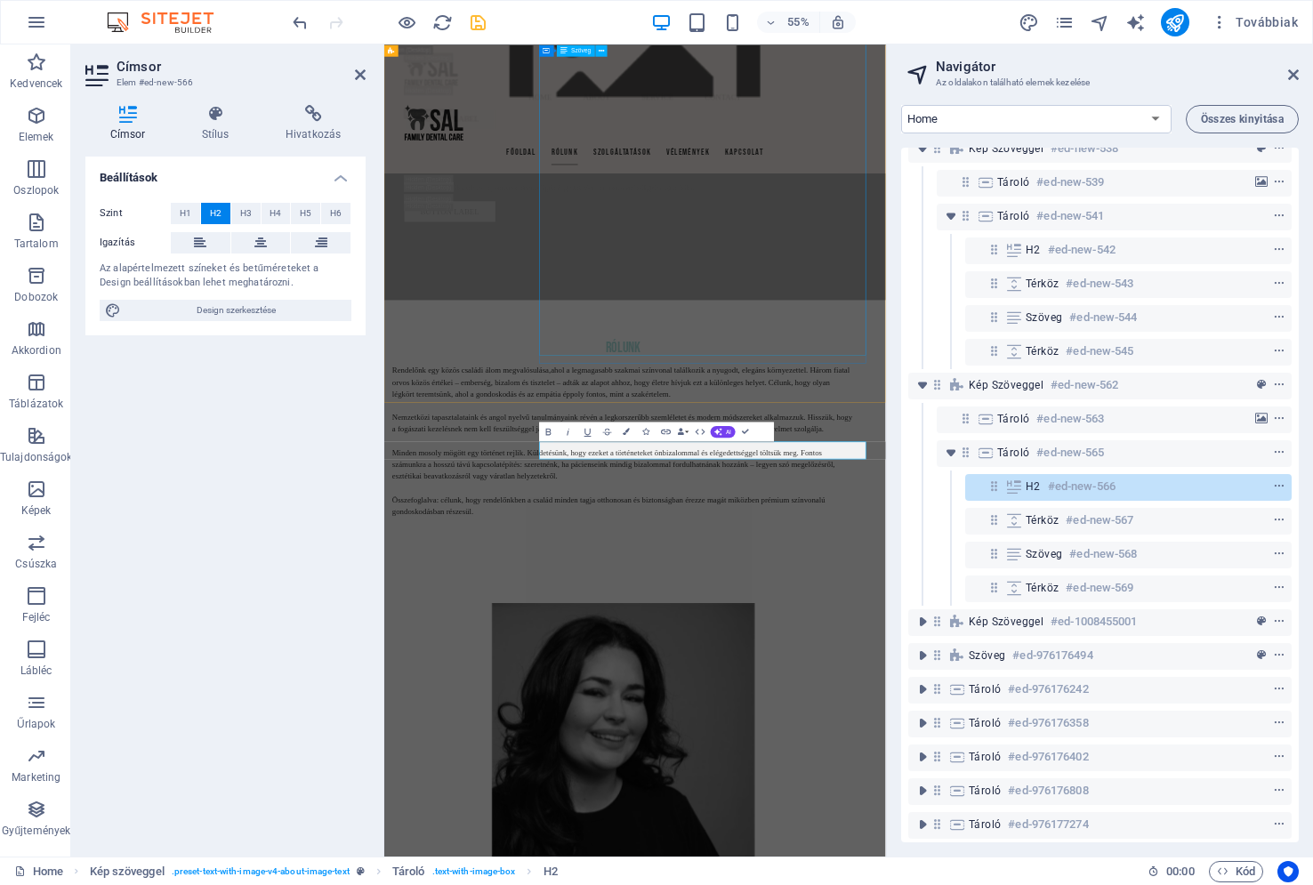
scroll to position [7924, 0]
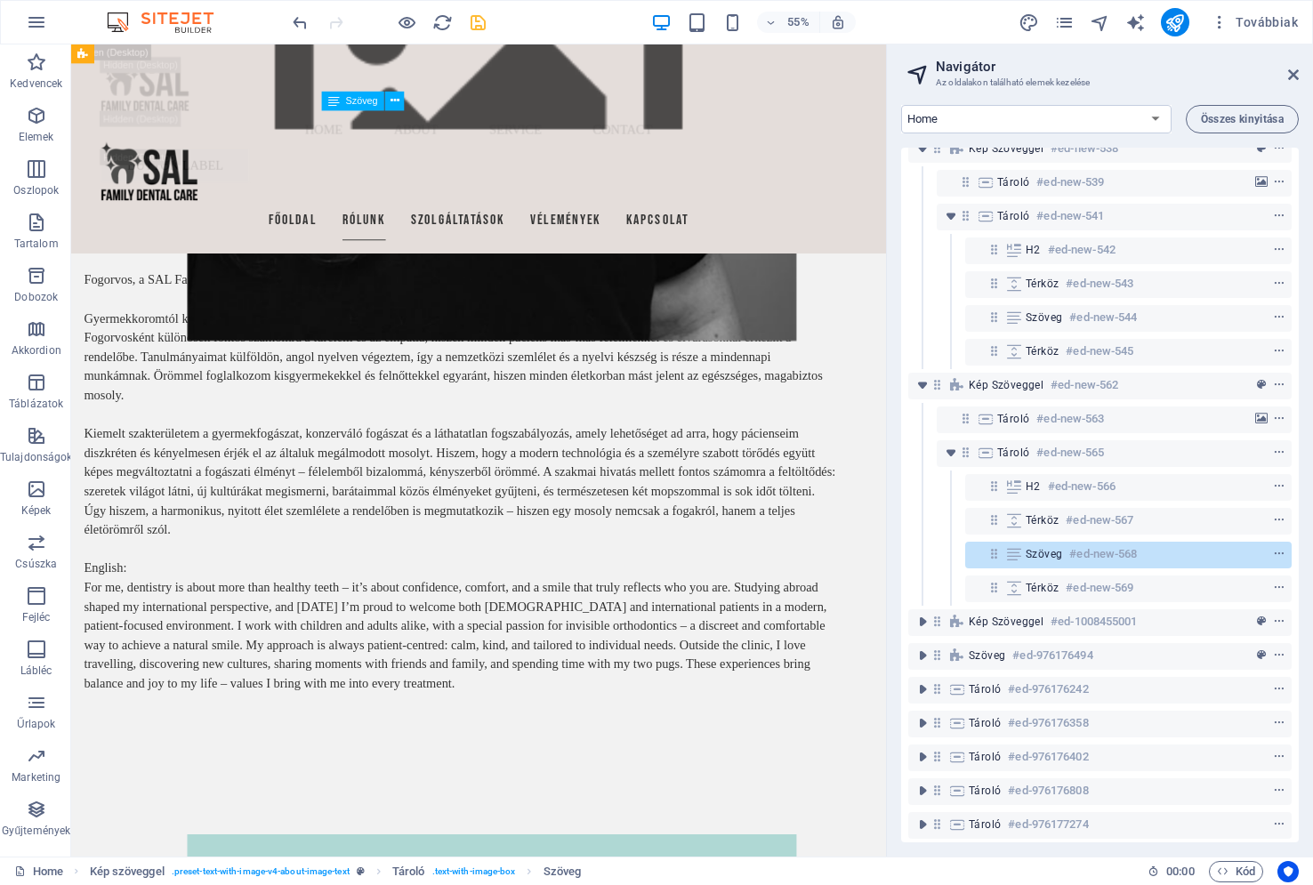
scroll to position [6673, 0]
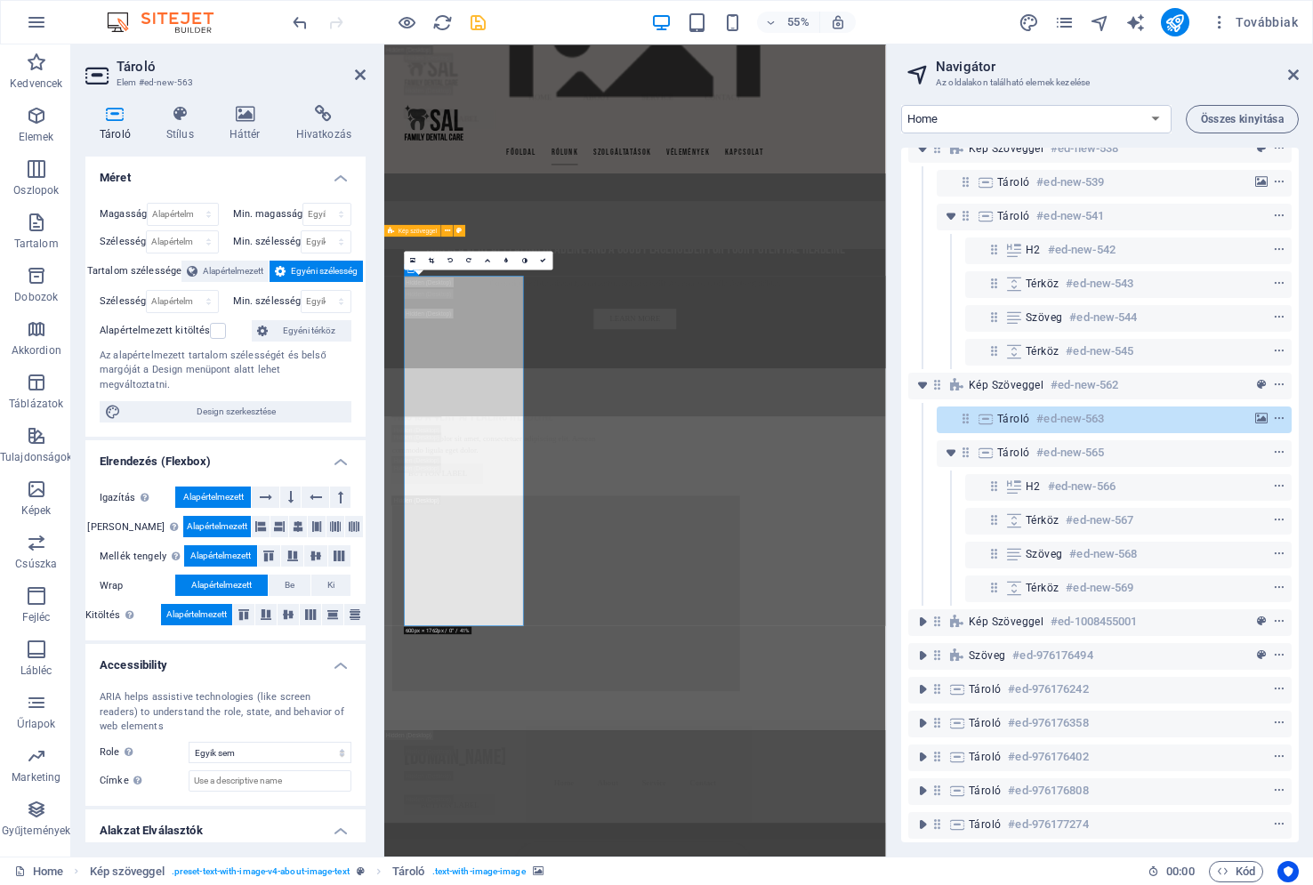
scroll to position [8225, 0]
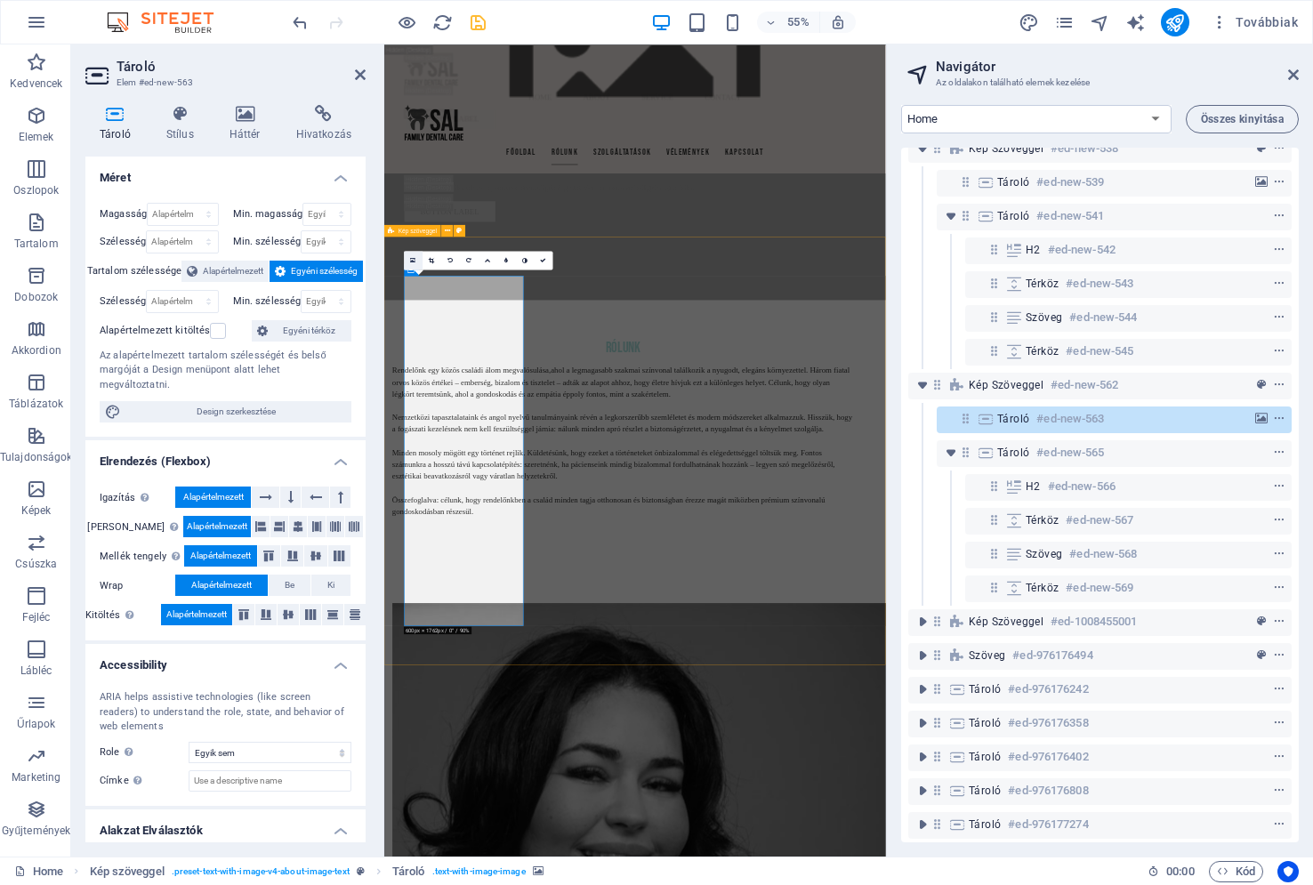
click at [410, 259] on link at bounding box center [413, 260] width 19 height 19
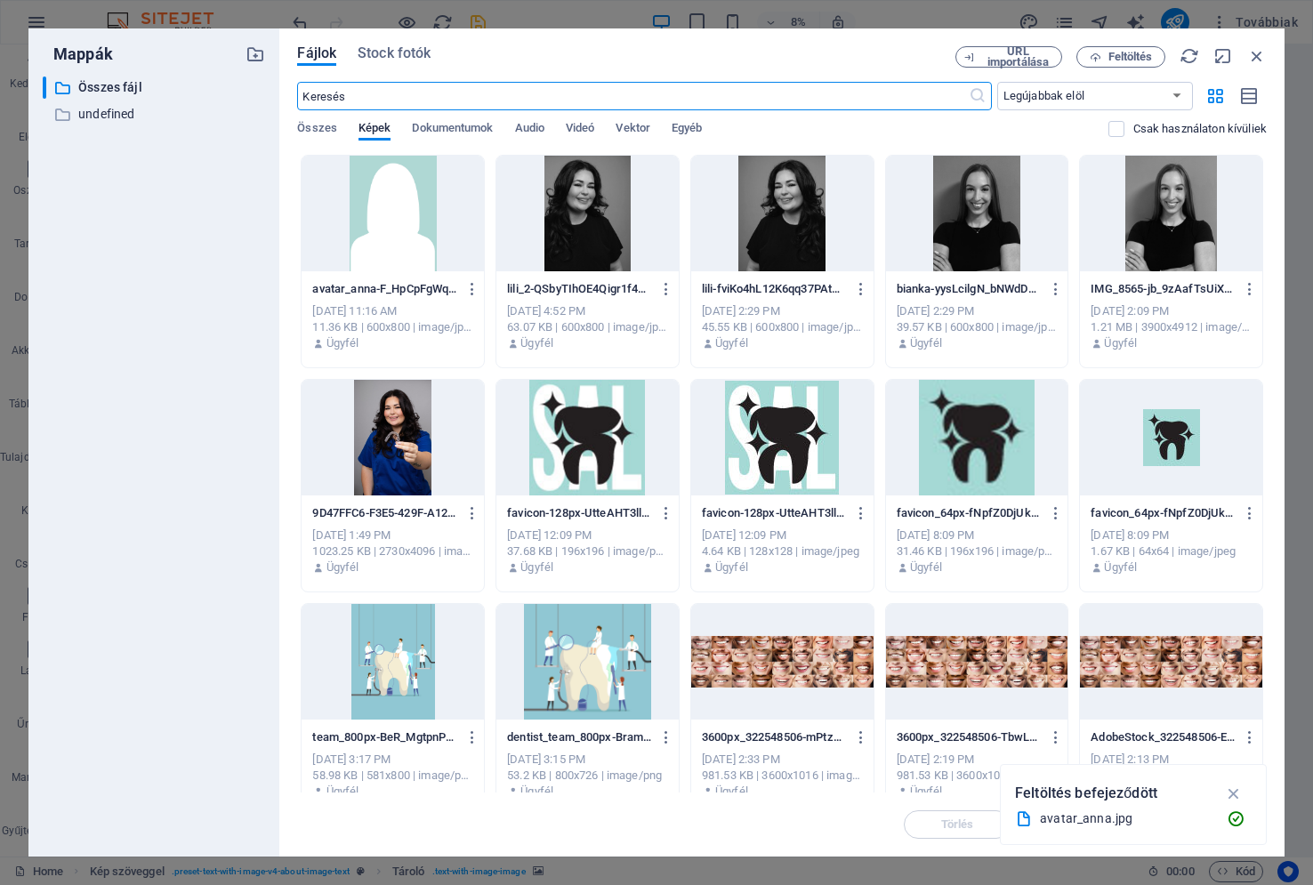
scroll to position [33620, 0]
click at [1118, 54] on span "Feltöltés" at bounding box center [1130, 57] width 44 height 11
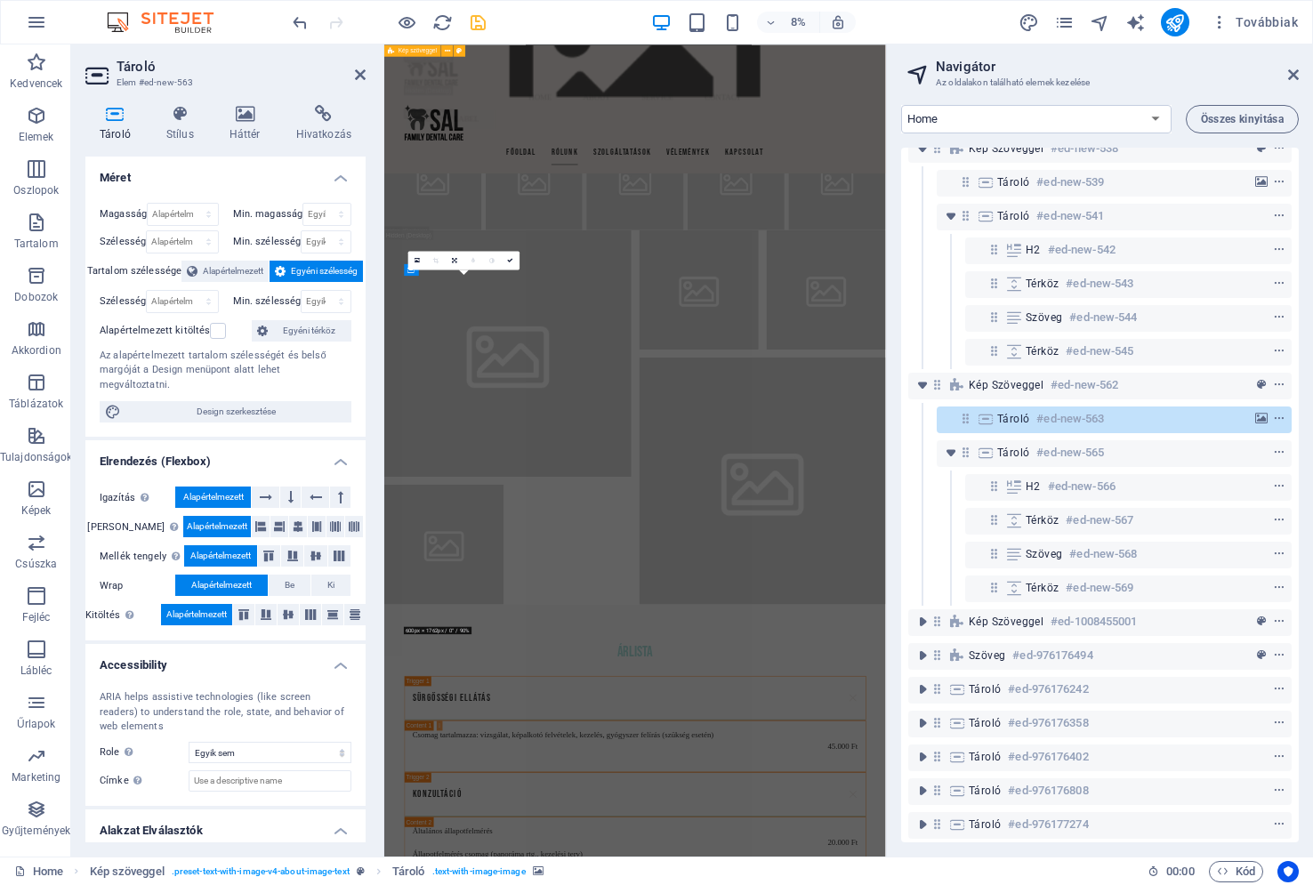
scroll to position [8225, 0]
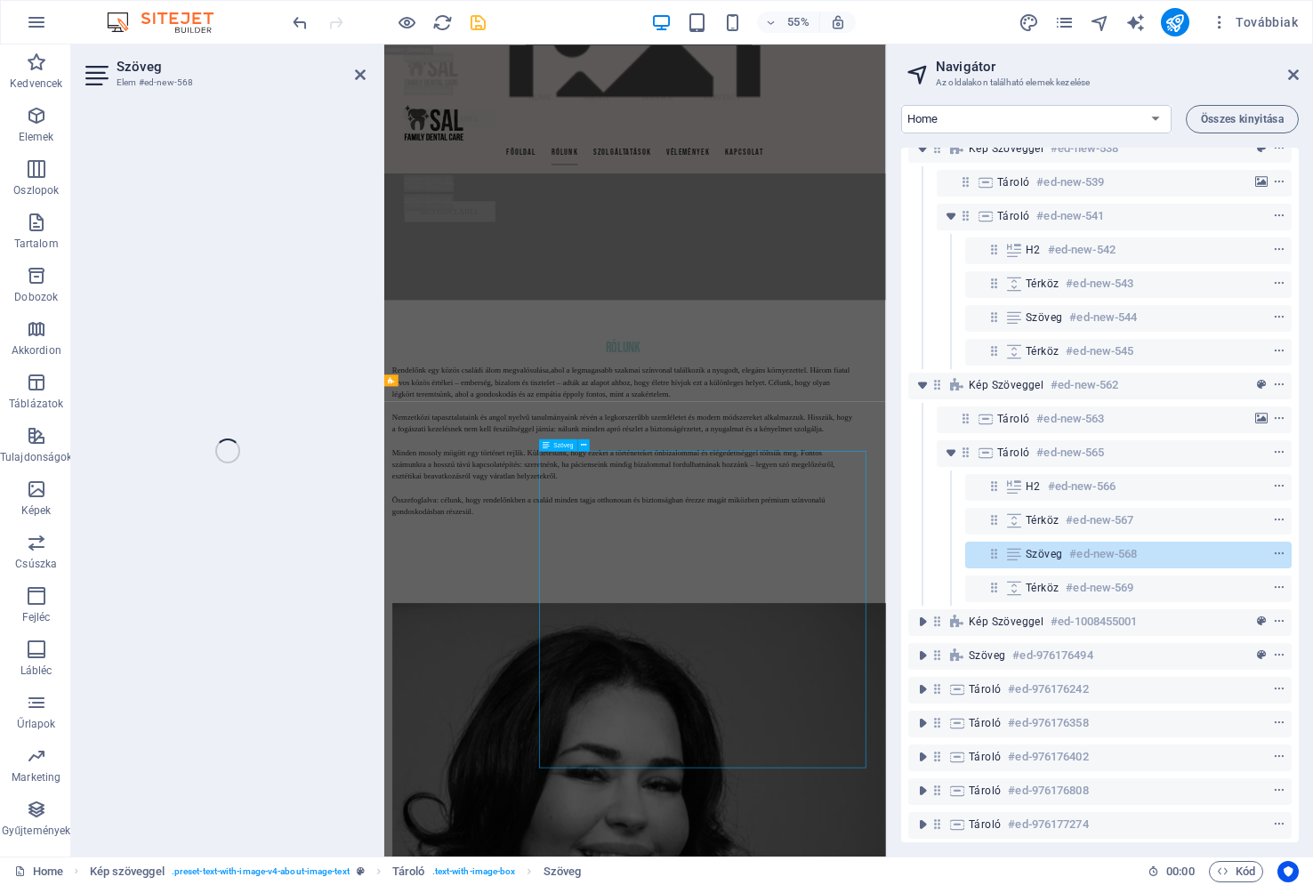
scroll to position [7953, 0]
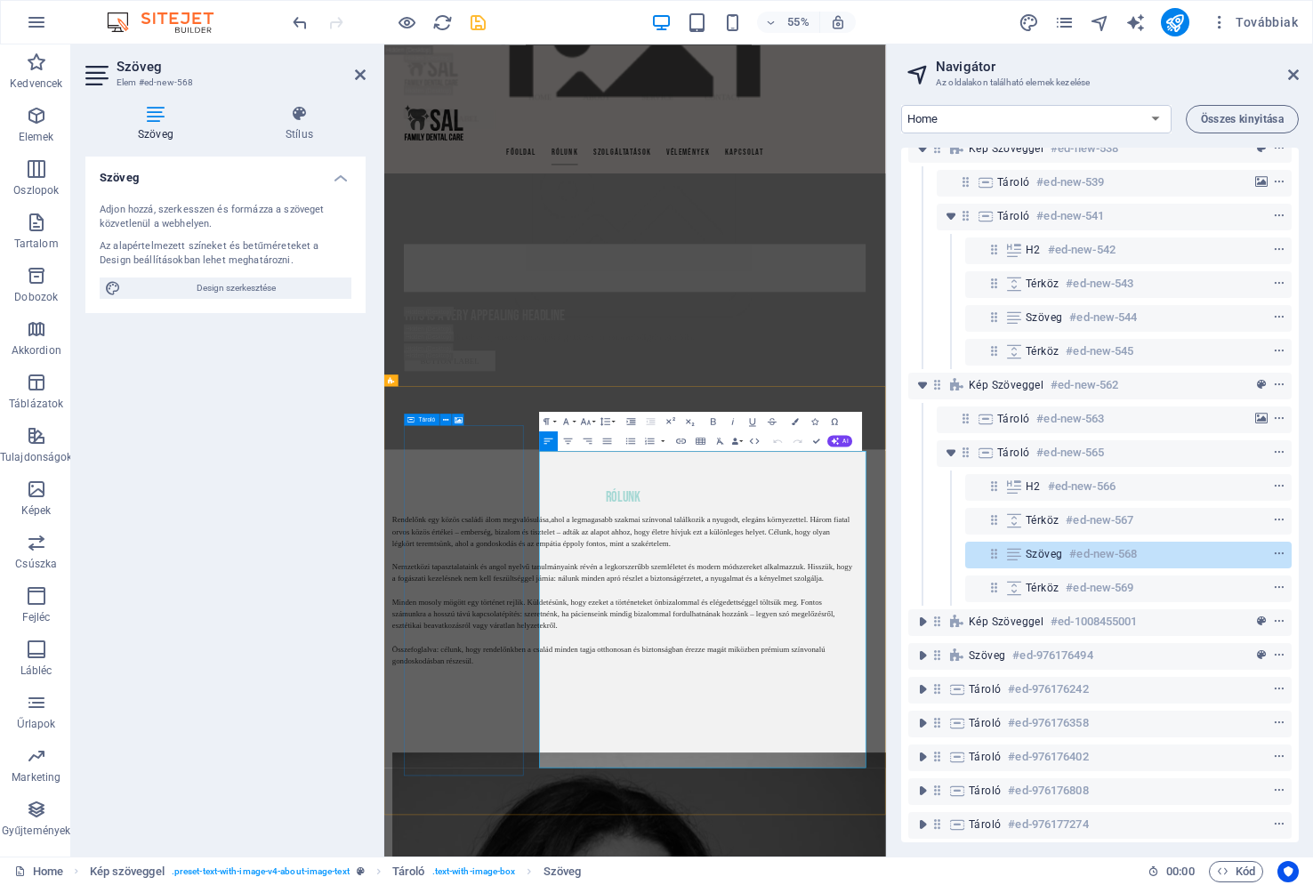
drag, startPoint x: 1098, startPoint y: 1349, endPoint x: 637, endPoint y: 795, distance: 720.7
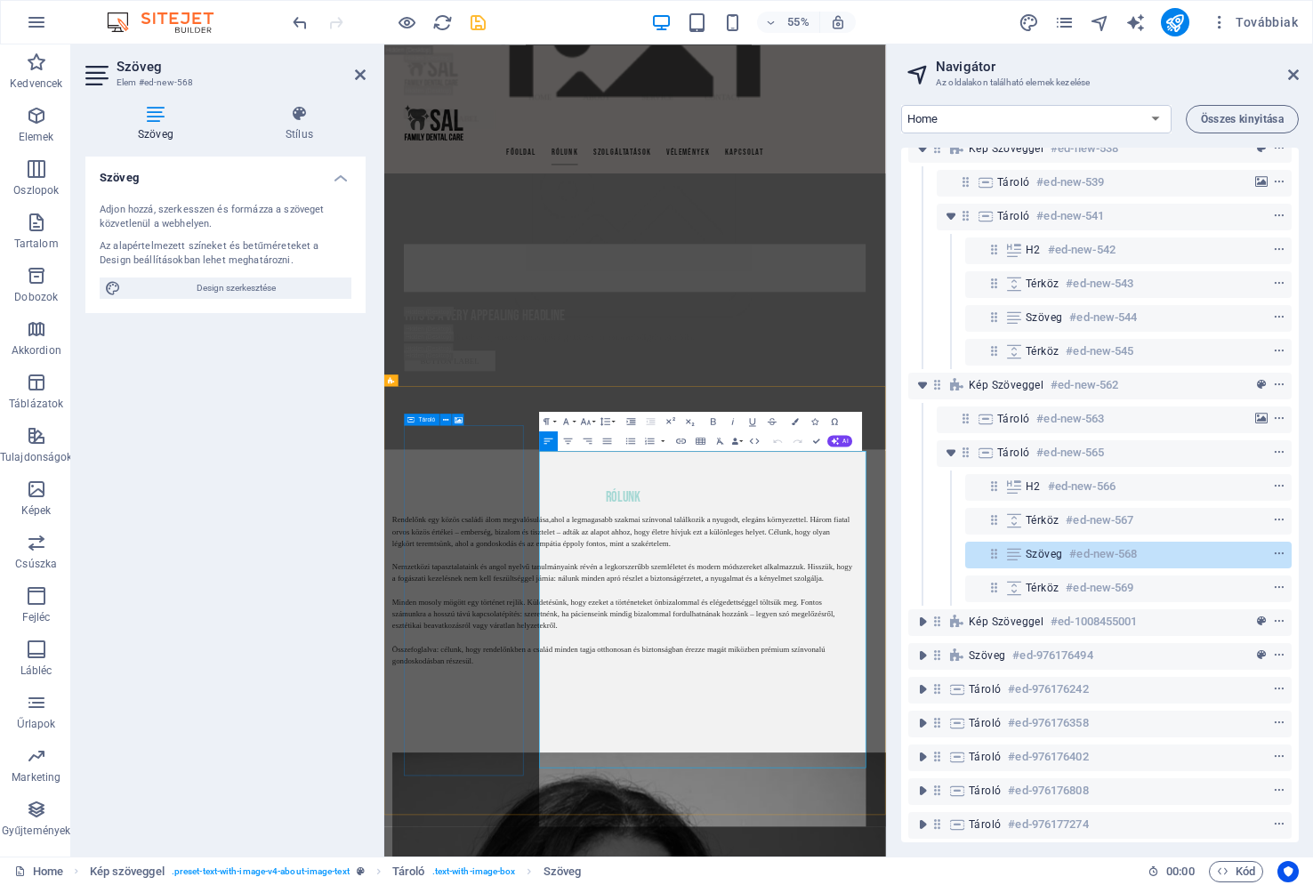
scroll to position [31458, 3]
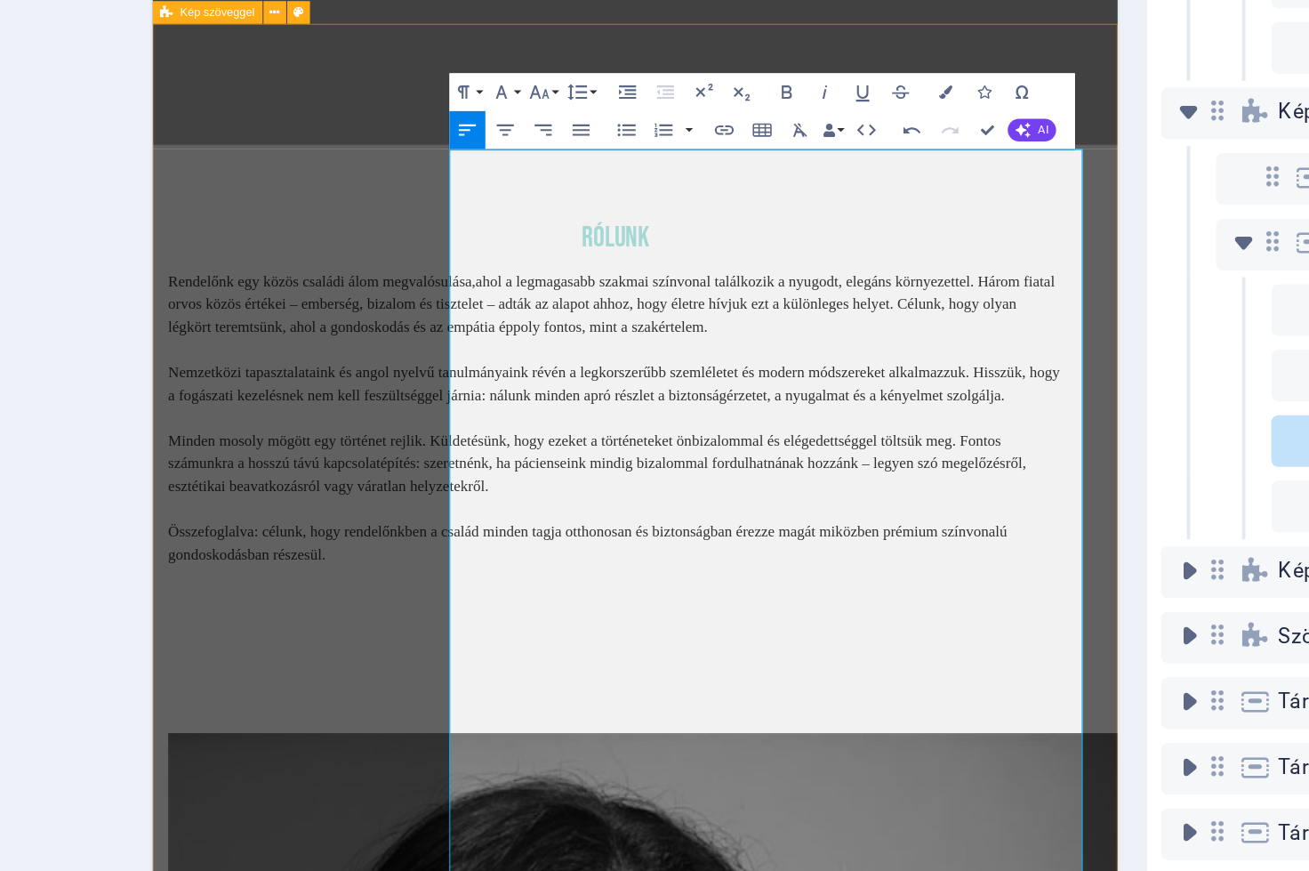
drag, startPoint x: 746, startPoint y: 500, endPoint x: 410, endPoint y: 479, distance: 336.9
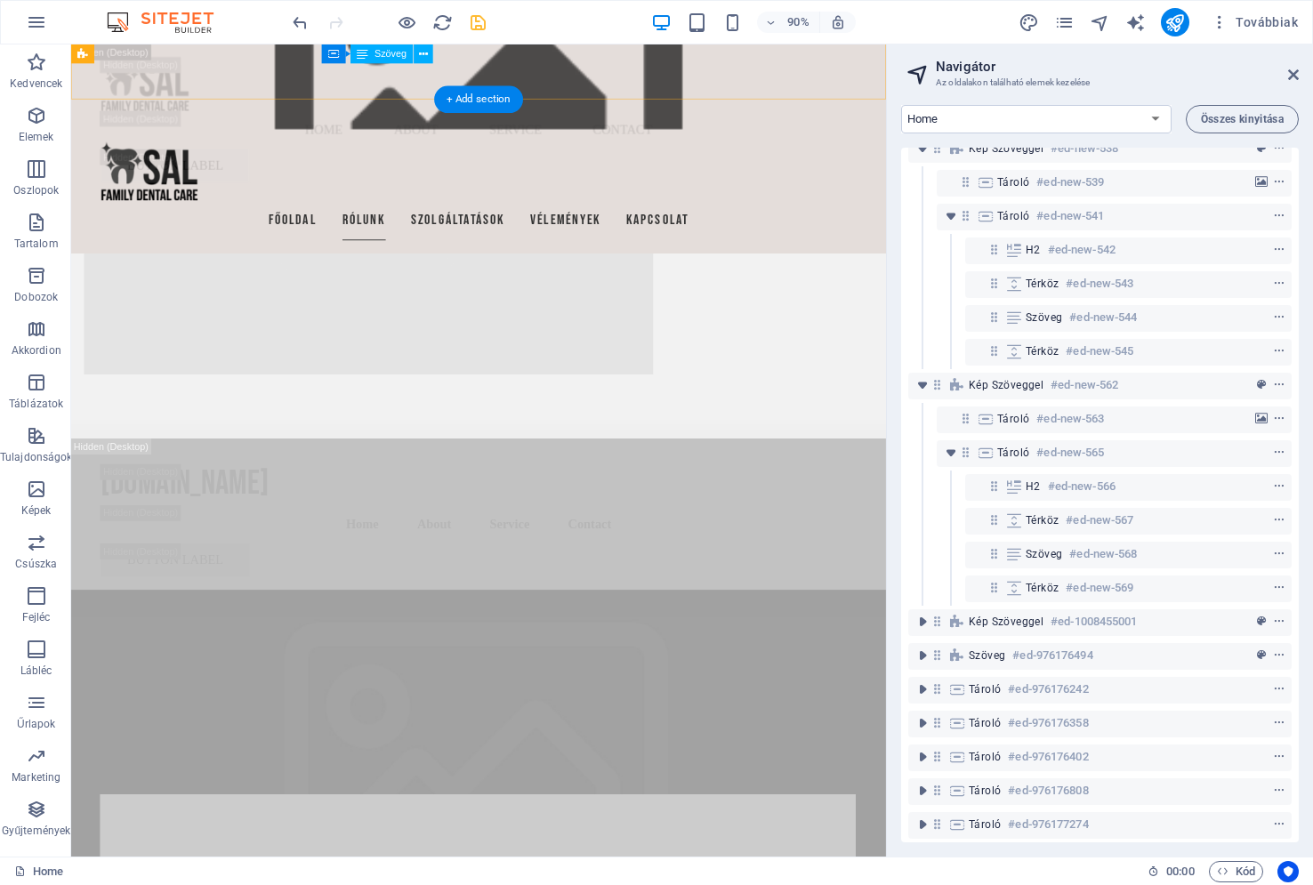
scroll to position [5965, 0]
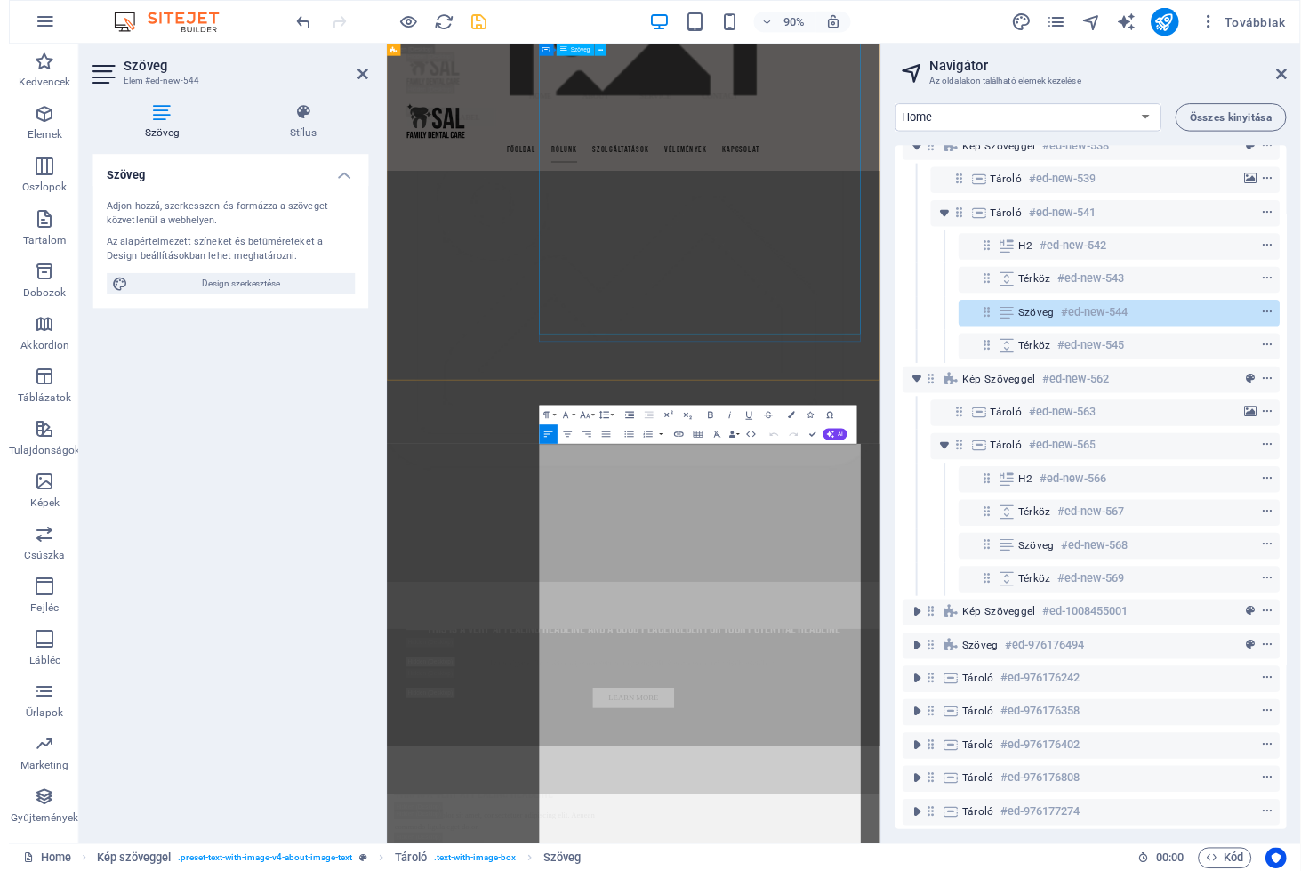
scroll to position [6939, 0]
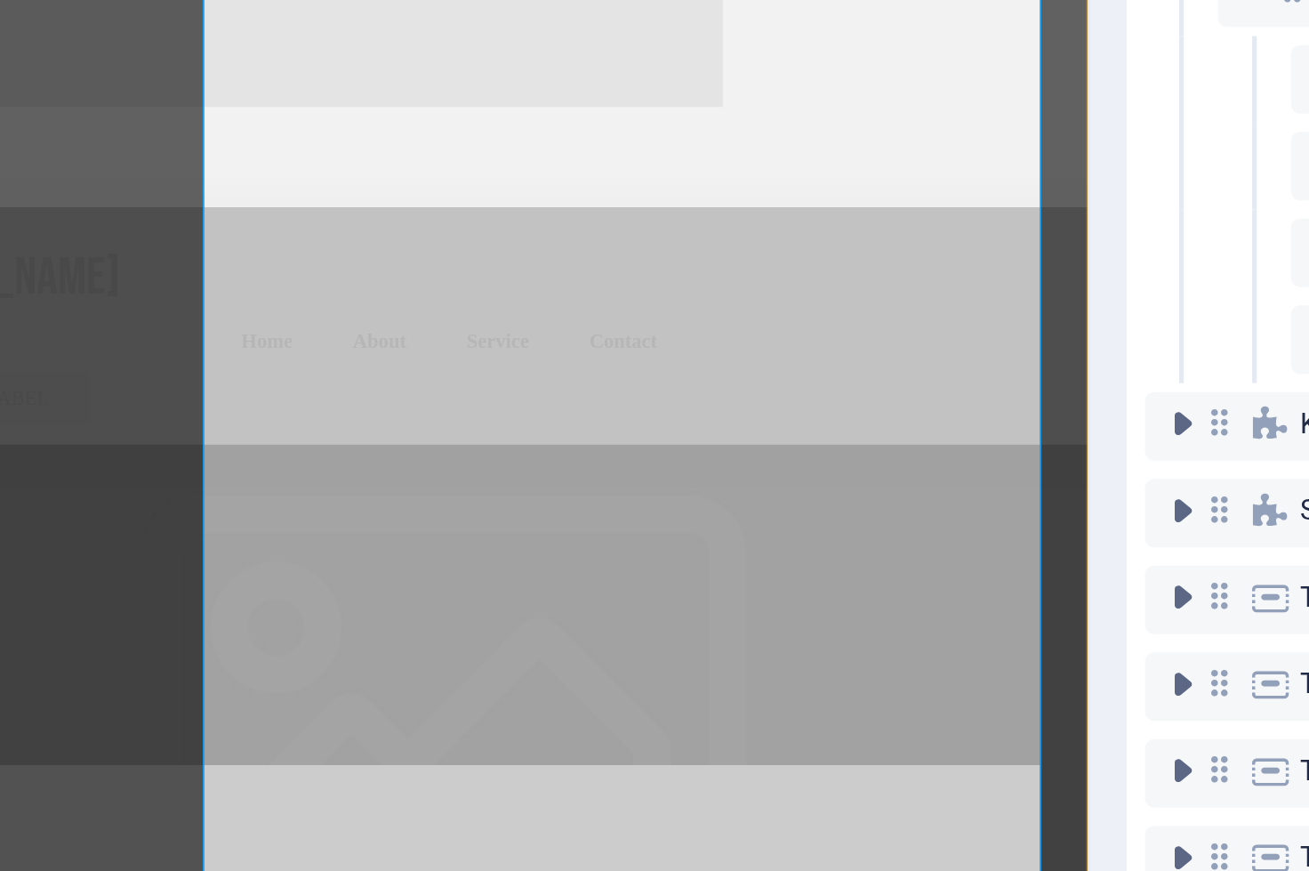
drag, startPoint x: 502, startPoint y: 141, endPoint x: 209, endPoint y: 141, distance: 292.6
drag, startPoint x: 502, startPoint y: 52, endPoint x: 69, endPoint y: 55, distance: 432.3
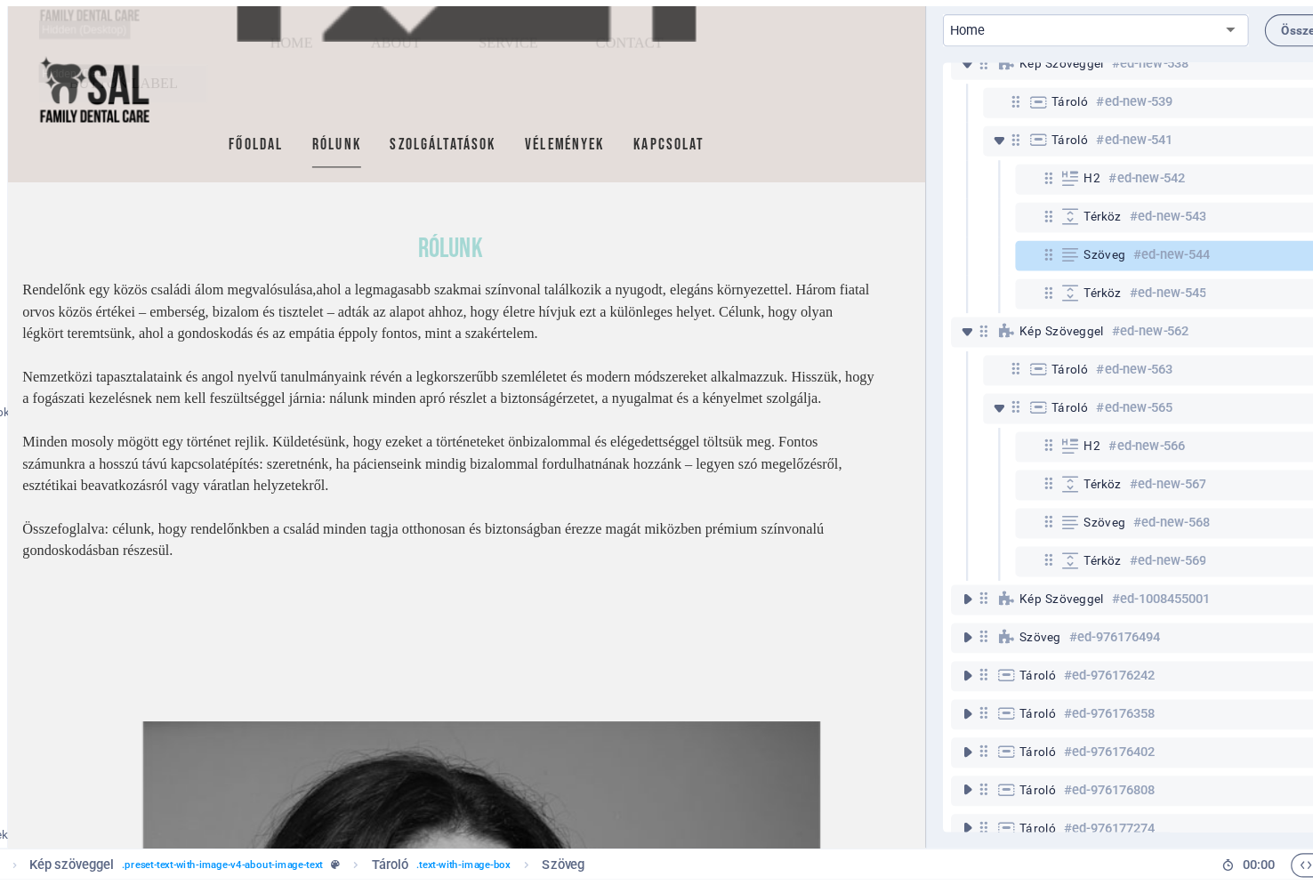
scroll to position [6614, 0]
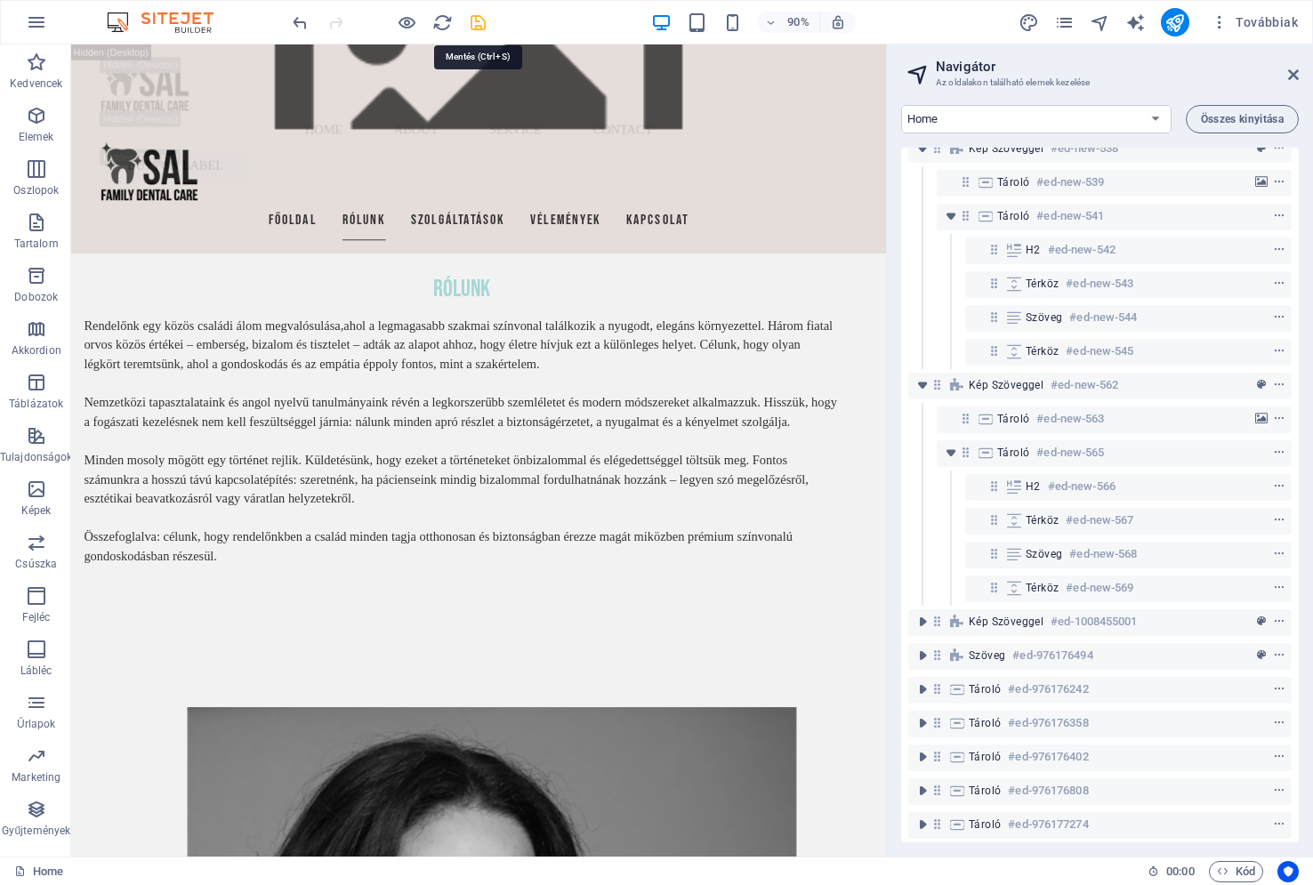
click at [478, 23] on icon "save" at bounding box center [478, 22] width 20 height 20
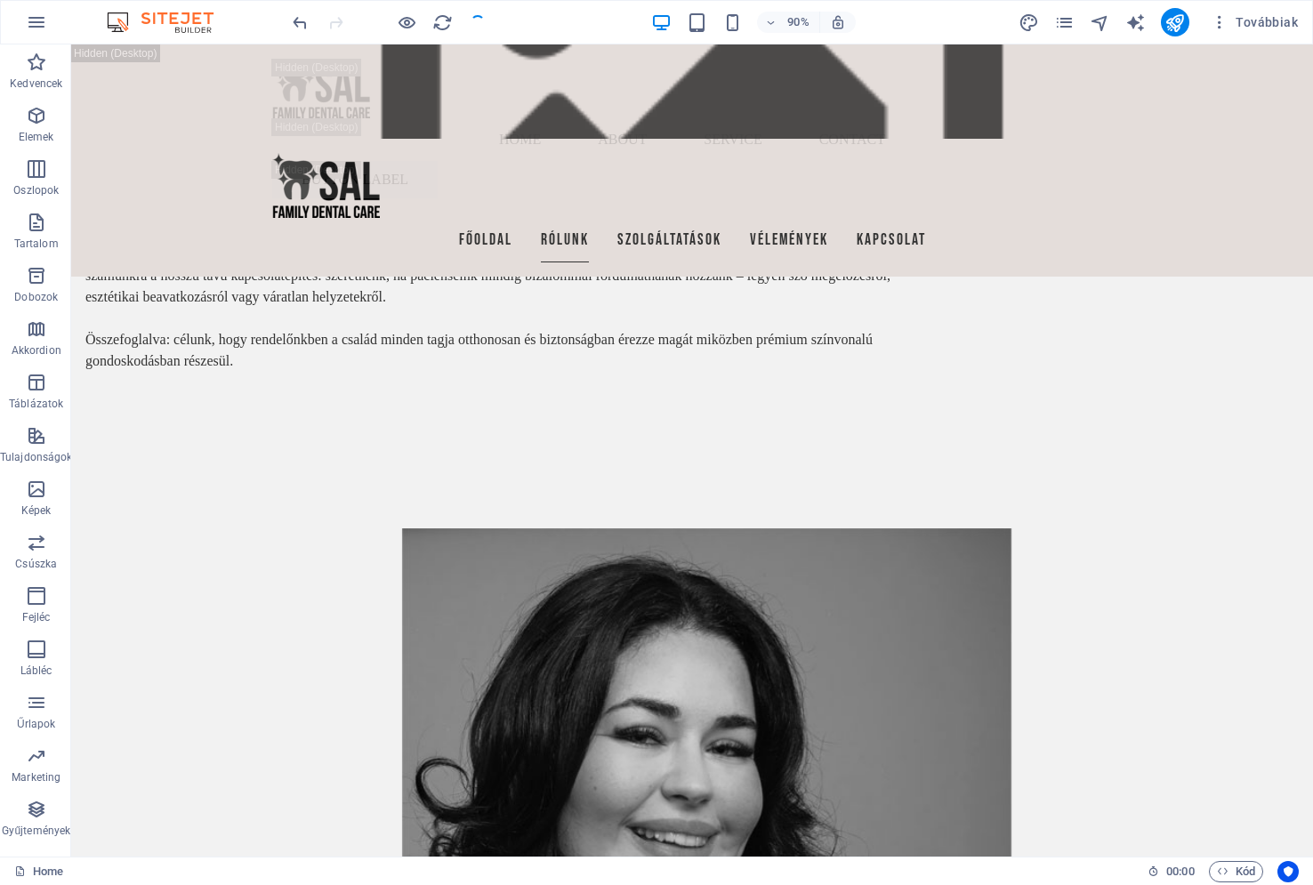
checkbox input "false"
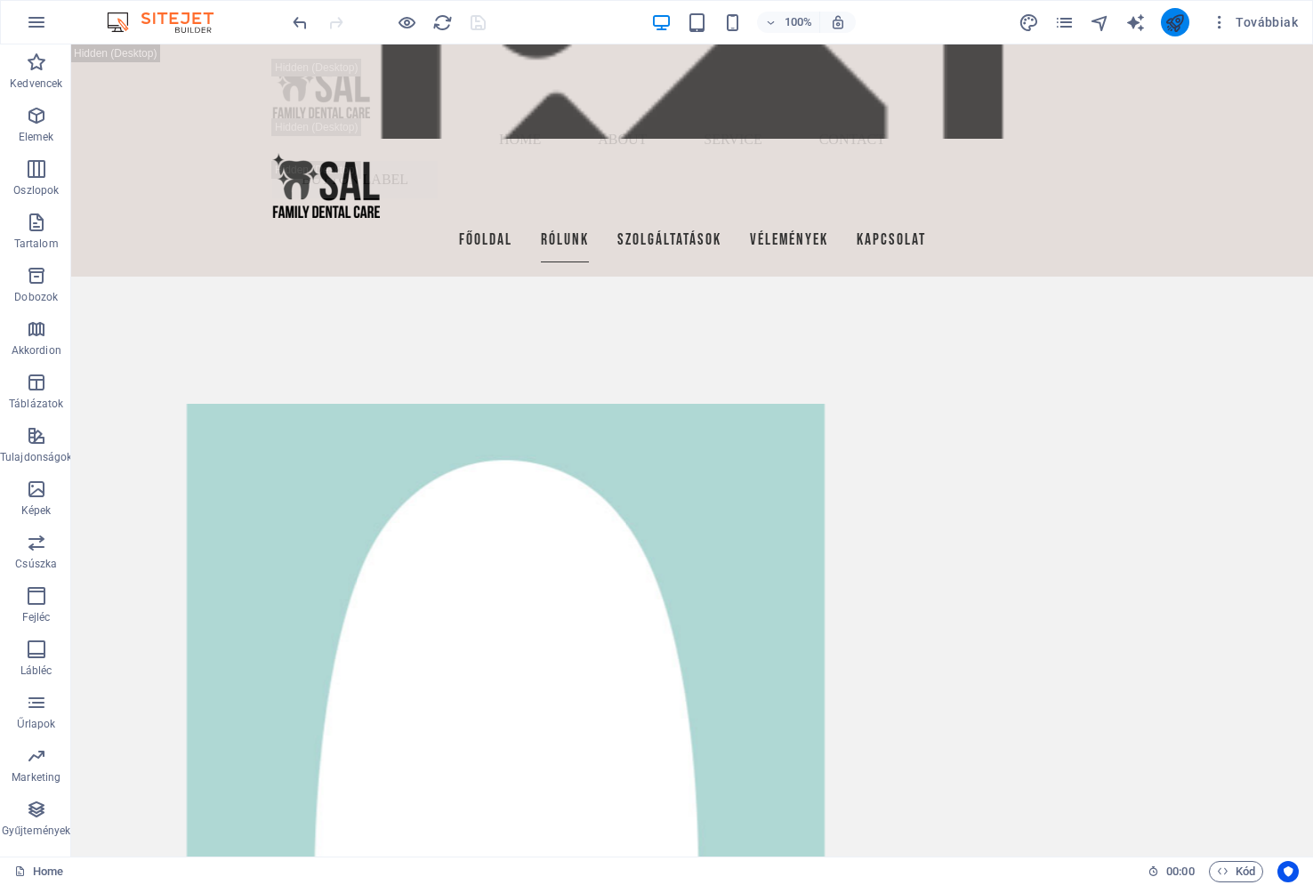
scroll to position [8221, 0]
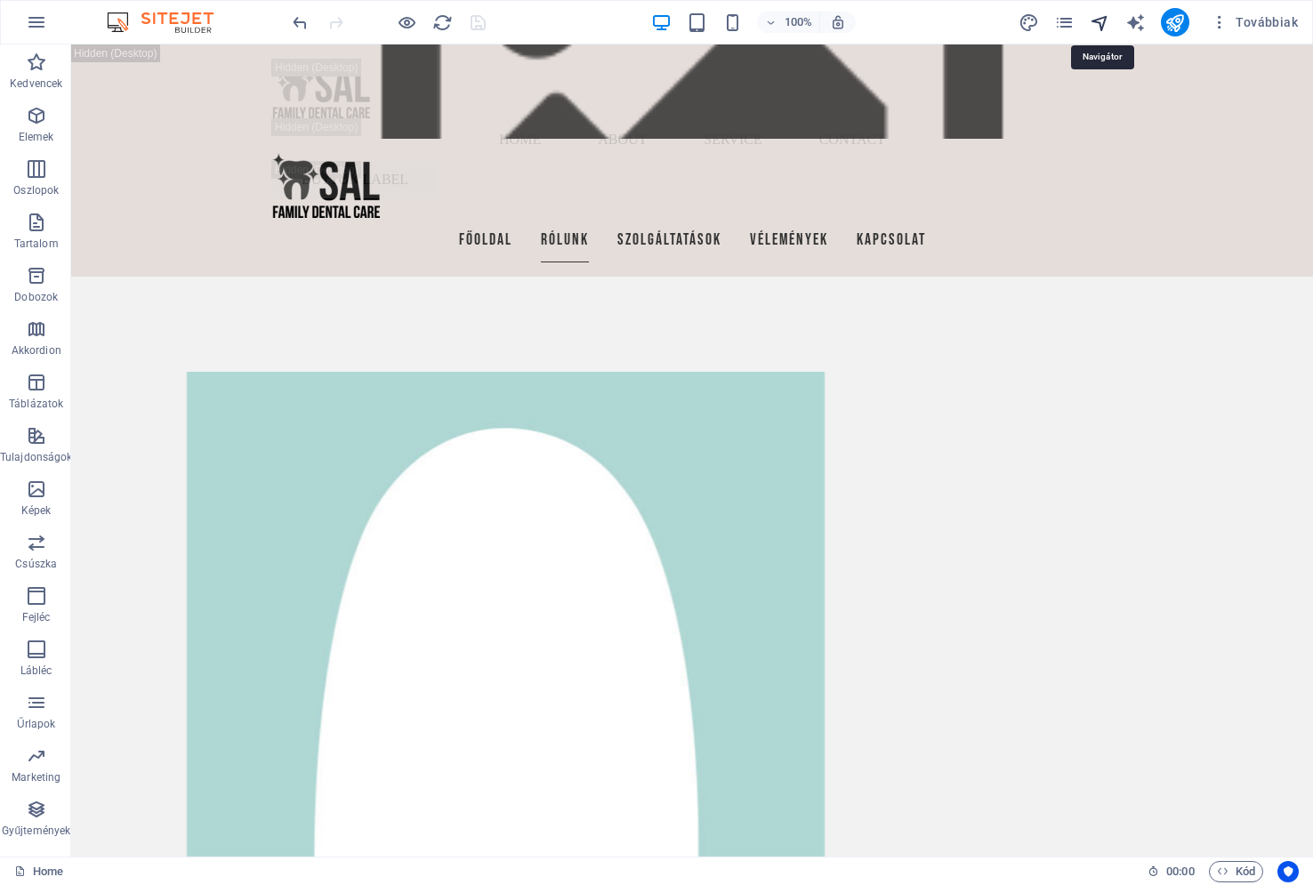
click at [1099, 24] on icon "navigator" at bounding box center [1100, 22] width 20 height 20
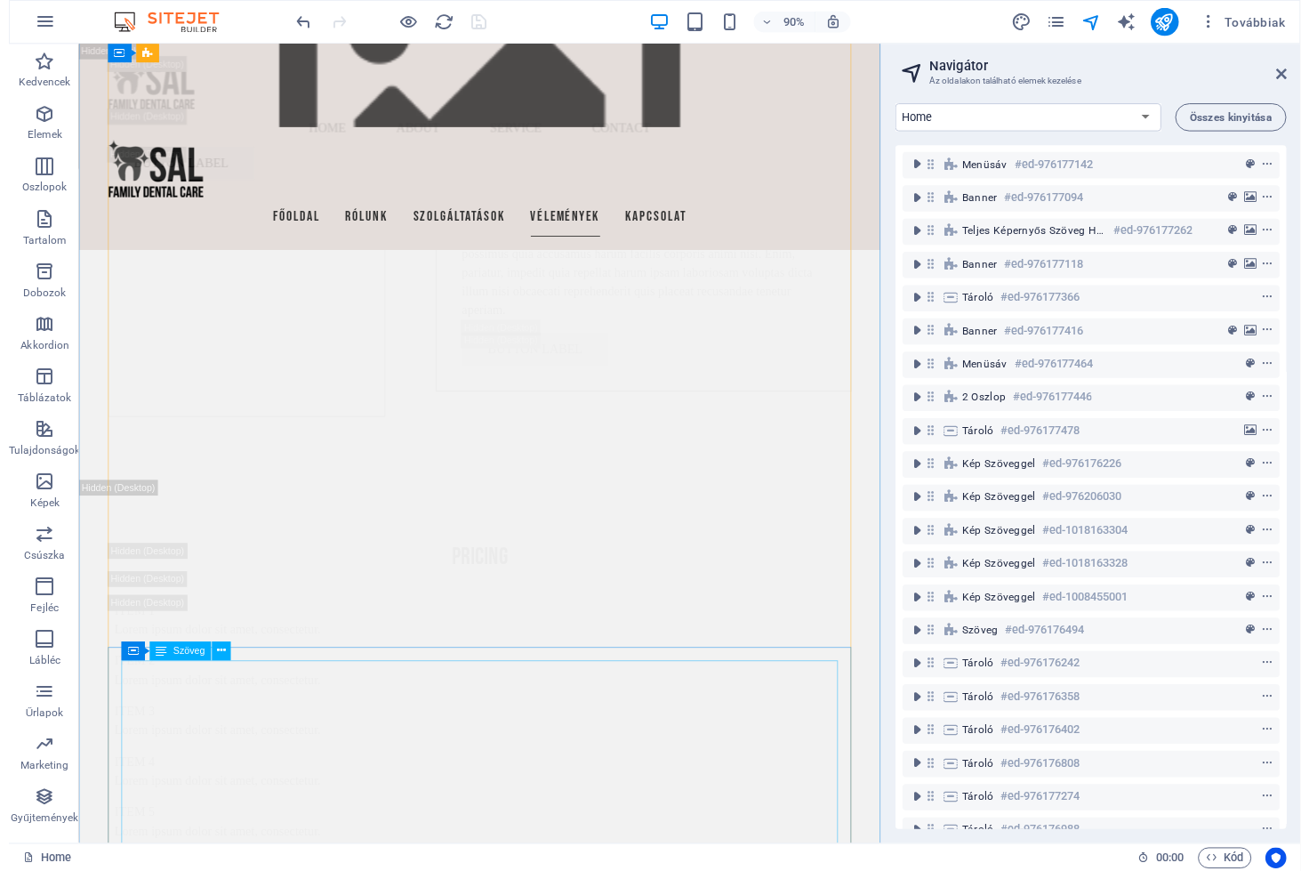
scroll to position [21144, 0]
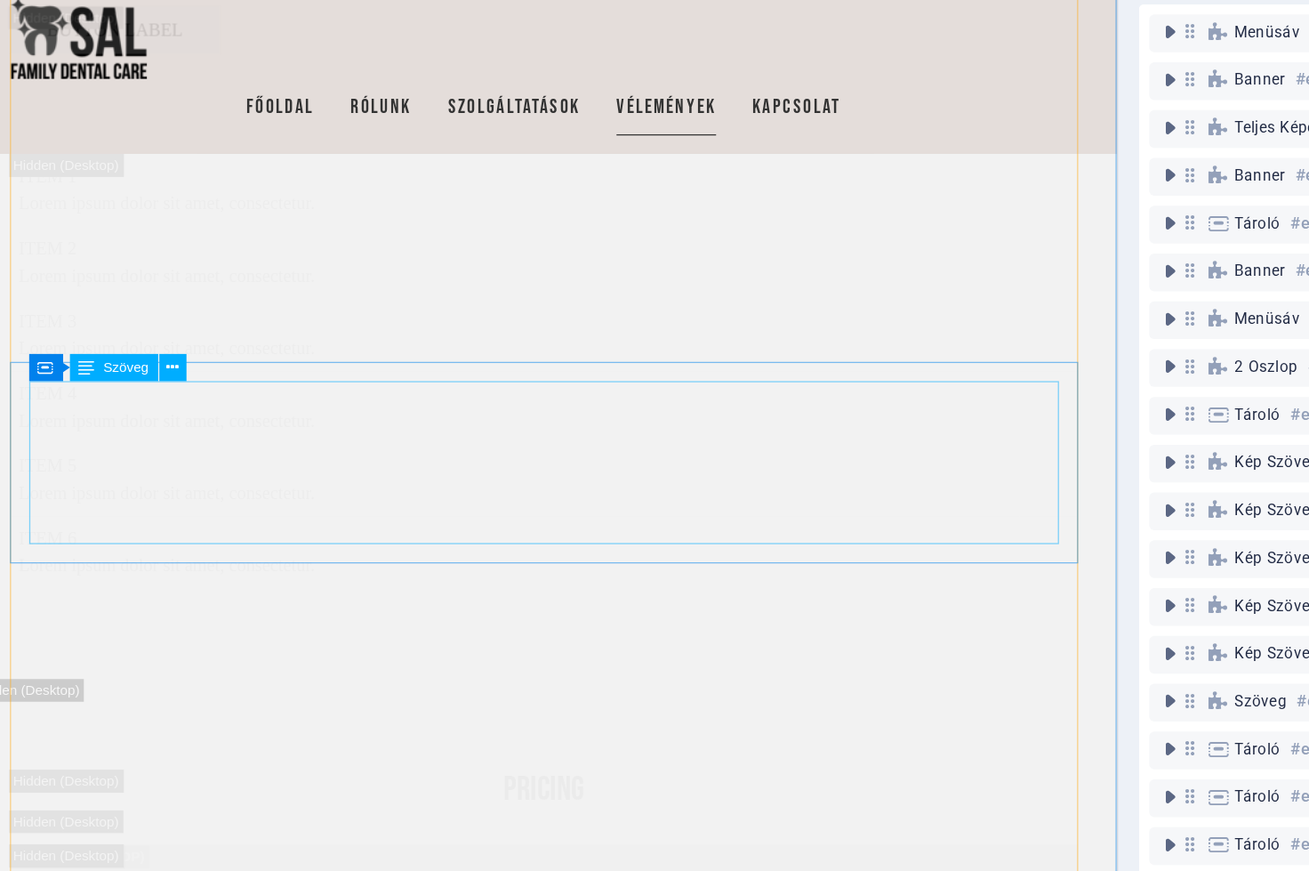
click at [898, 301] on div "Menüsáv #ed-976177142 Banner #ed-976177094 Teljes képernyős szöveg háttérrel #e…" at bounding box center [1097, 488] width 398 height 680
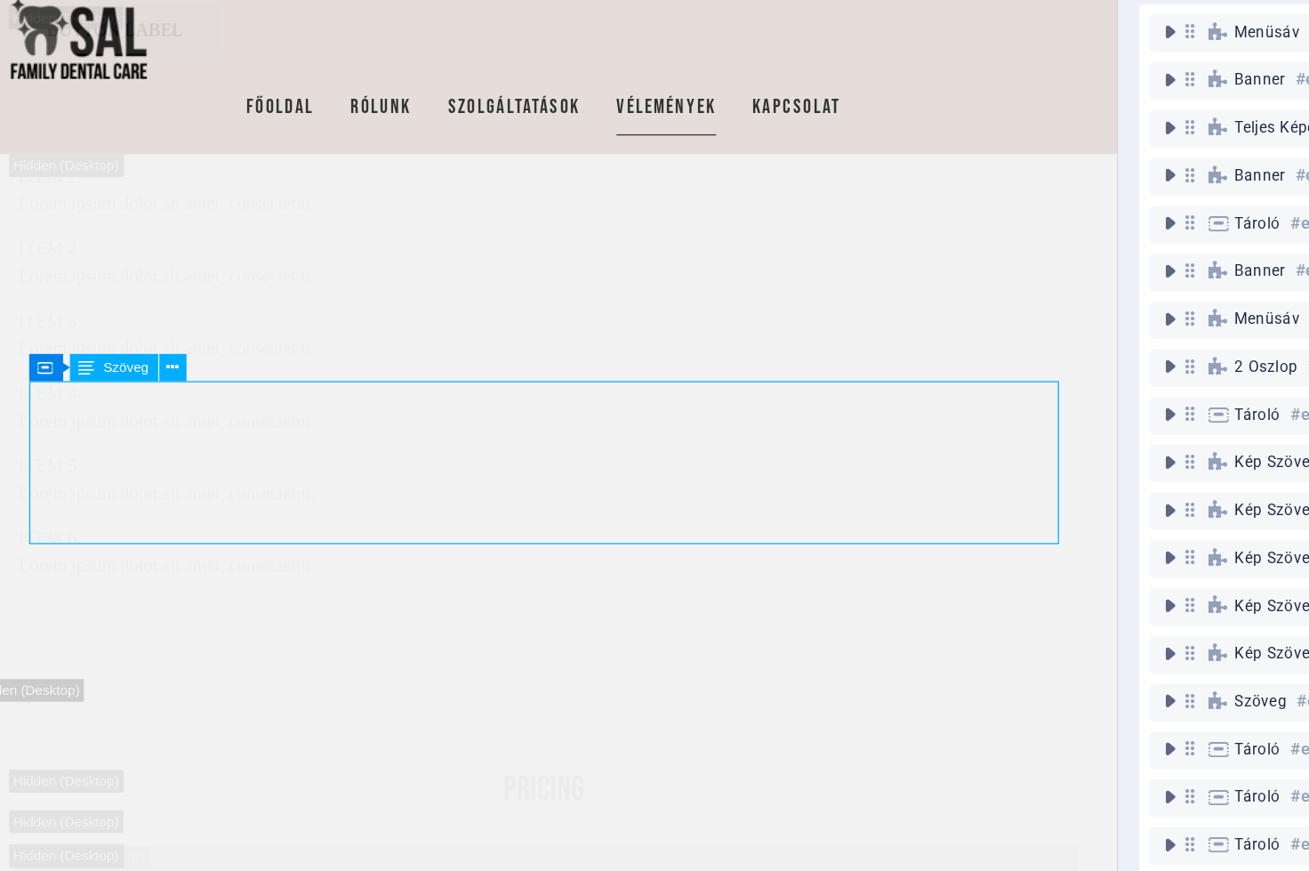
scroll to position [1074, 0]
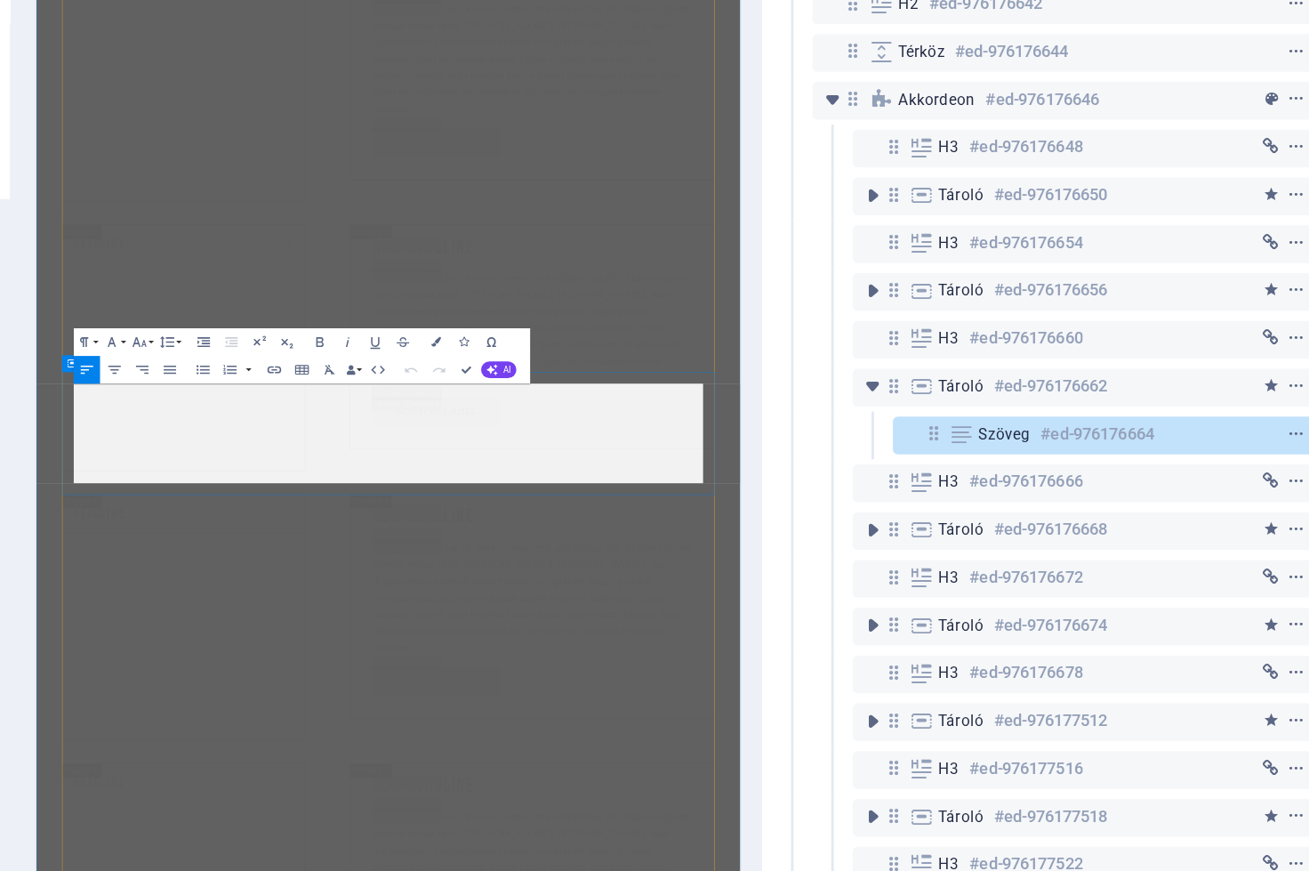
scroll to position [22647, 0]
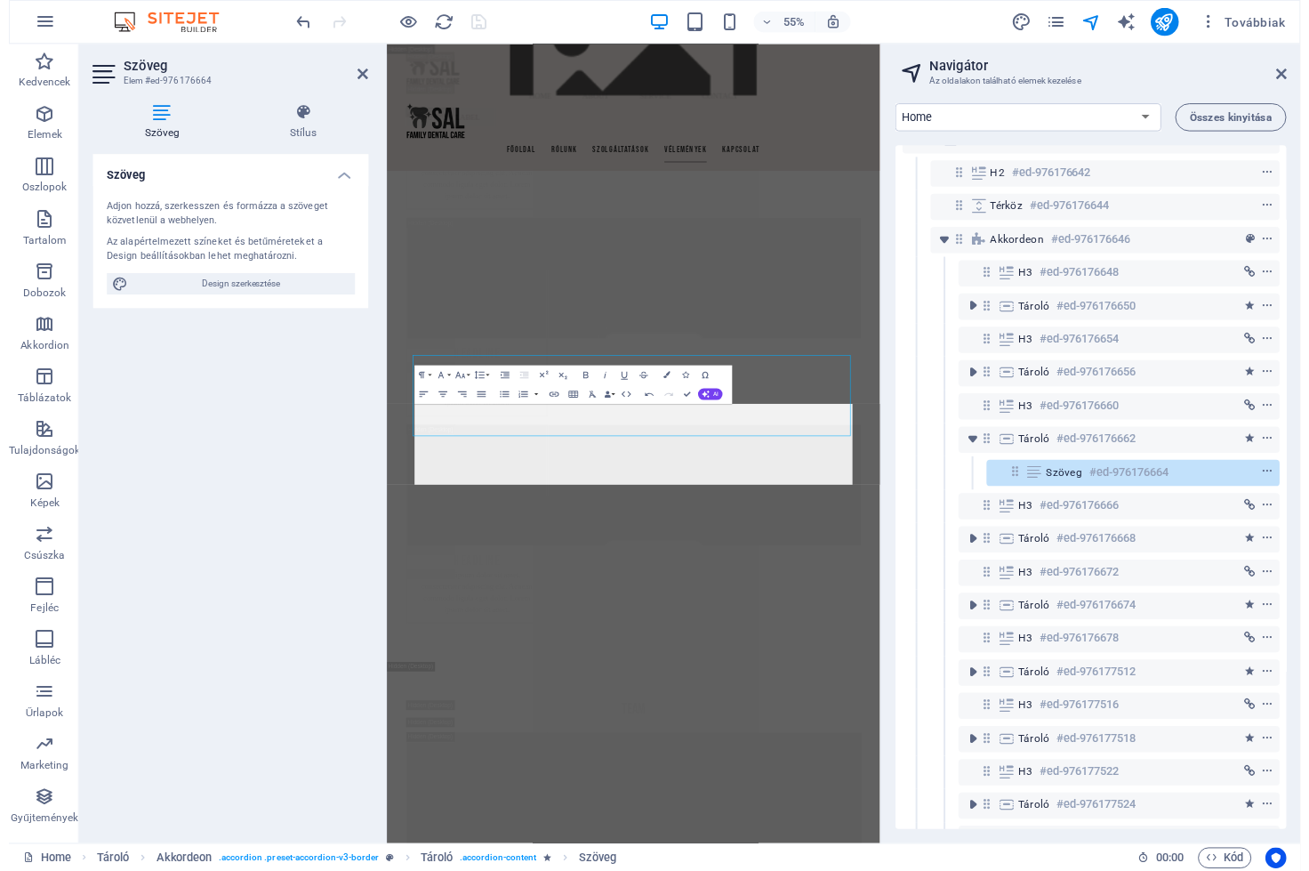
scroll to position [22798, 0]
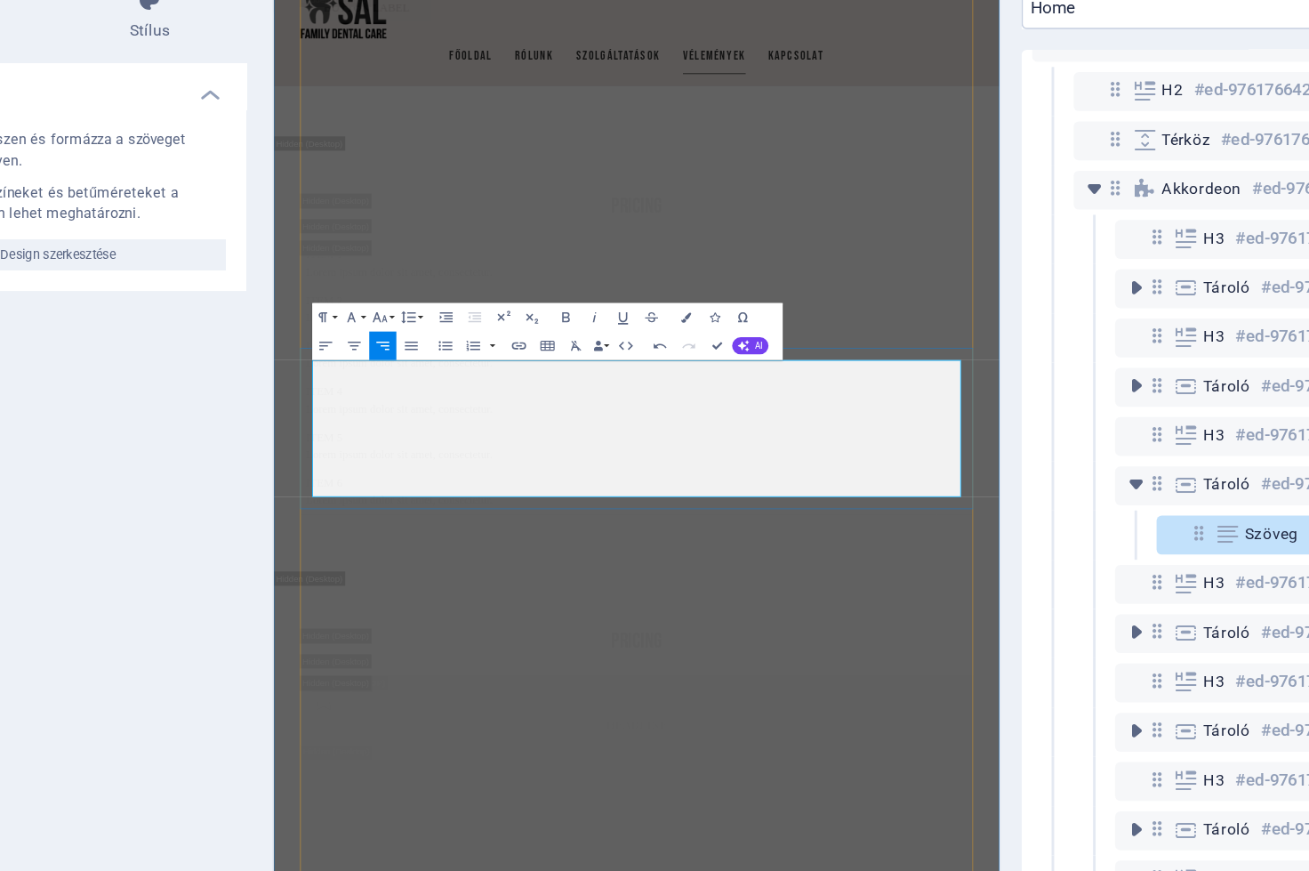
click at [415, 348] on icon "button" at bounding box center [419, 351] width 9 height 6
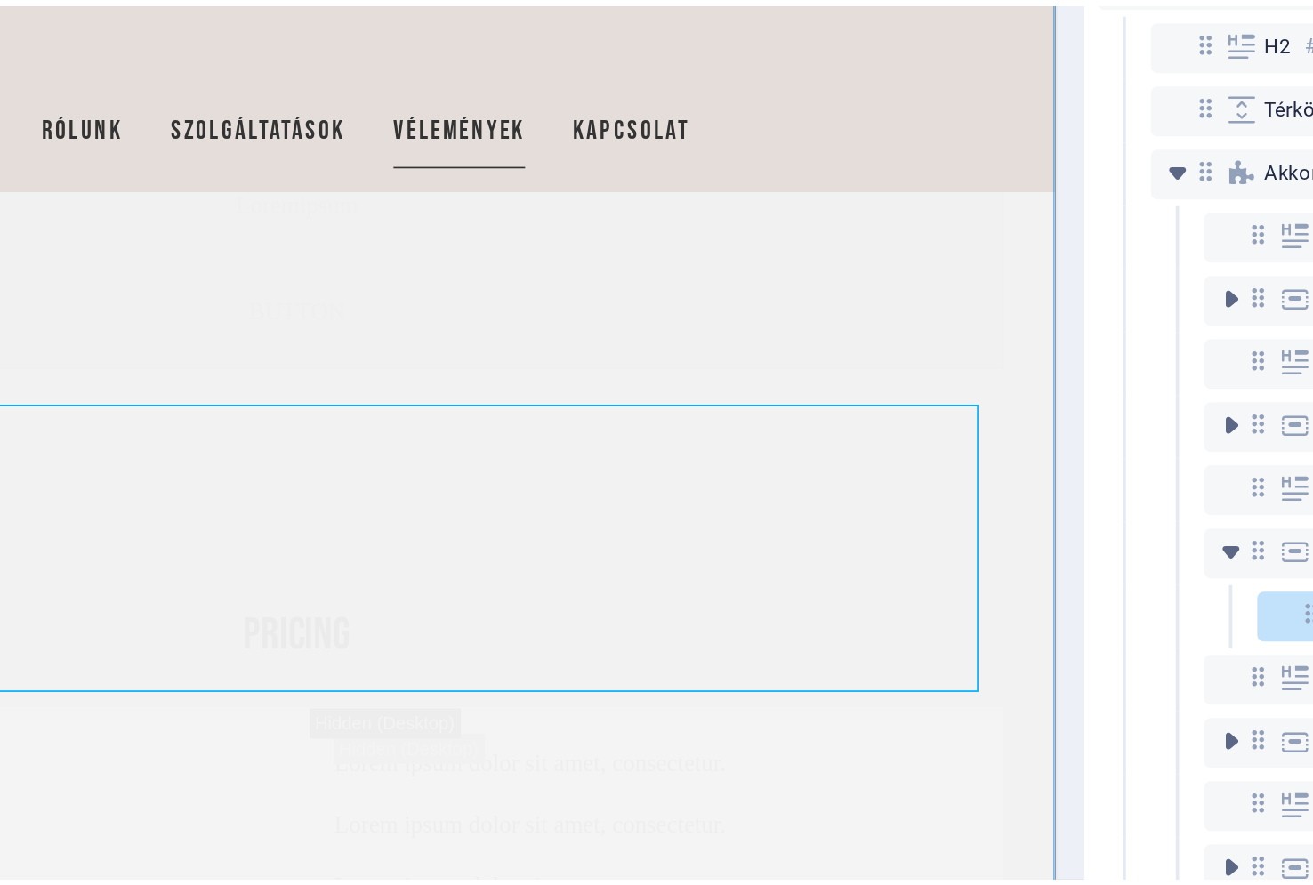
scroll to position [21197, 0]
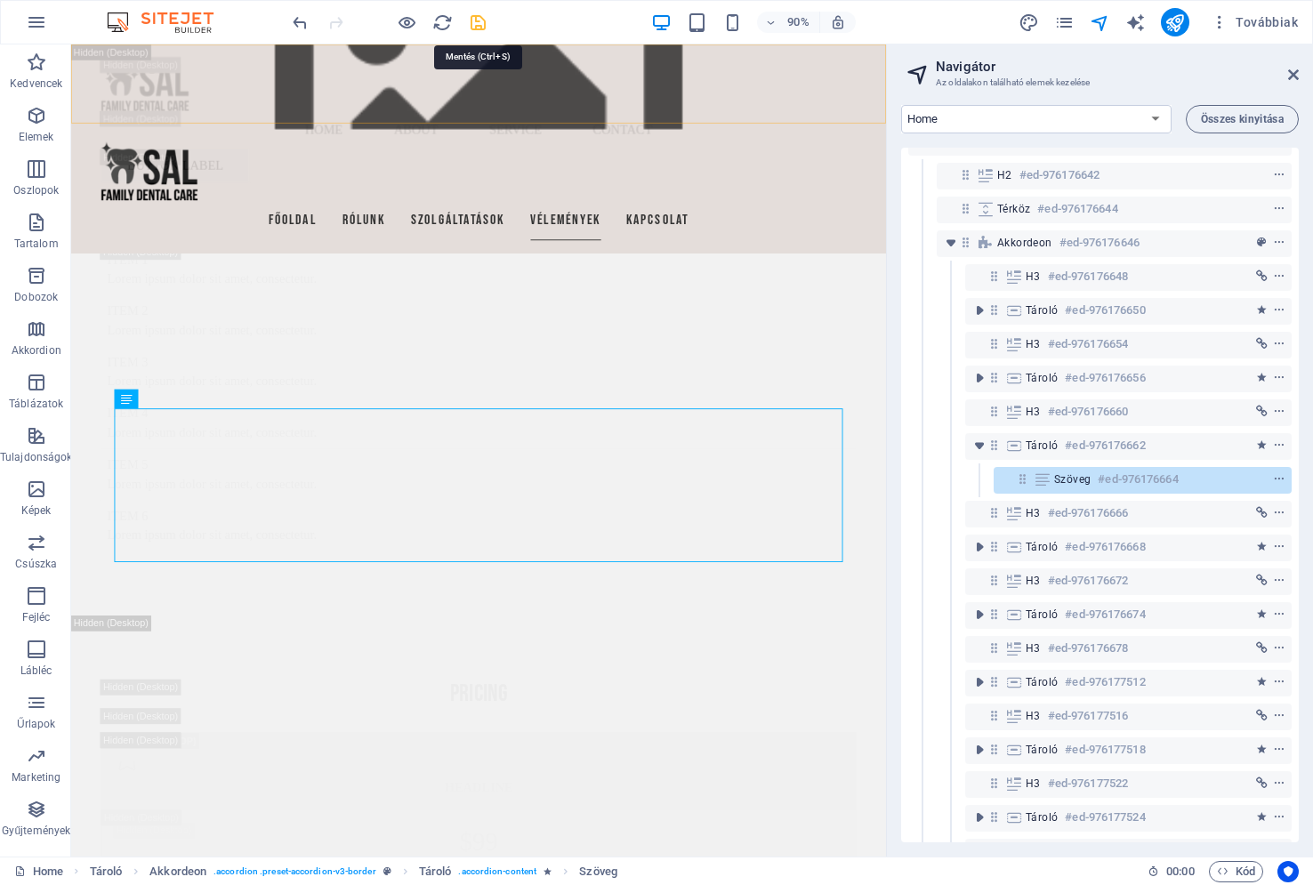
click at [479, 23] on icon "save" at bounding box center [478, 22] width 20 height 20
checkbox input "false"
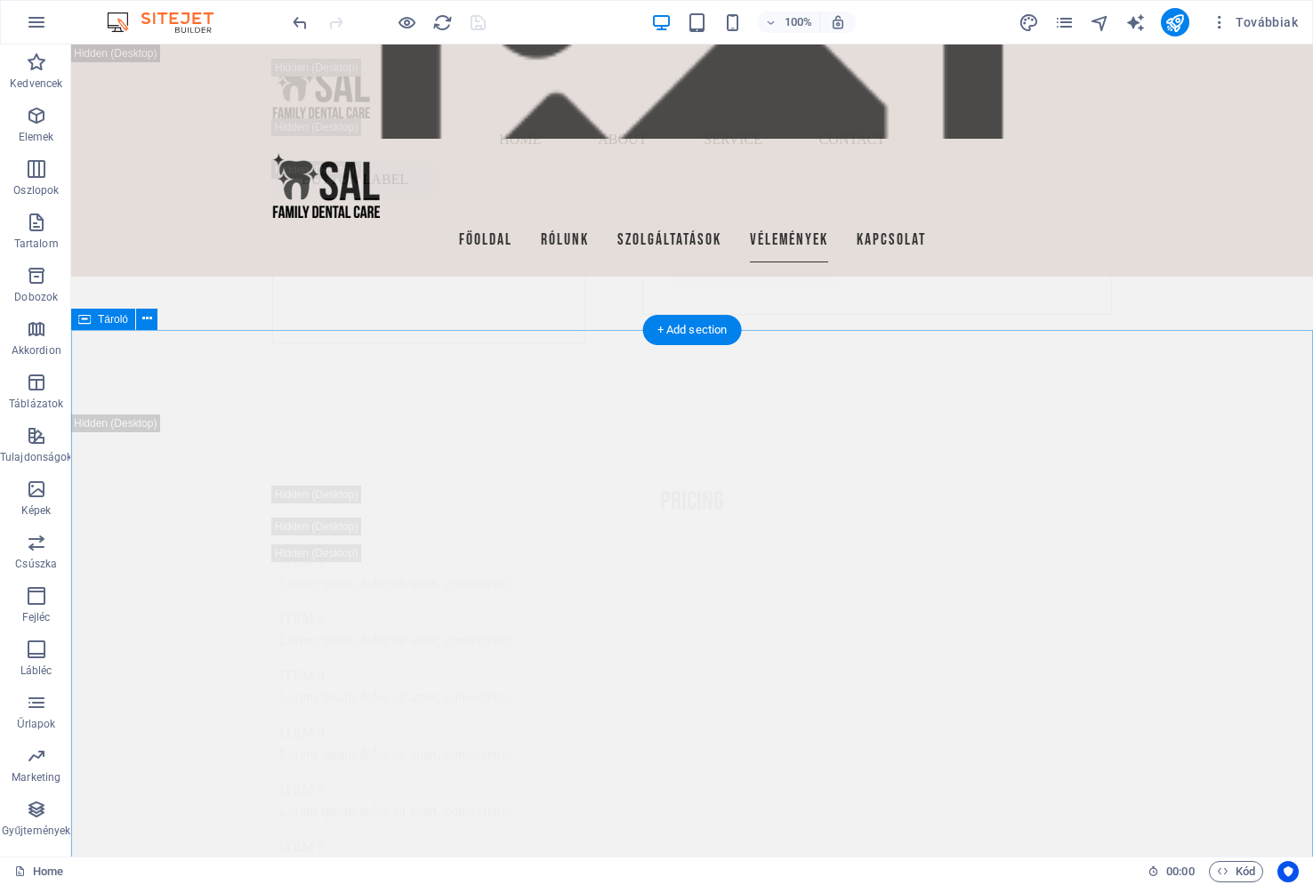
scroll to position [20530, 0]
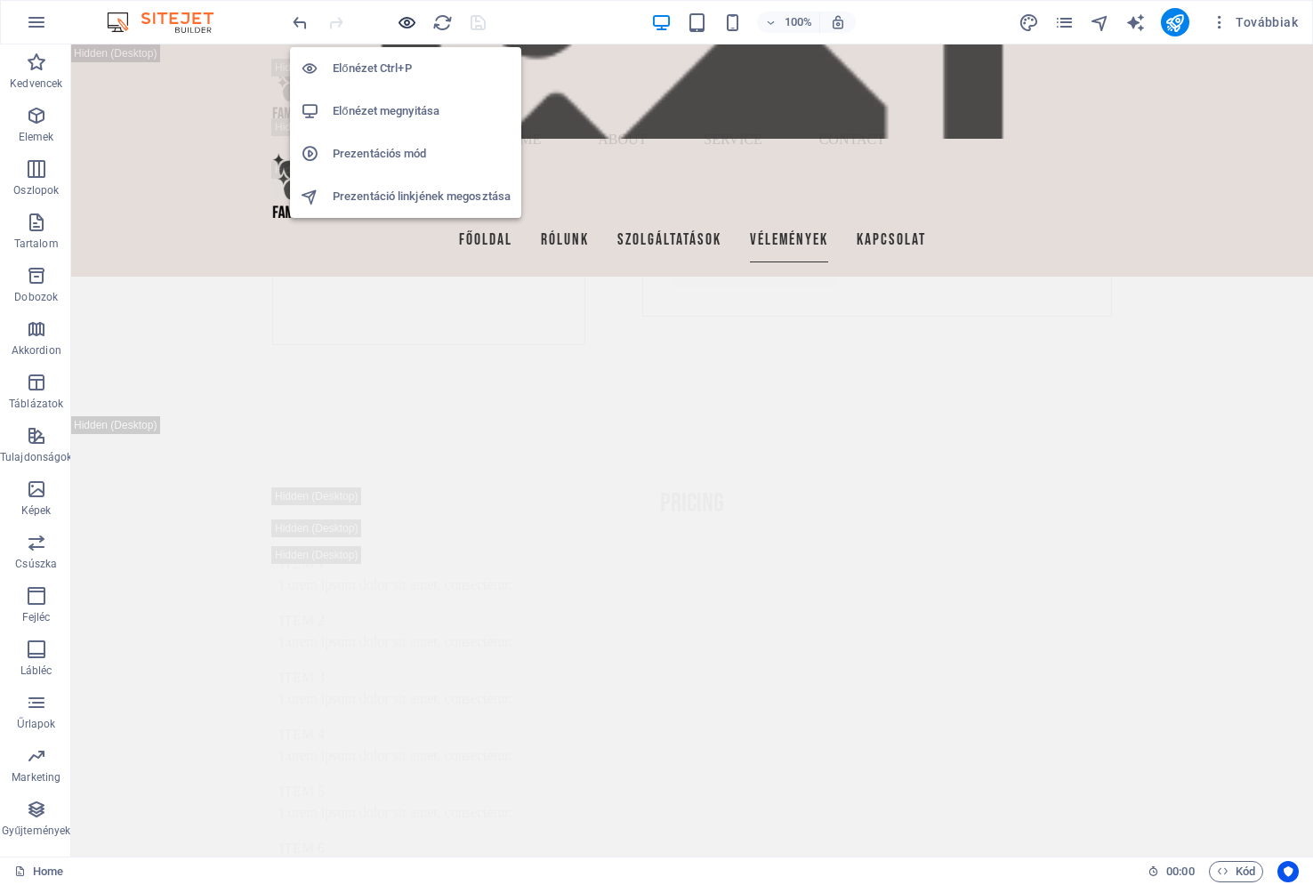
click at [406, 19] on icon "button" at bounding box center [407, 22] width 20 height 20
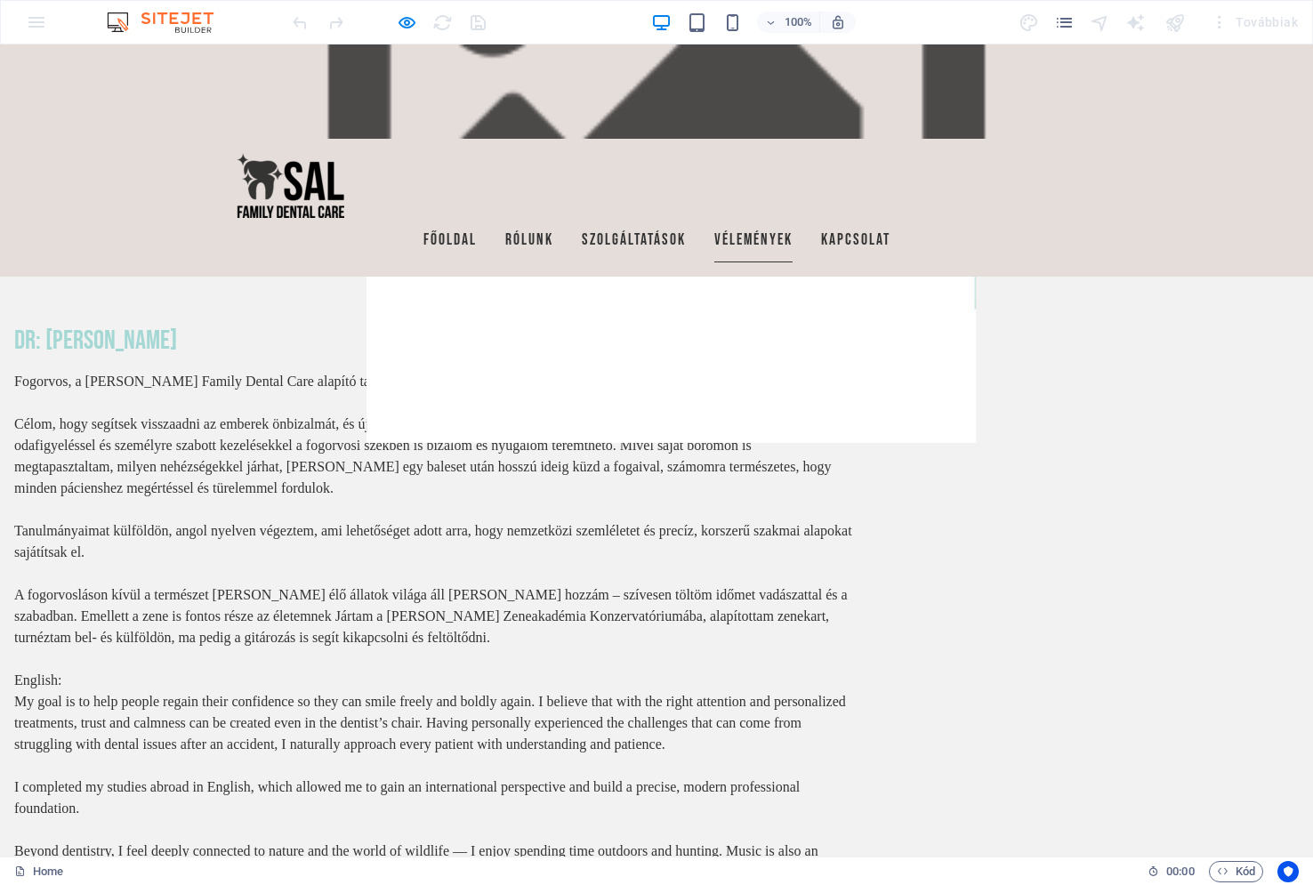
scroll to position [4710, 0]
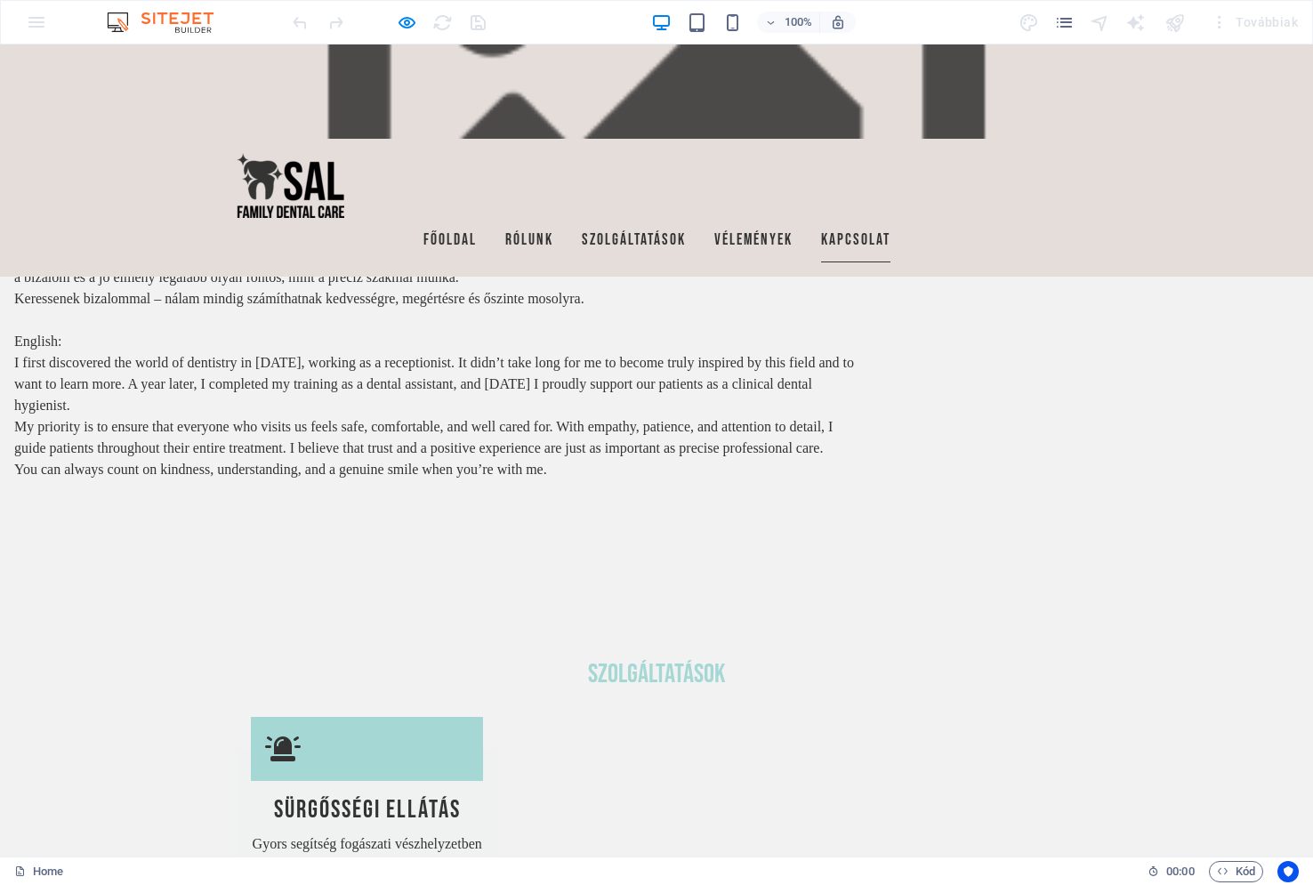
scroll to position [6184, 0]
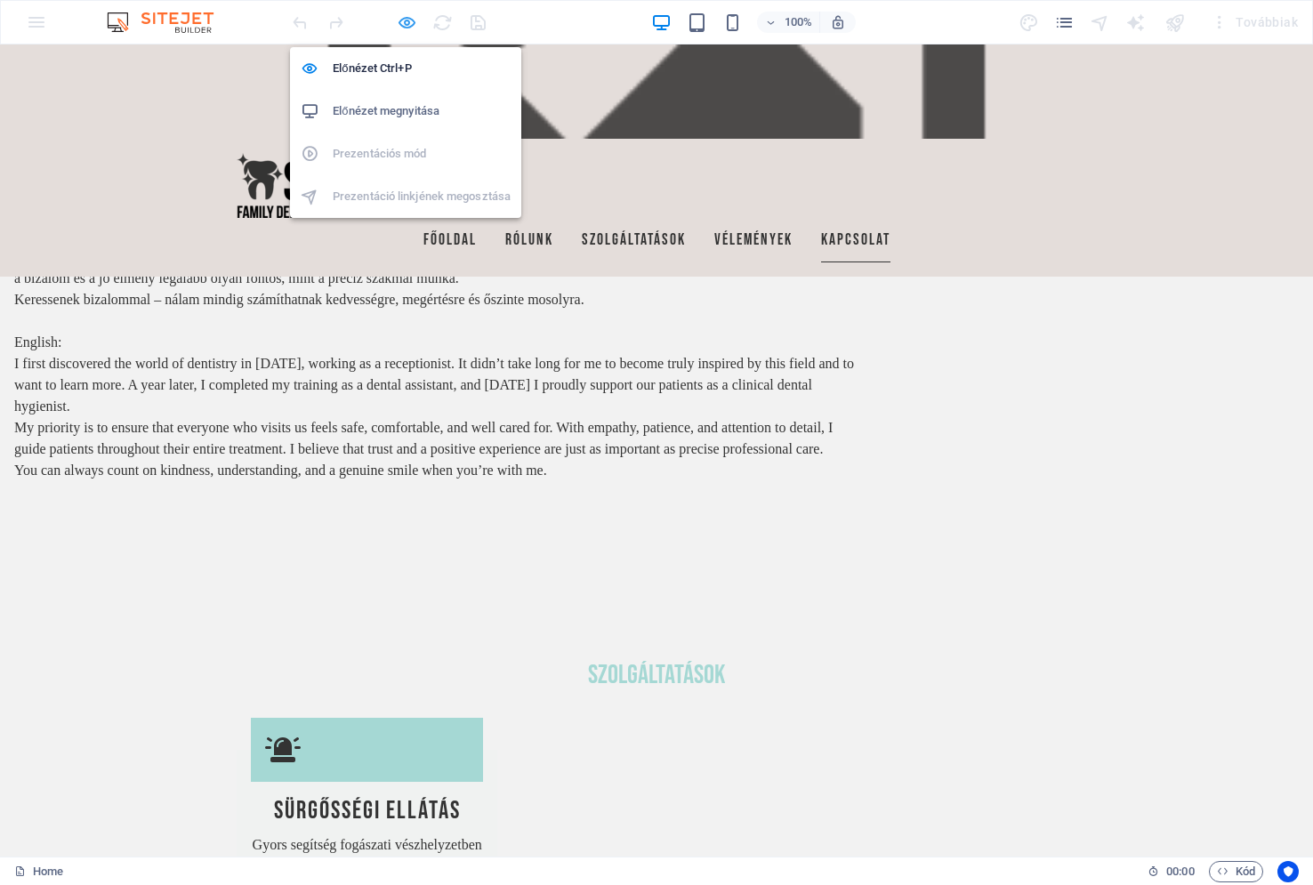
click at [405, 25] on icon "button" at bounding box center [407, 22] width 20 height 20
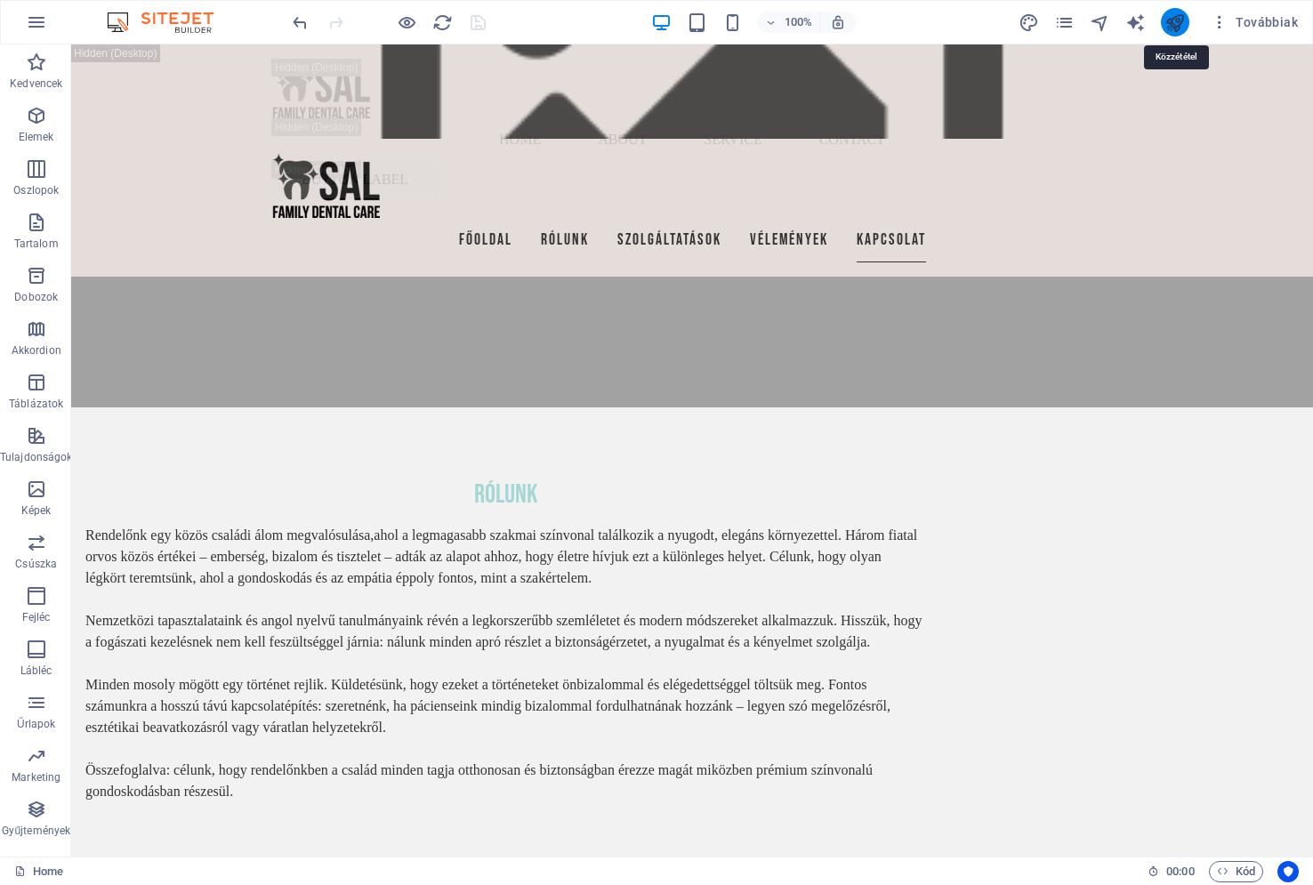
click at [1176, 21] on icon "publish" at bounding box center [1174, 22] width 20 height 20
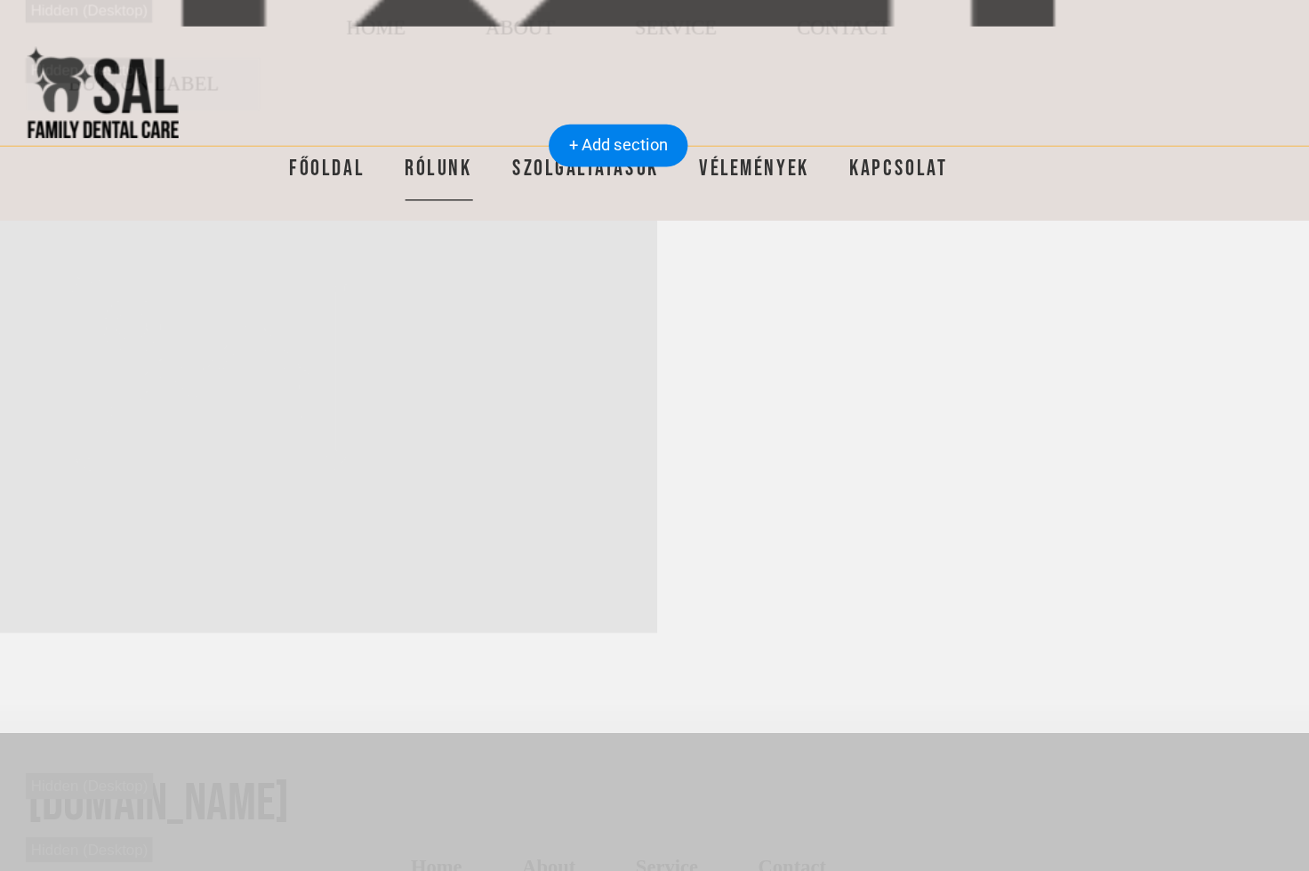
scroll to position [4371, 0]
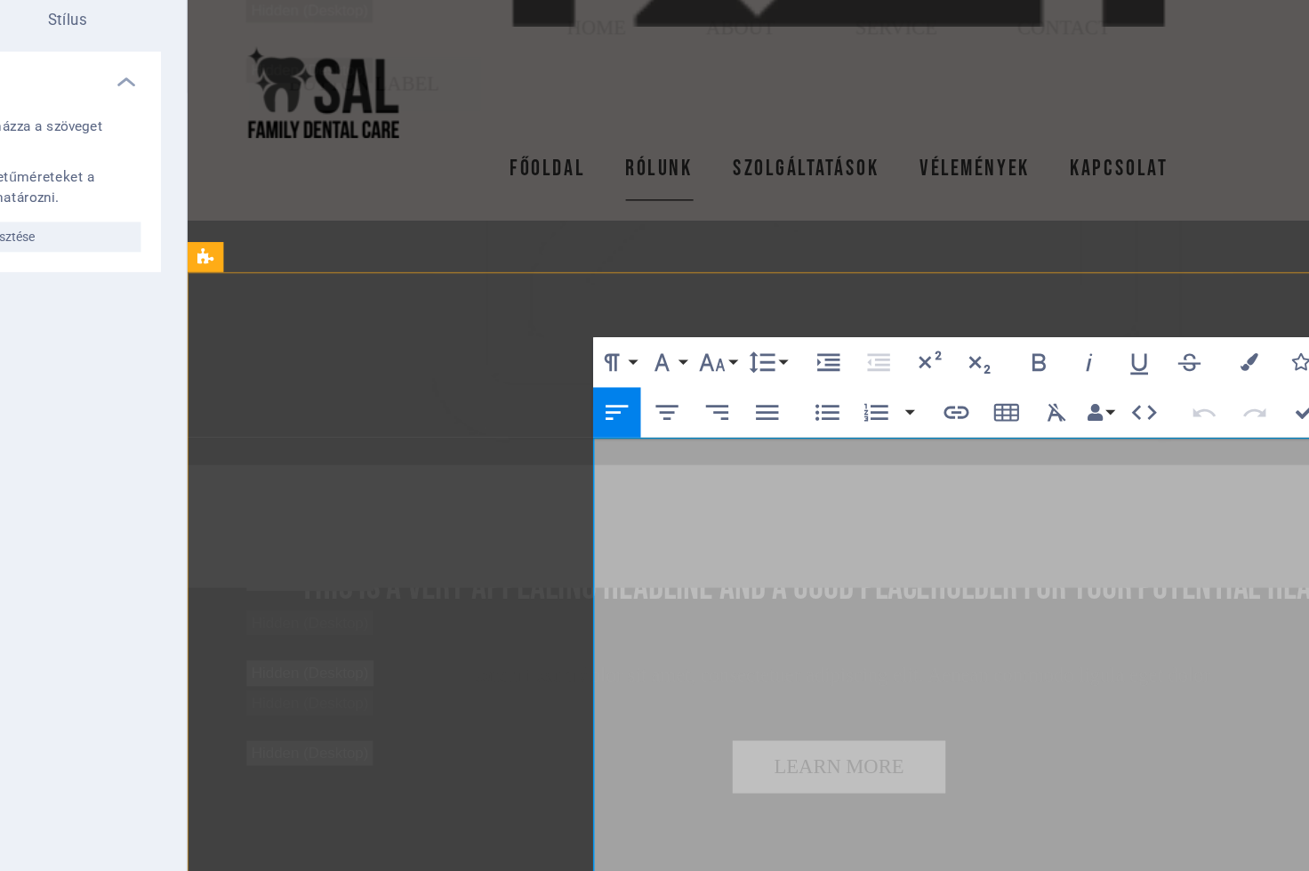
drag, startPoint x: 727, startPoint y: 291, endPoint x: 687, endPoint y: 291, distance: 40.0
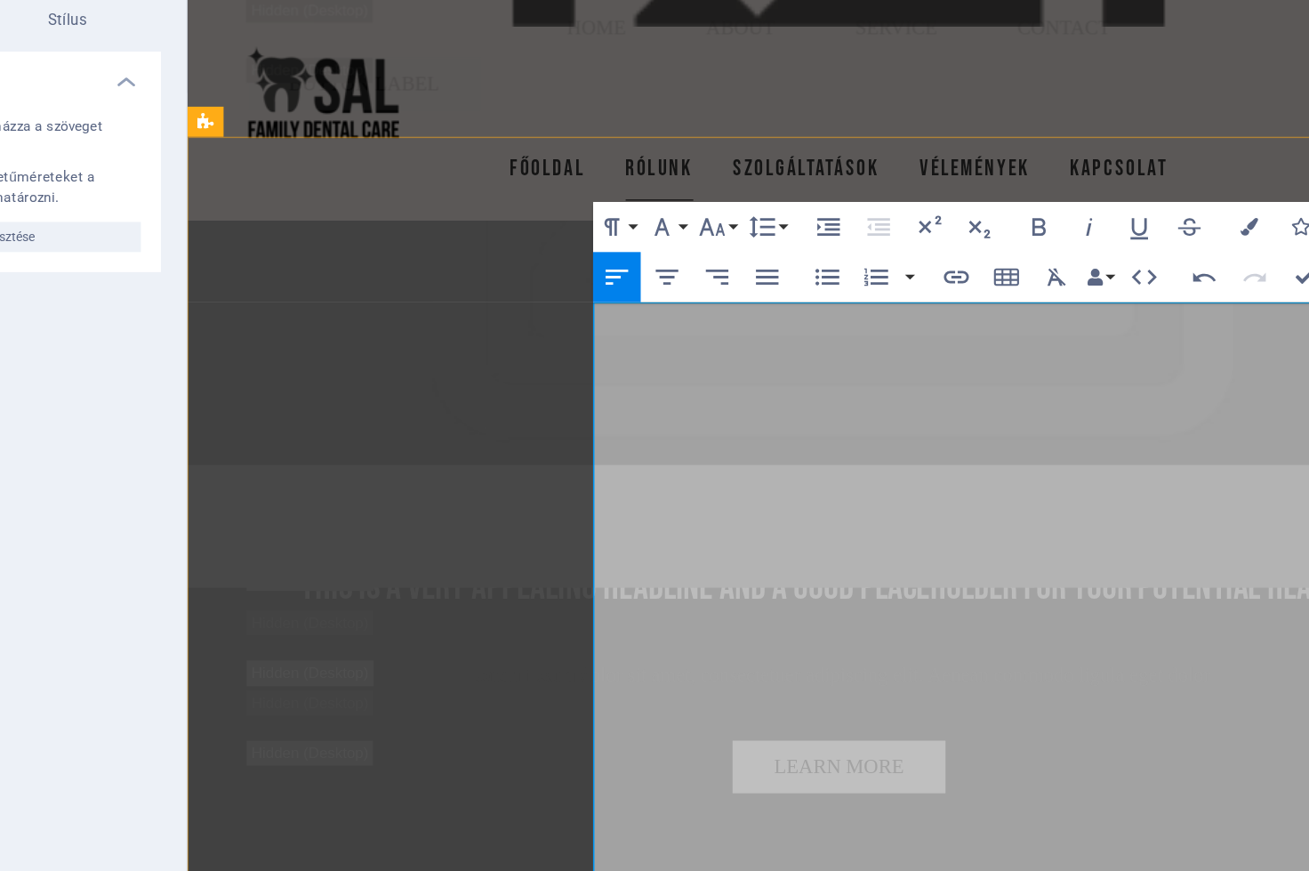
scroll to position [4467, 0]
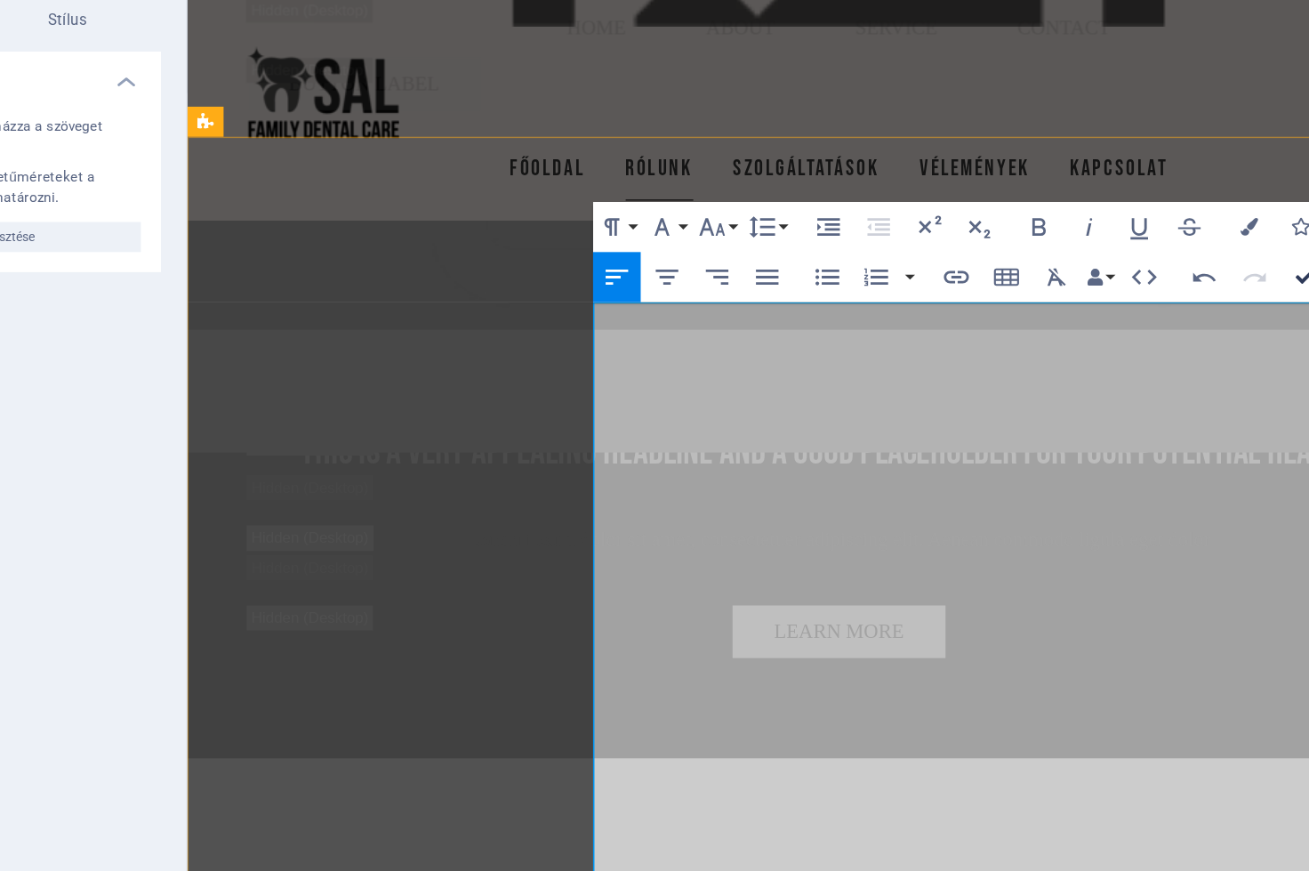
drag, startPoint x: 923, startPoint y: 192, endPoint x: 1104, endPoint y: 268, distance: 195.8
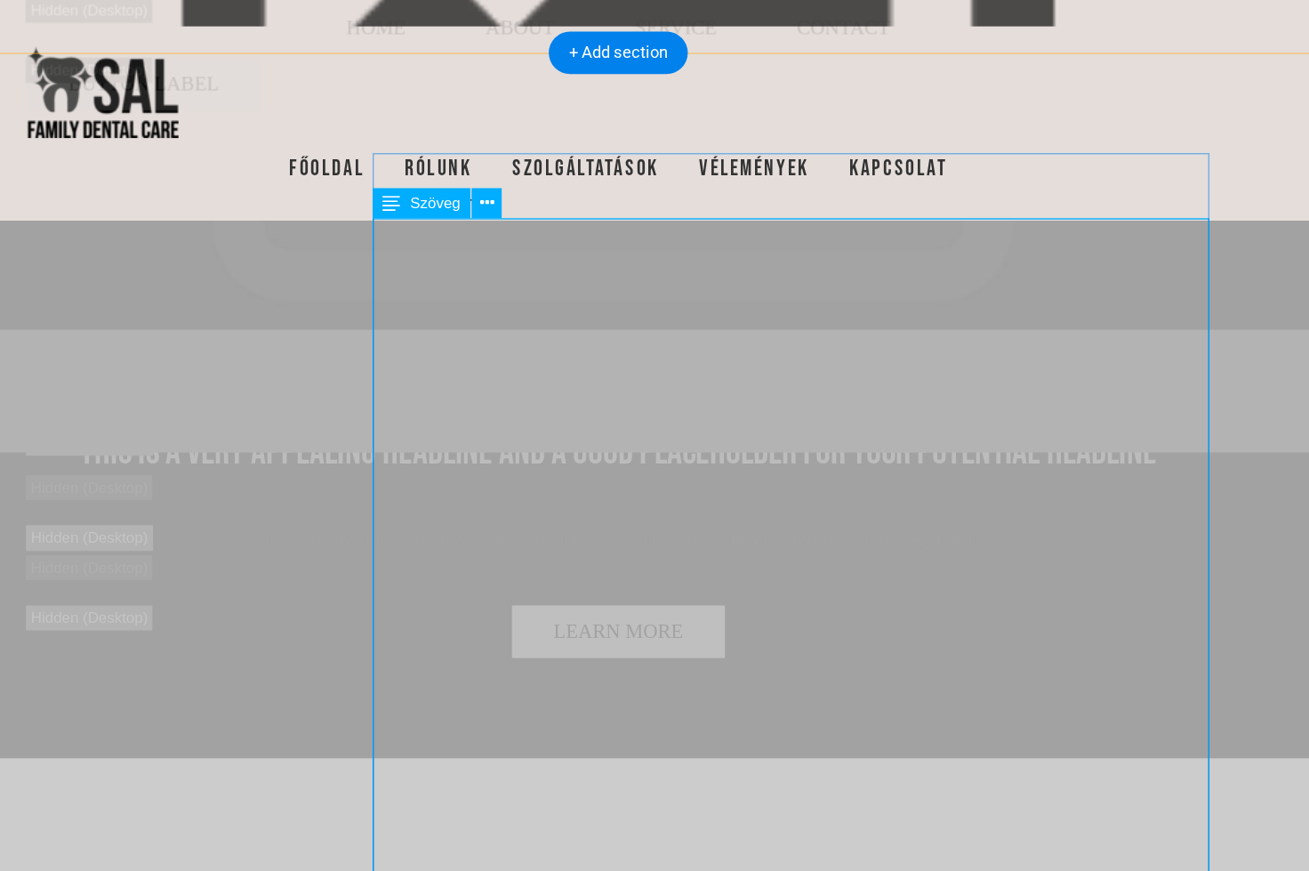
scroll to position [4527, 0]
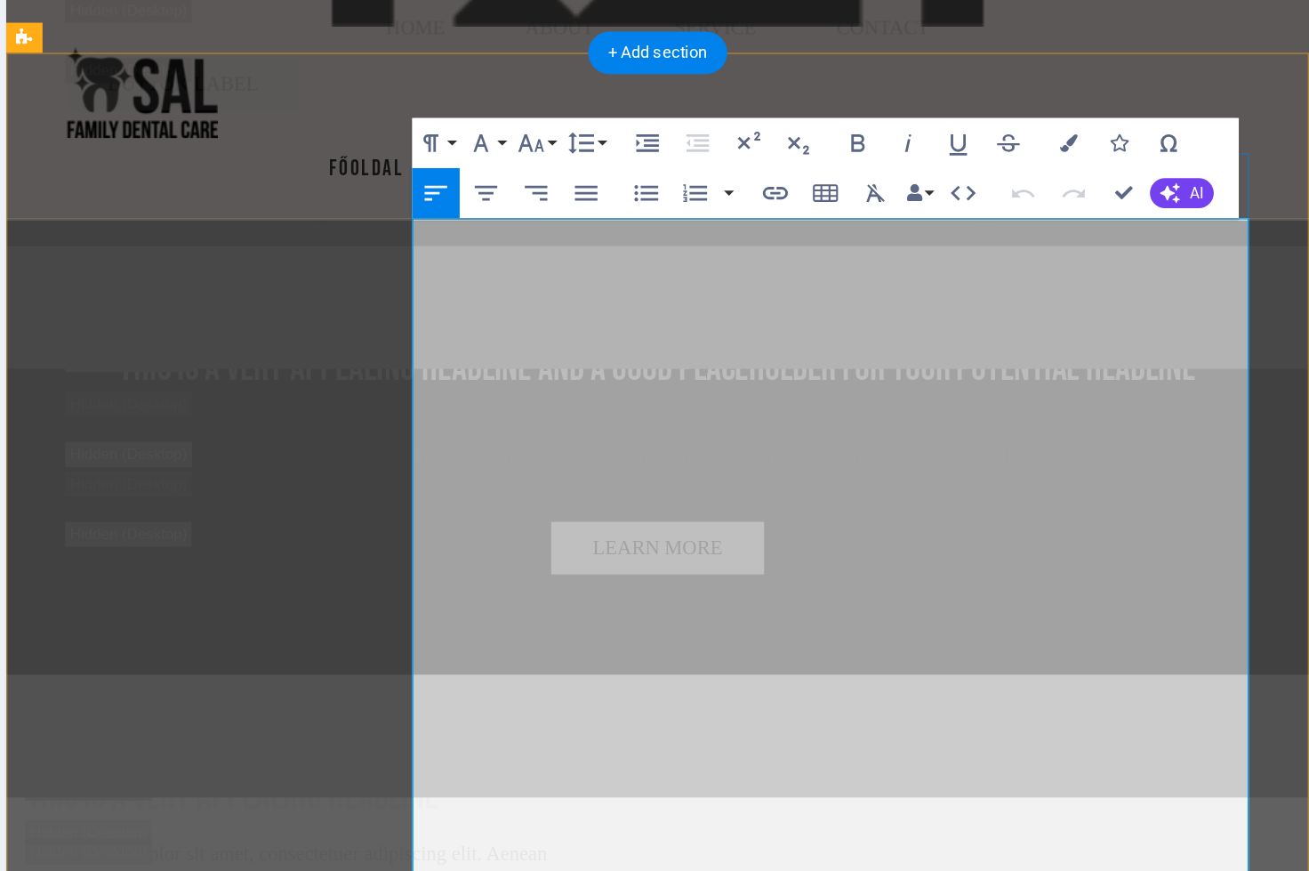
scroll to position [0, 0]
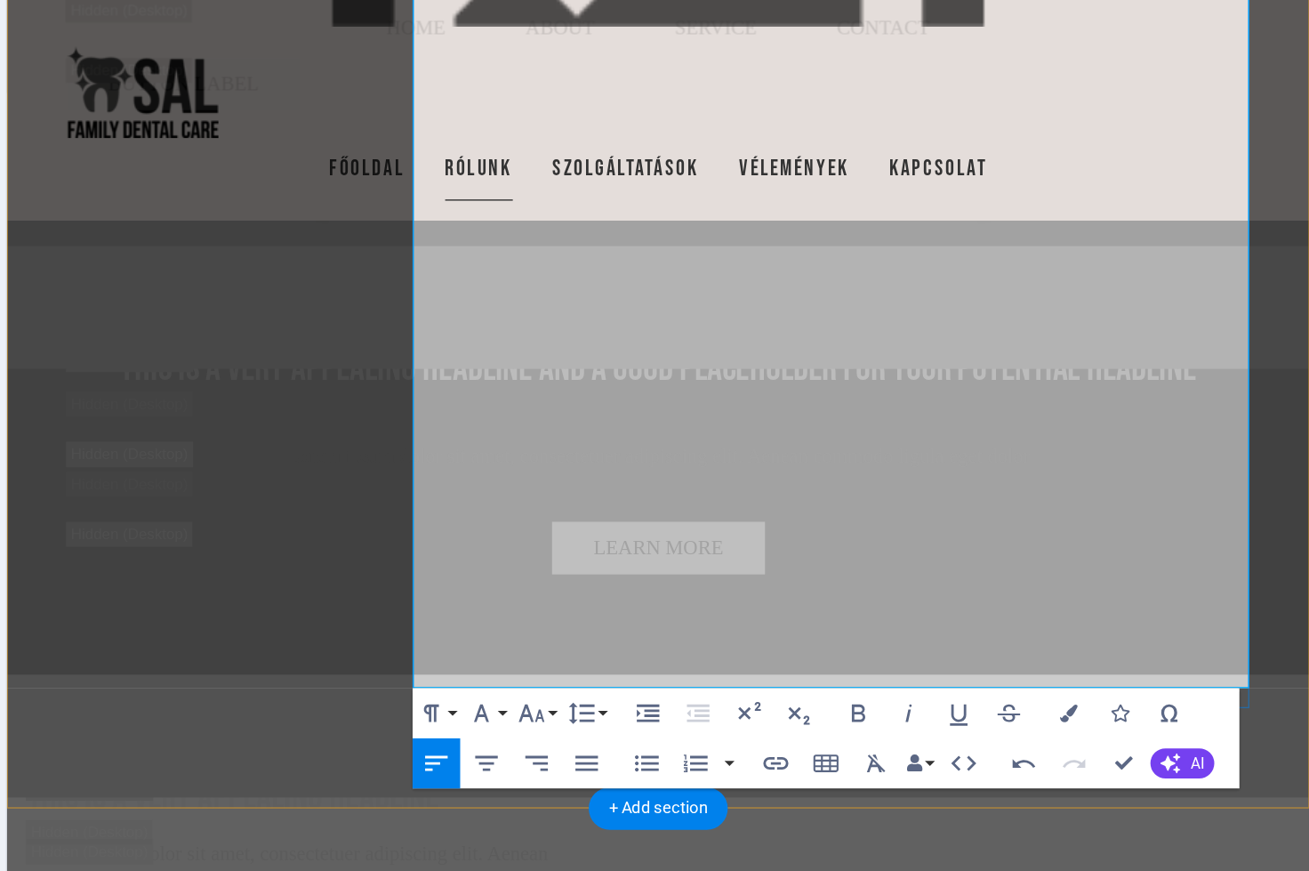
scroll to position [4791, 0]
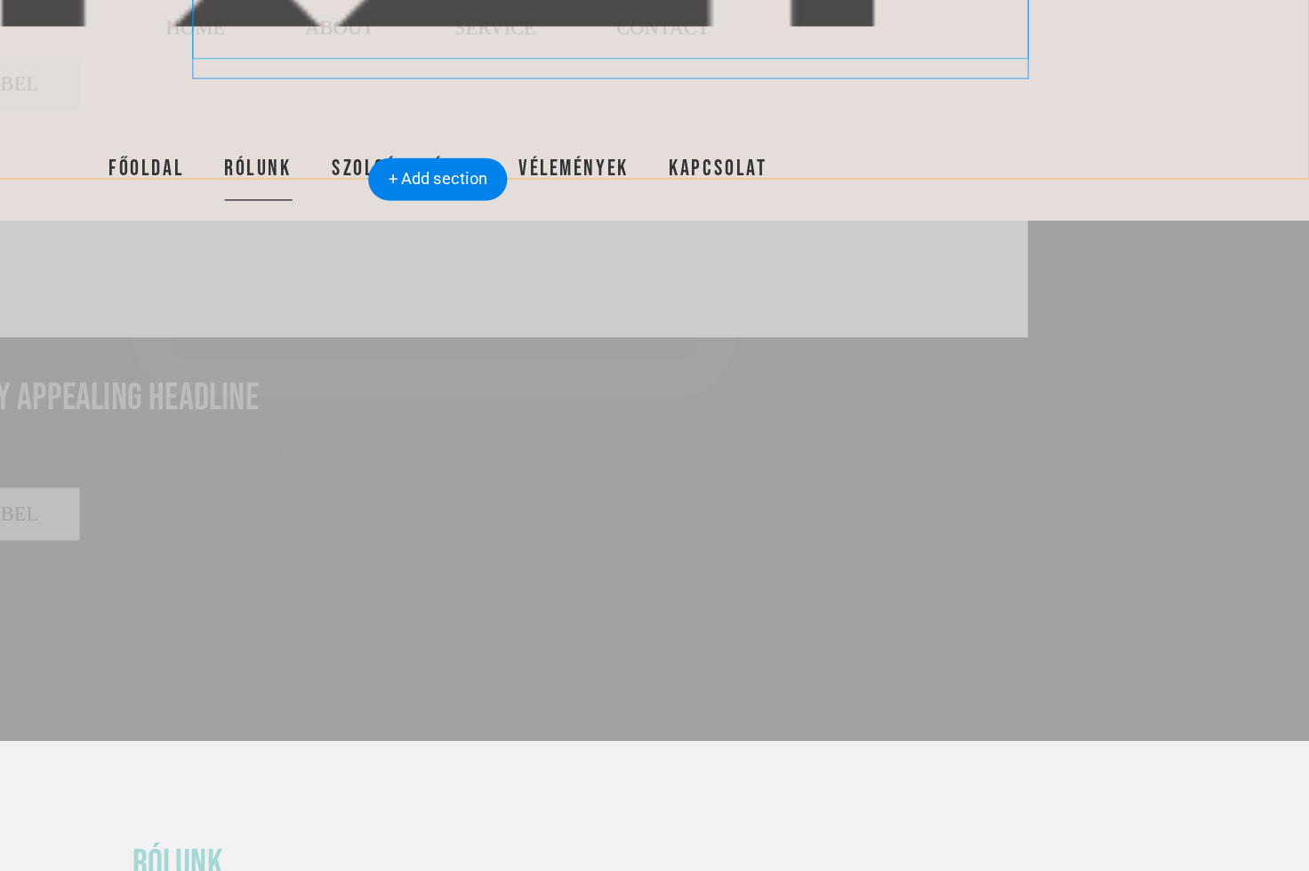
scroll to position [6273, 0]
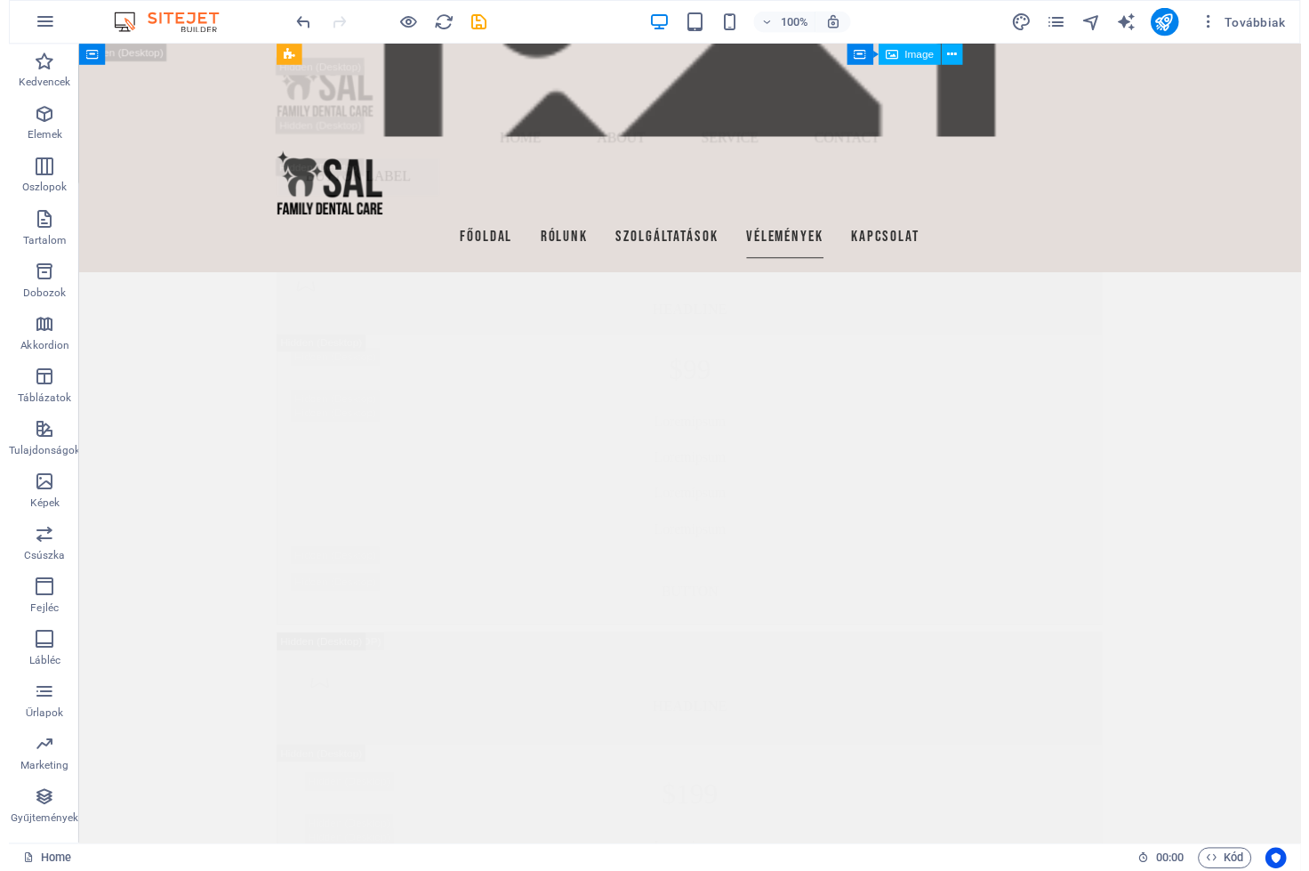
scroll to position [21495, 0]
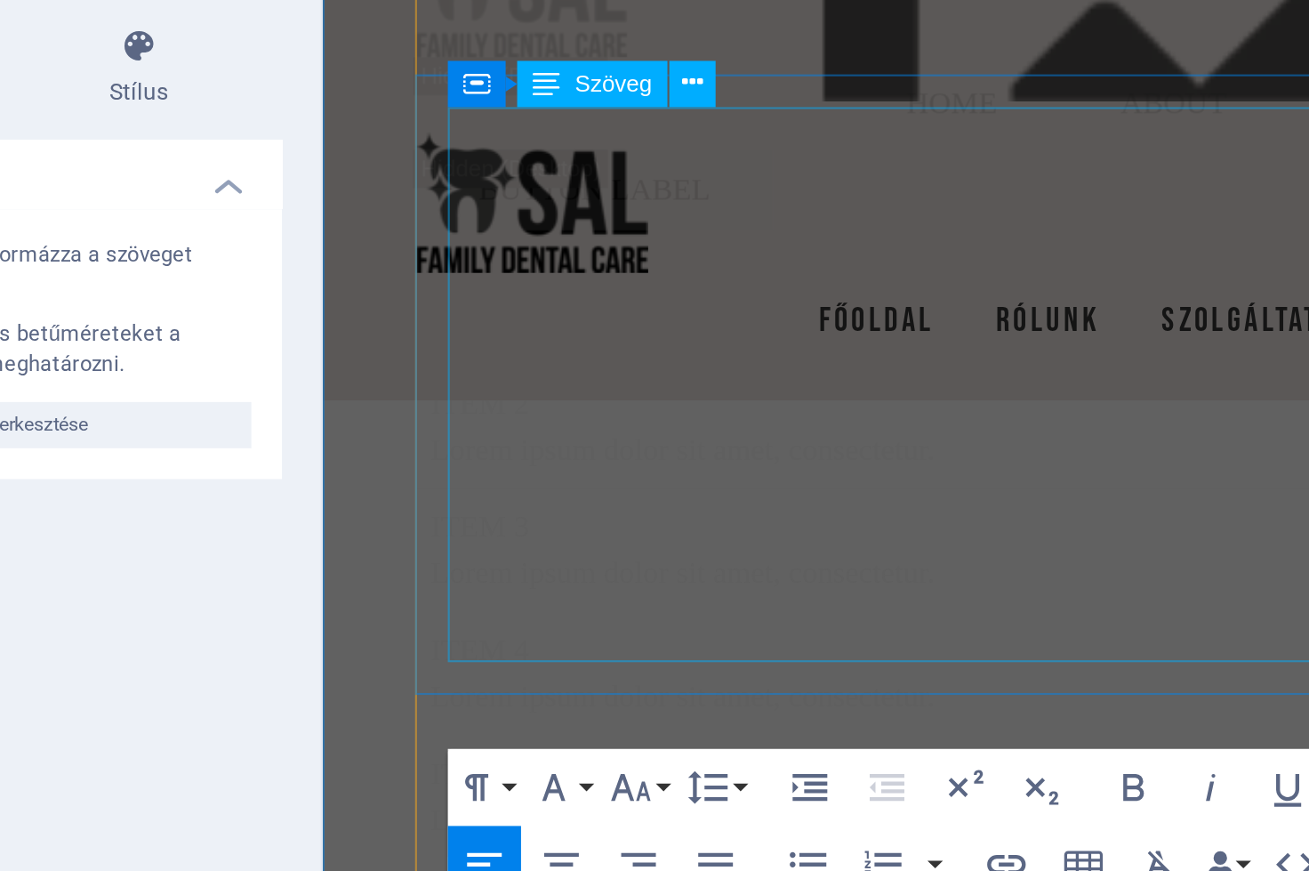
scroll to position [20865, 0]
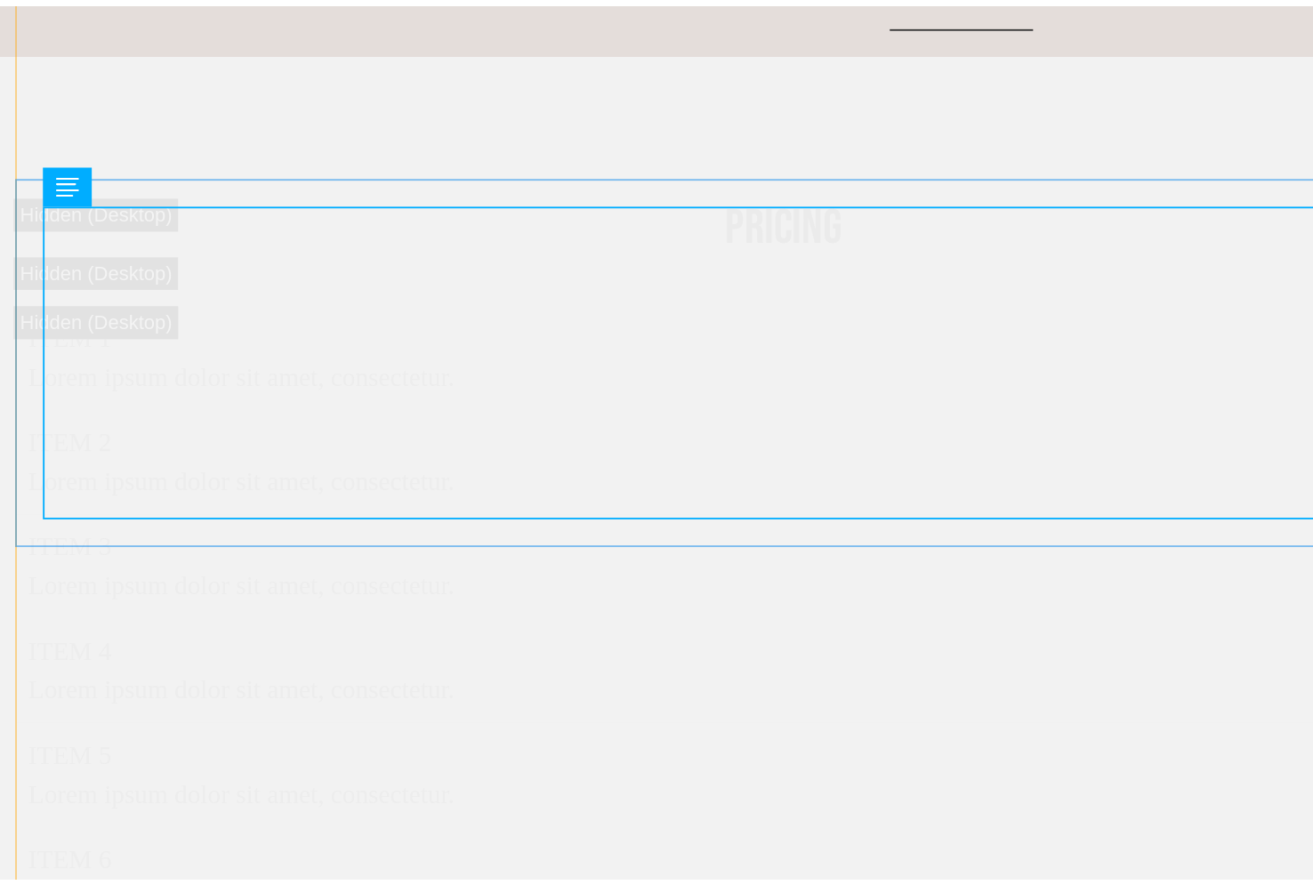
scroll to position [21402, 0]
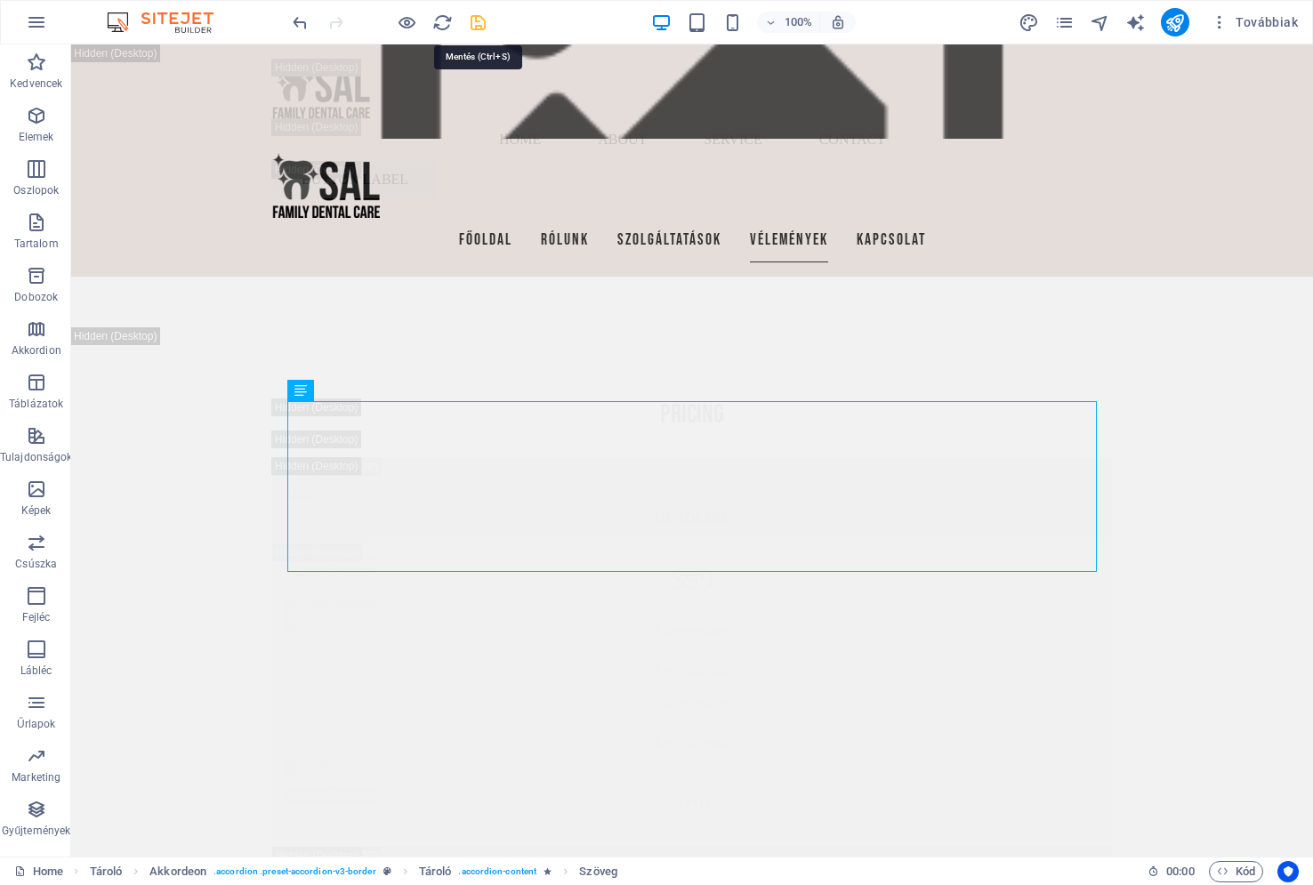
click at [475, 27] on icon "save" at bounding box center [478, 22] width 20 height 20
checkbox input "false"
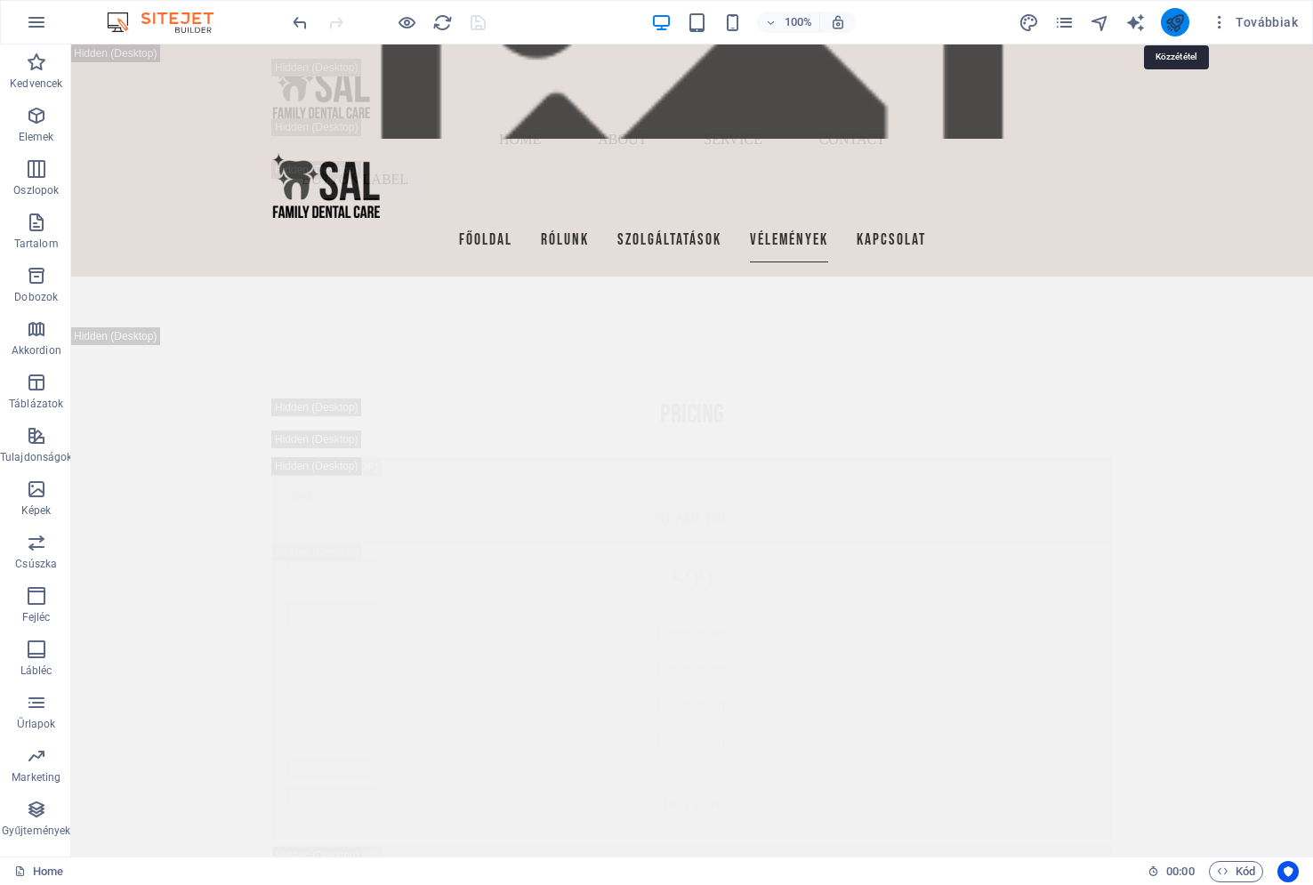
click at [1178, 20] on icon "publish" at bounding box center [1174, 22] width 20 height 20
